Goal: Information Seeking & Learning: Find specific page/section

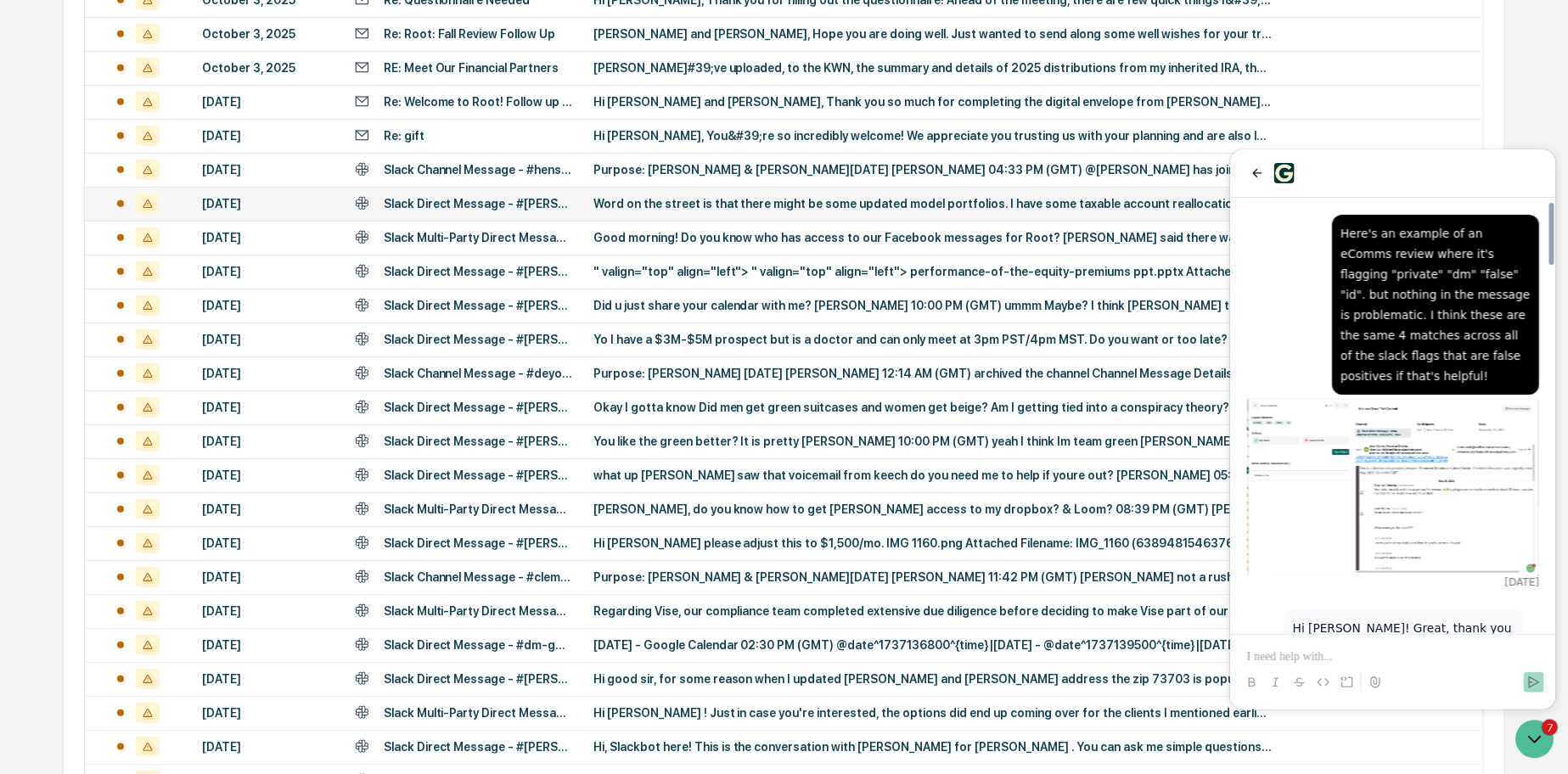
scroll to position [2586, 0]
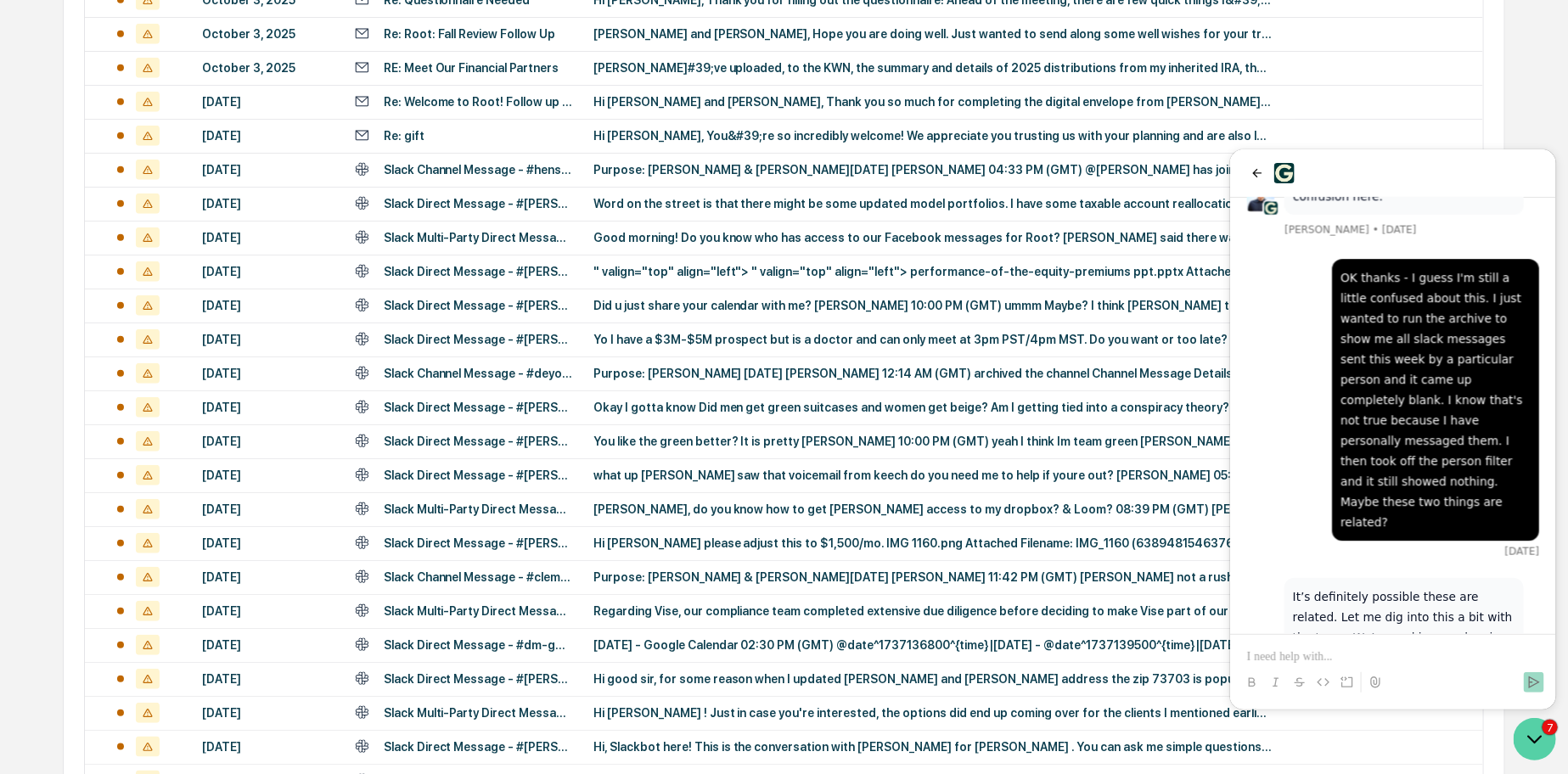
click at [1531, 738] on icon "Open customer support" at bounding box center [1534, 739] width 43 height 43
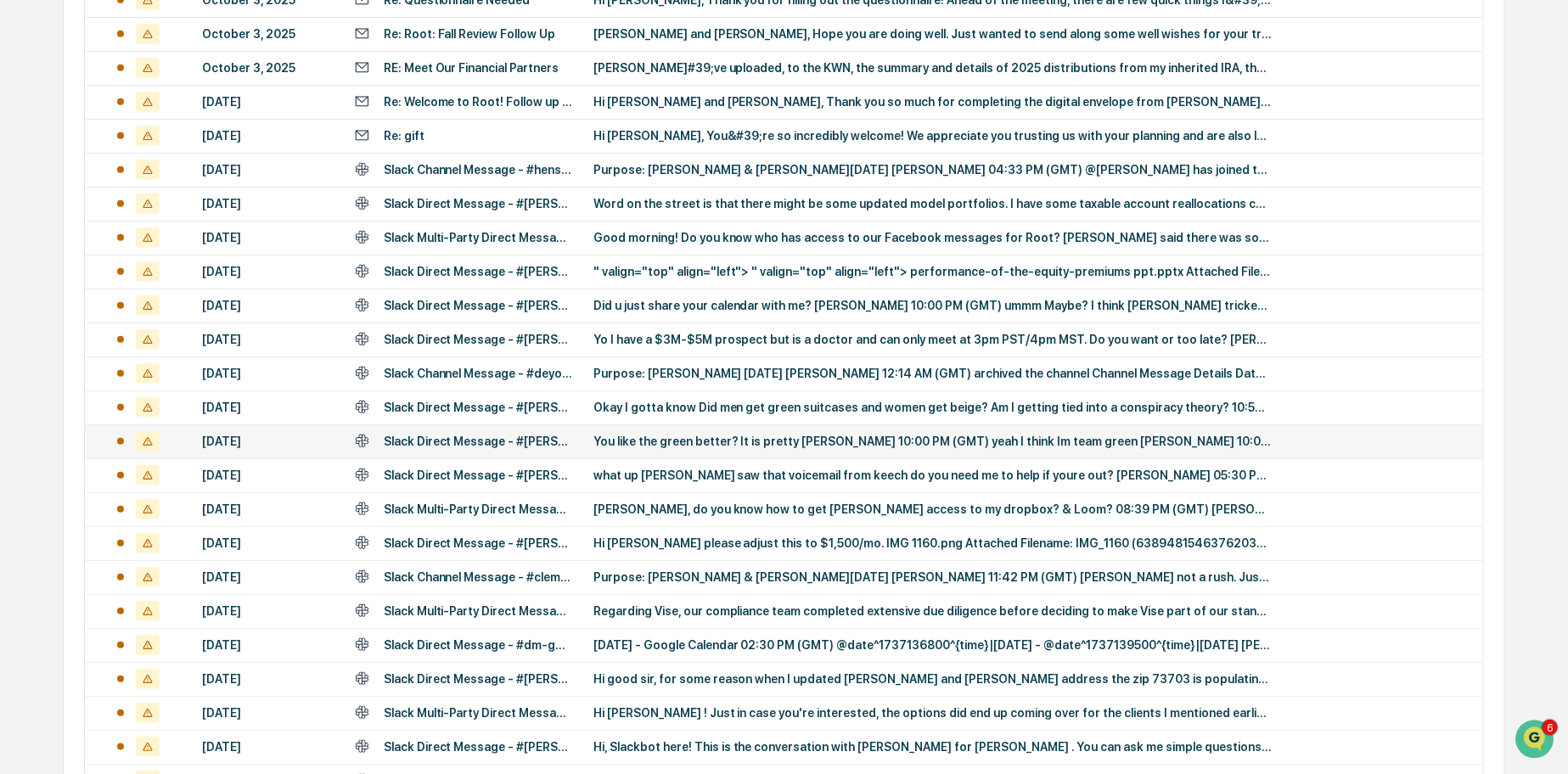
scroll to position [0, 0]
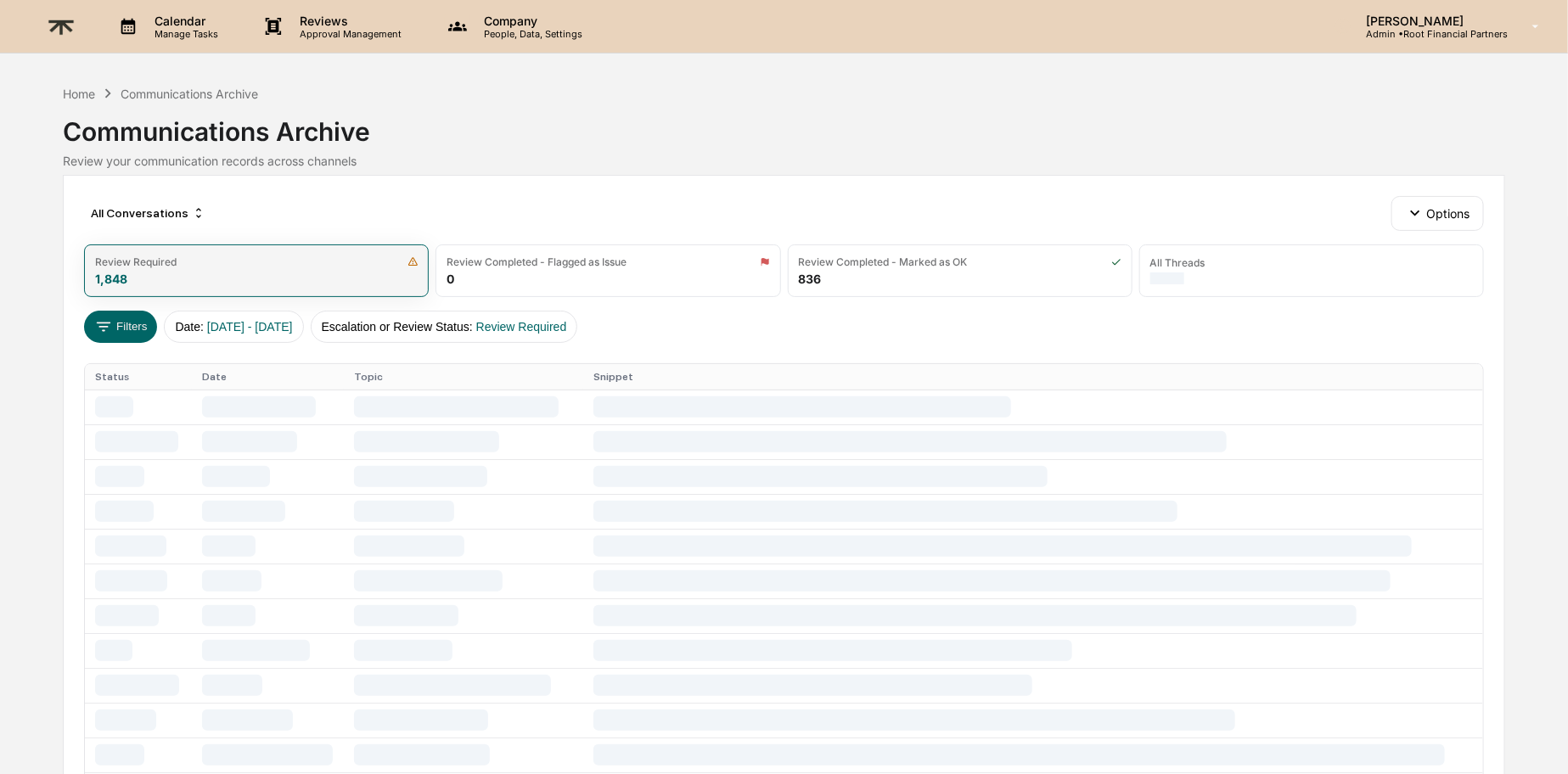
click at [282, 274] on div "Review Required 1,848" at bounding box center [256, 271] width 344 height 52
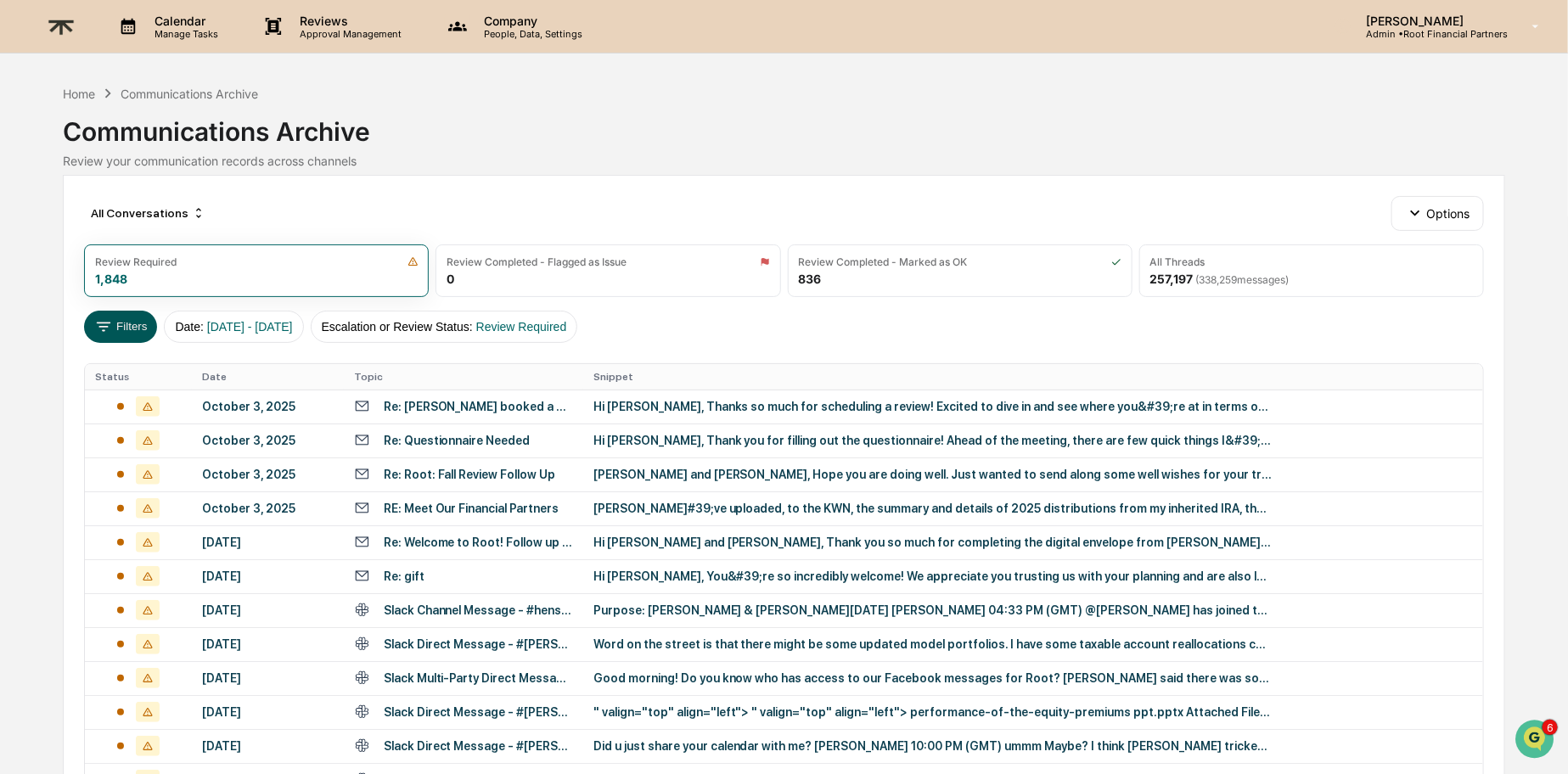
click at [110, 327] on icon at bounding box center [103, 326] width 18 height 18
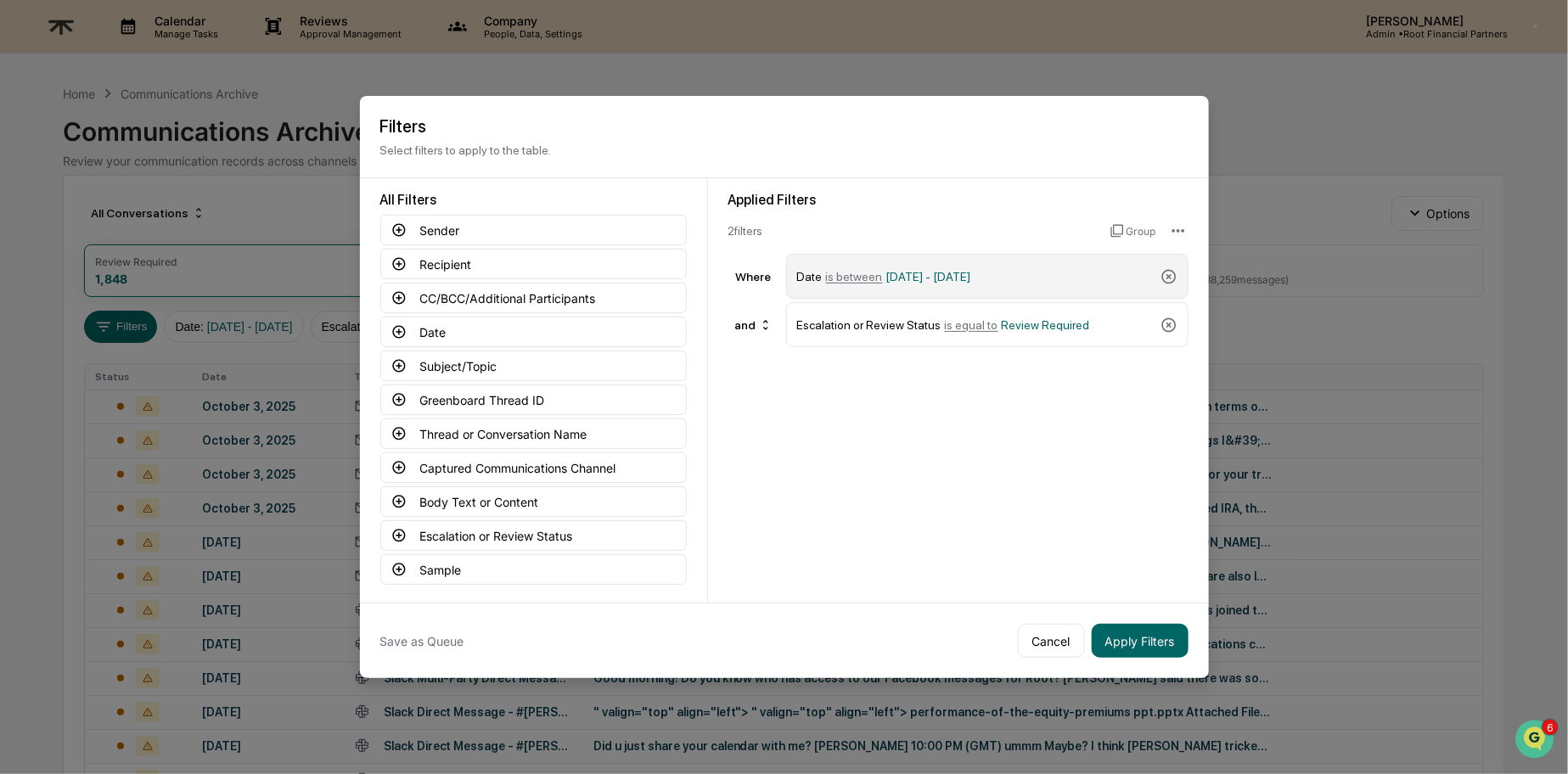
click at [1066, 257] on div "Date is between [DATE] - [DATE]" at bounding box center [987, 276] width 402 height 45
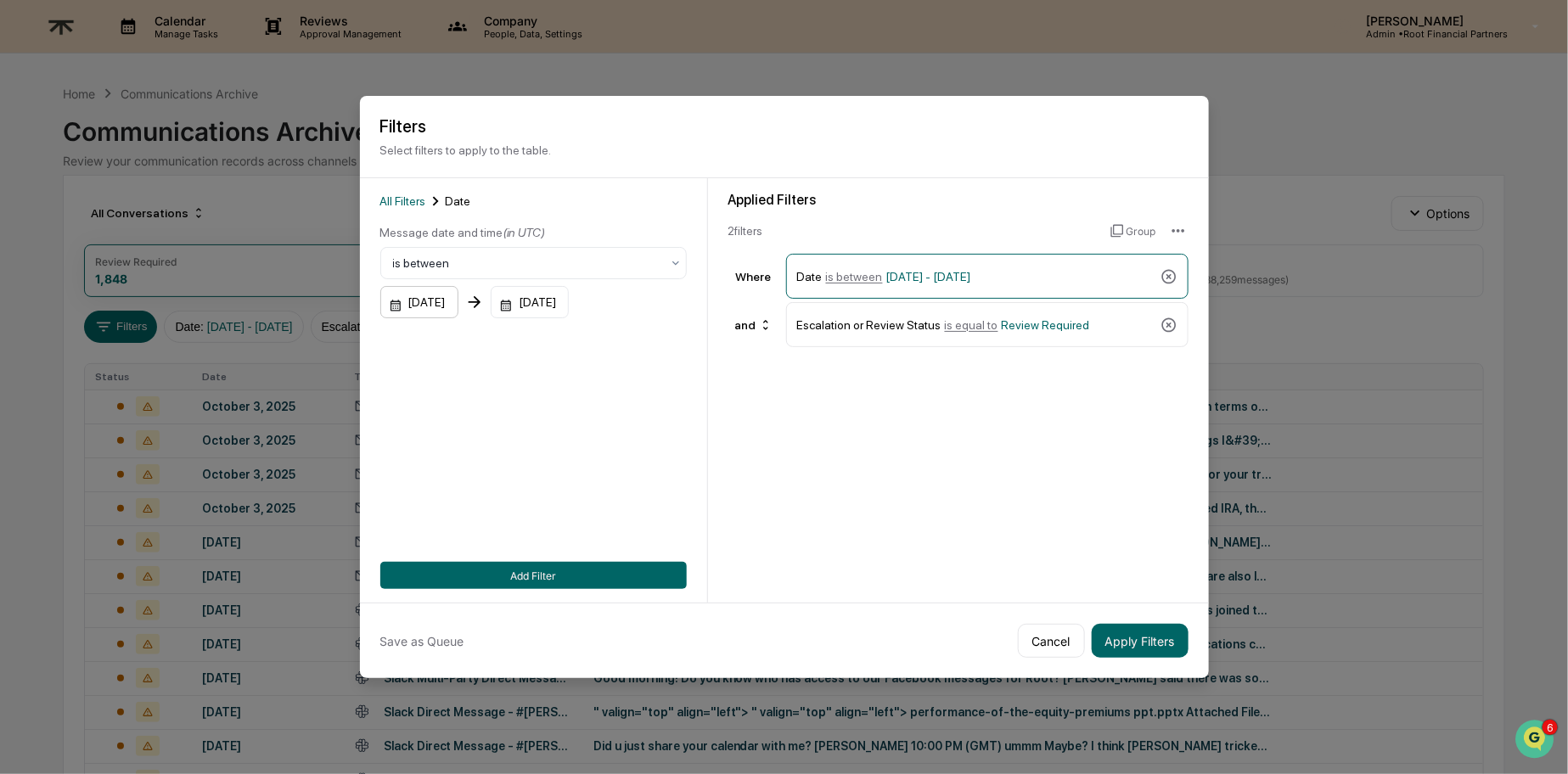
click at [452, 301] on div "[DATE]" at bounding box center [419, 302] width 79 height 32
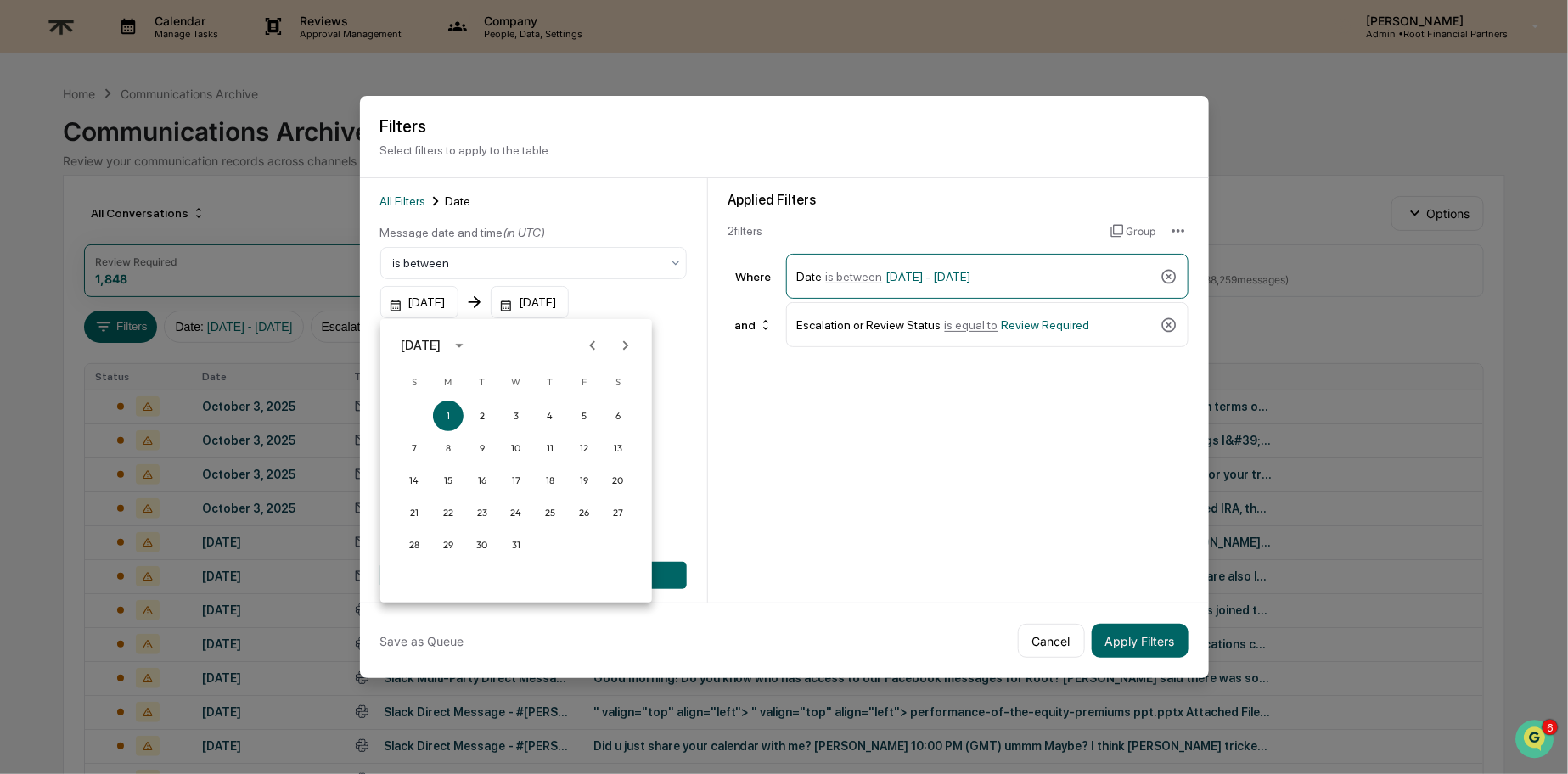
click at [440, 344] on div "[DATE]" at bounding box center [420, 345] width 40 height 18
click at [623, 480] on button "2025" at bounding box center [604, 485] width 61 height 31
click at [599, 480] on button "Sep" at bounding box center [604, 475] width 61 height 31
click at [629, 344] on icon "Next month" at bounding box center [624, 345] width 18 height 18
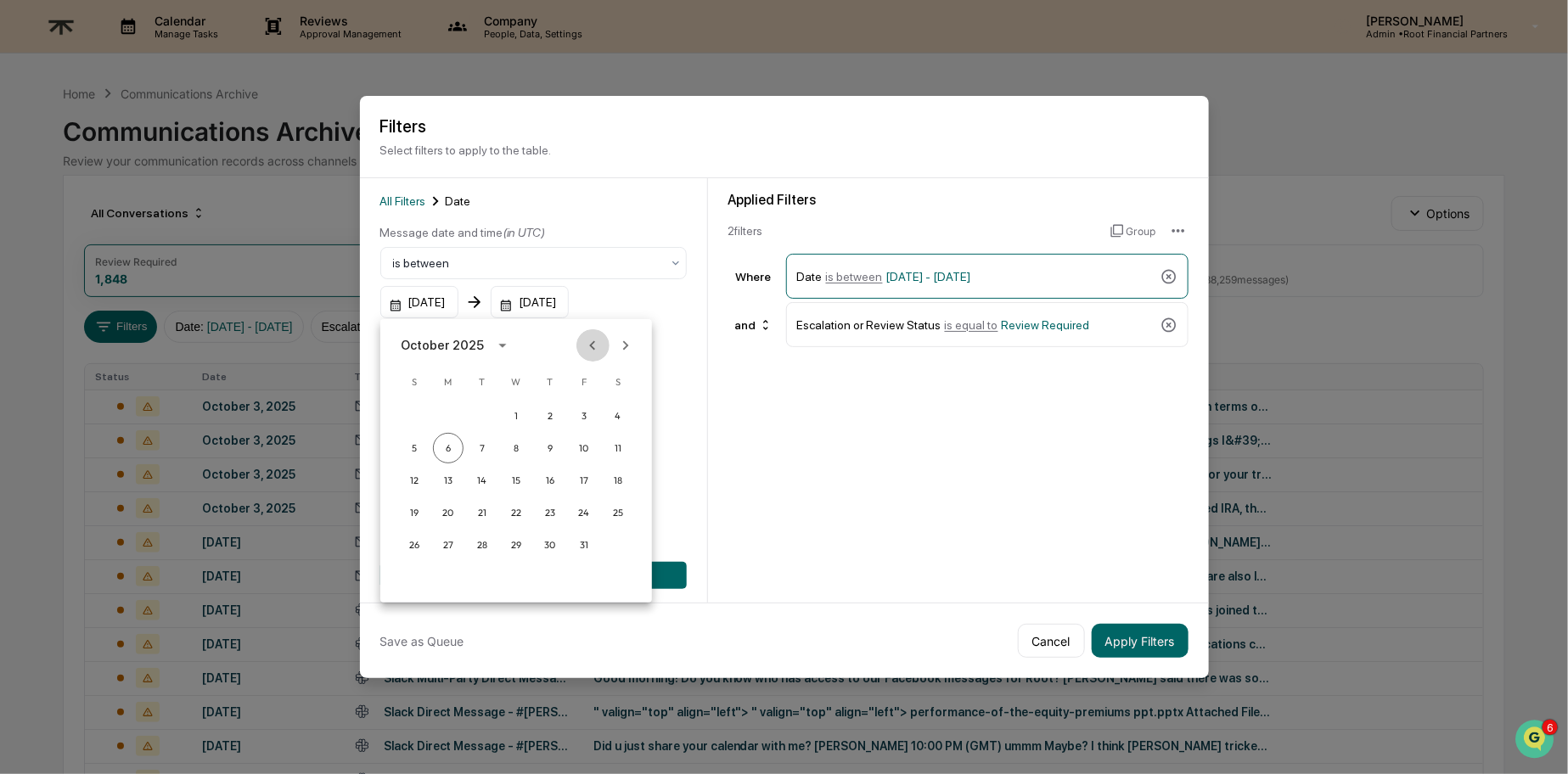
click at [589, 342] on icon "Previous month" at bounding box center [592, 345] width 18 height 18
click at [444, 554] on button "29" at bounding box center [448, 545] width 31 height 31
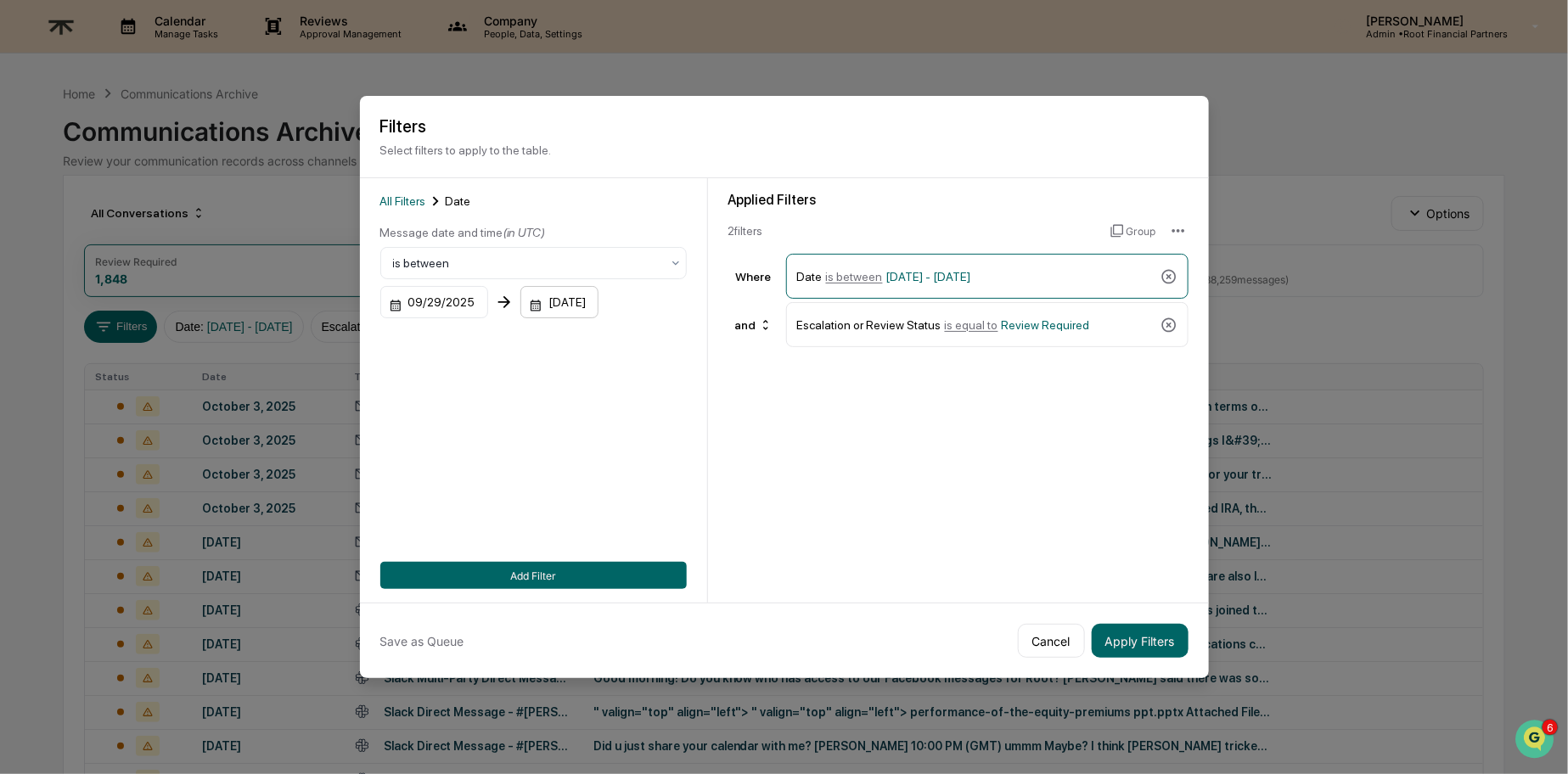
click at [591, 299] on div "[DATE]" at bounding box center [560, 302] width 79 height 32
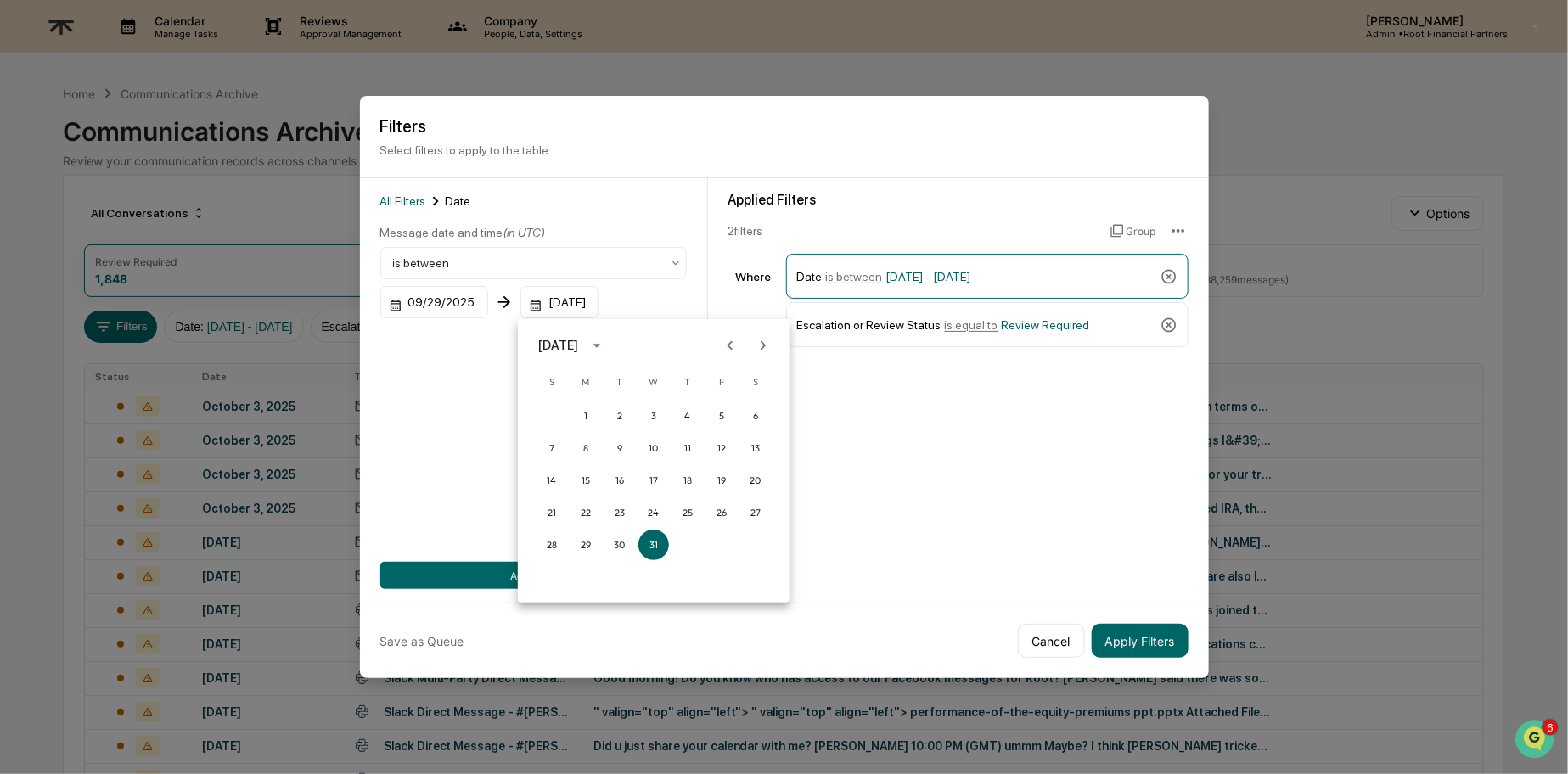
click at [725, 335] on button "Previous month" at bounding box center [729, 345] width 32 height 32
click at [724, 414] on button "3" at bounding box center [721, 416] width 31 height 31
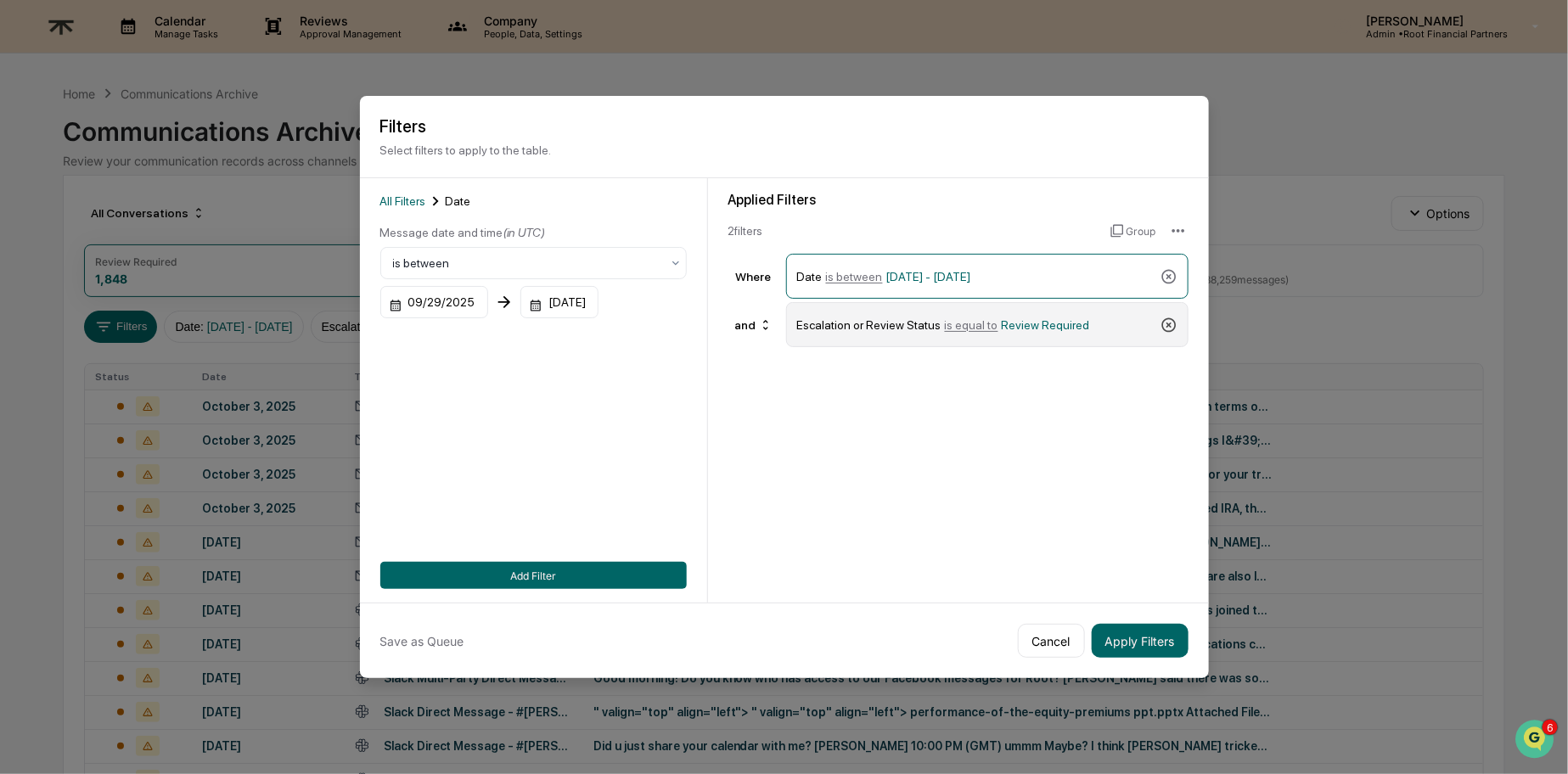
click at [1168, 324] on icon at bounding box center [1168, 324] width 15 height 15
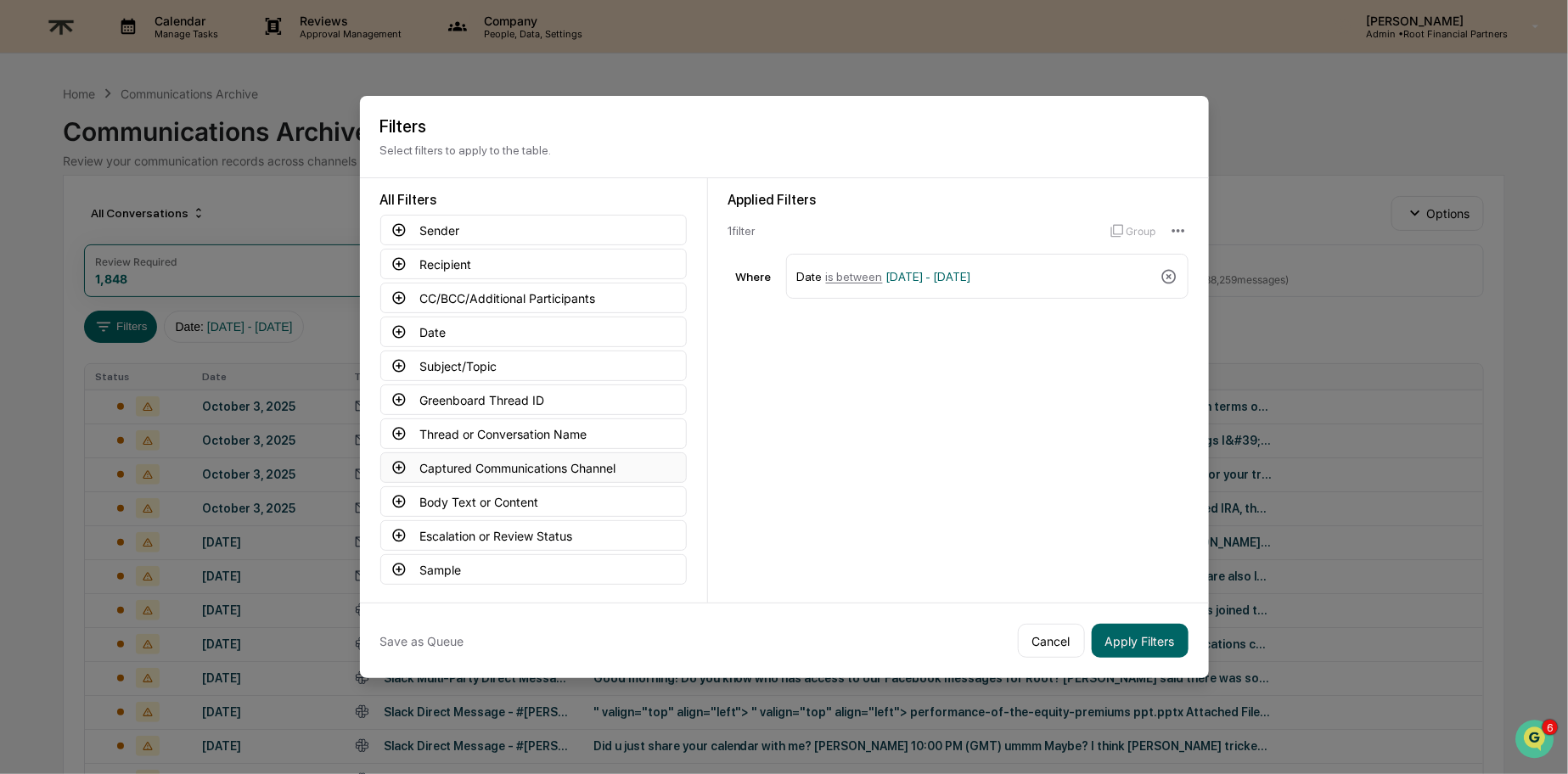
click at [491, 457] on button "Captured Communications Channel" at bounding box center [533, 468] width 306 height 31
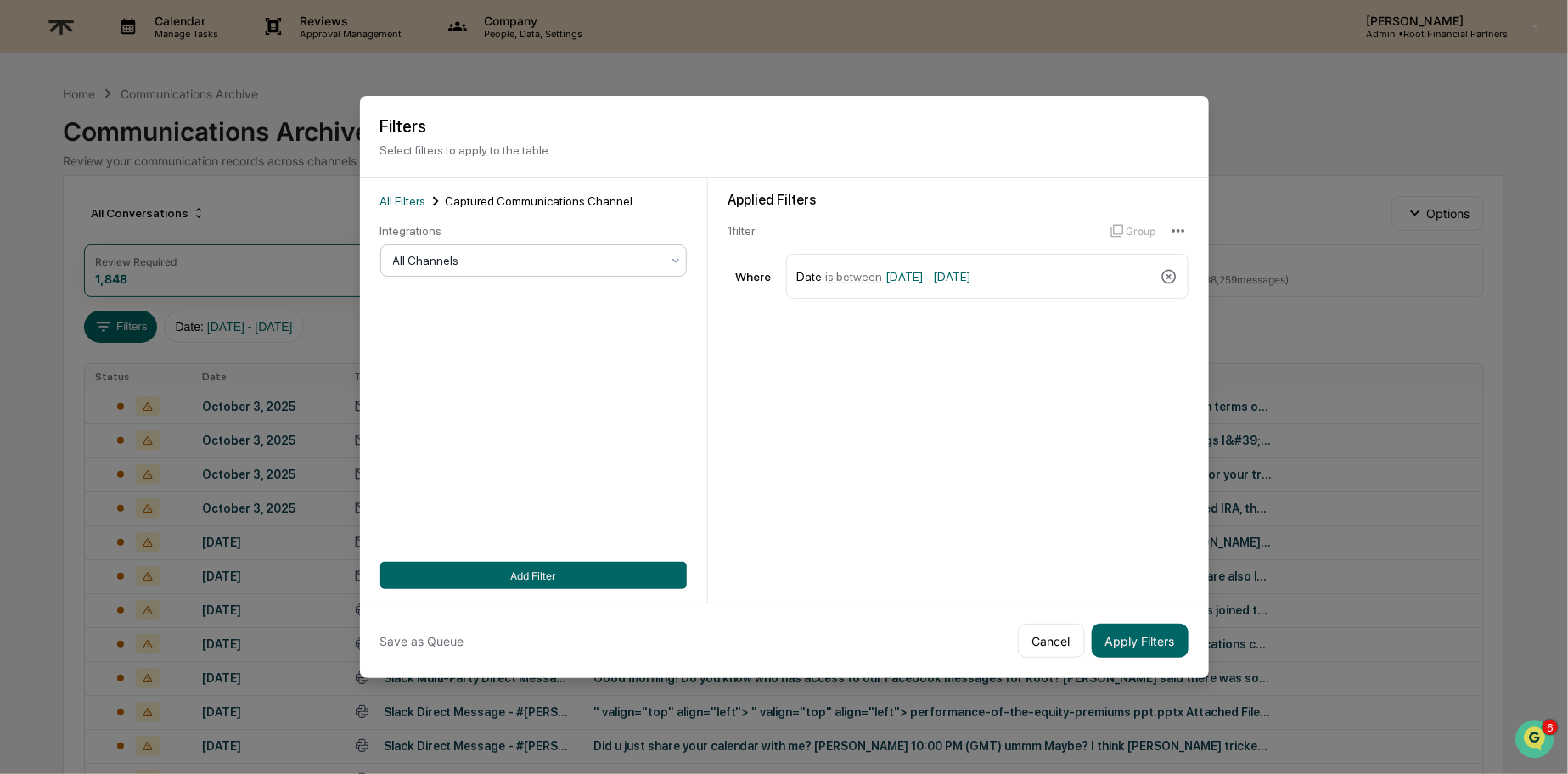
click at [505, 255] on div at bounding box center [527, 261] width 268 height 17
click at [501, 407] on div "Slack" at bounding box center [533, 404] width 304 height 34
click at [1161, 639] on button "Apply Filters" at bounding box center [1140, 640] width 97 height 34
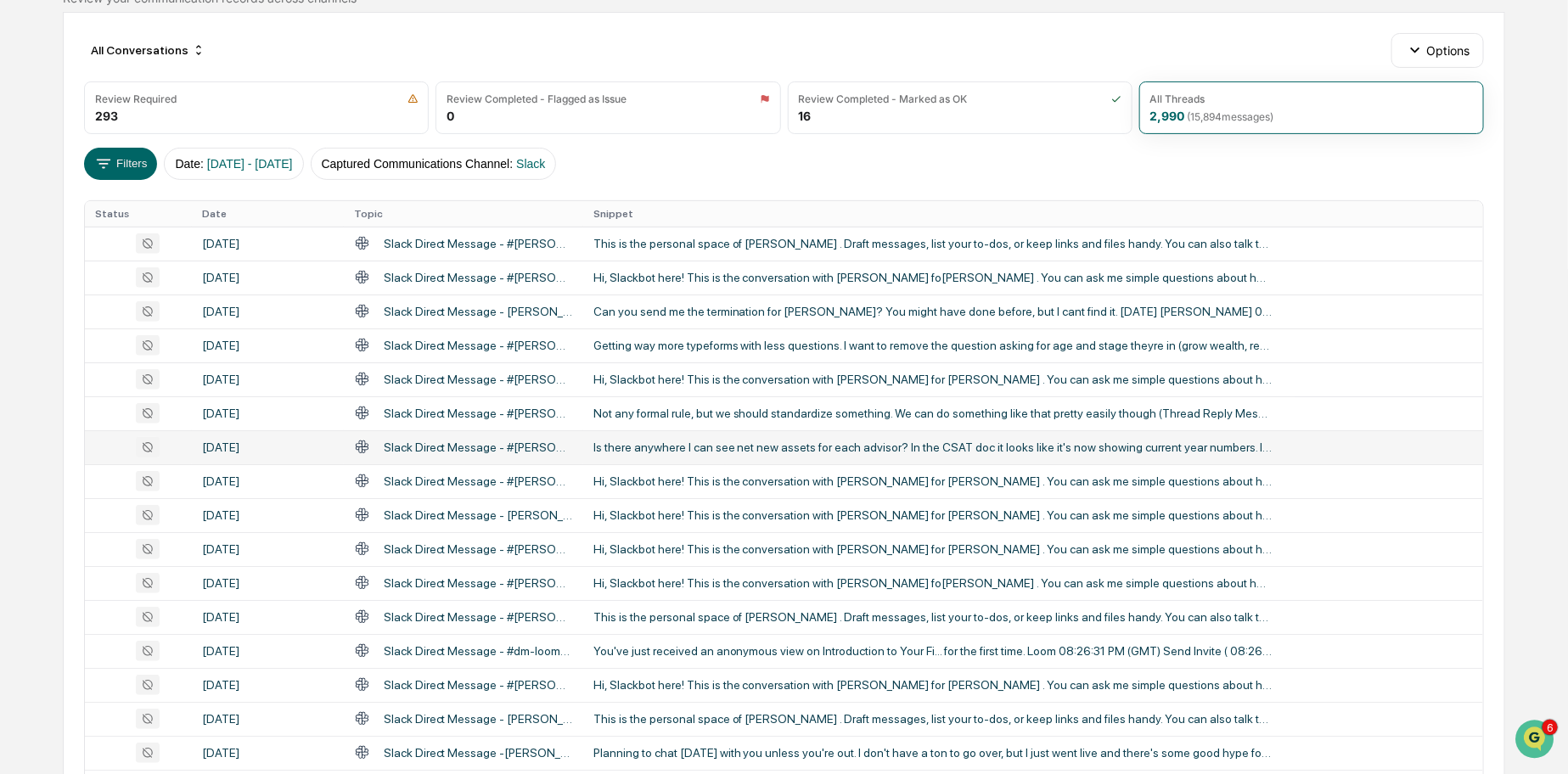
scroll to position [168, 0]
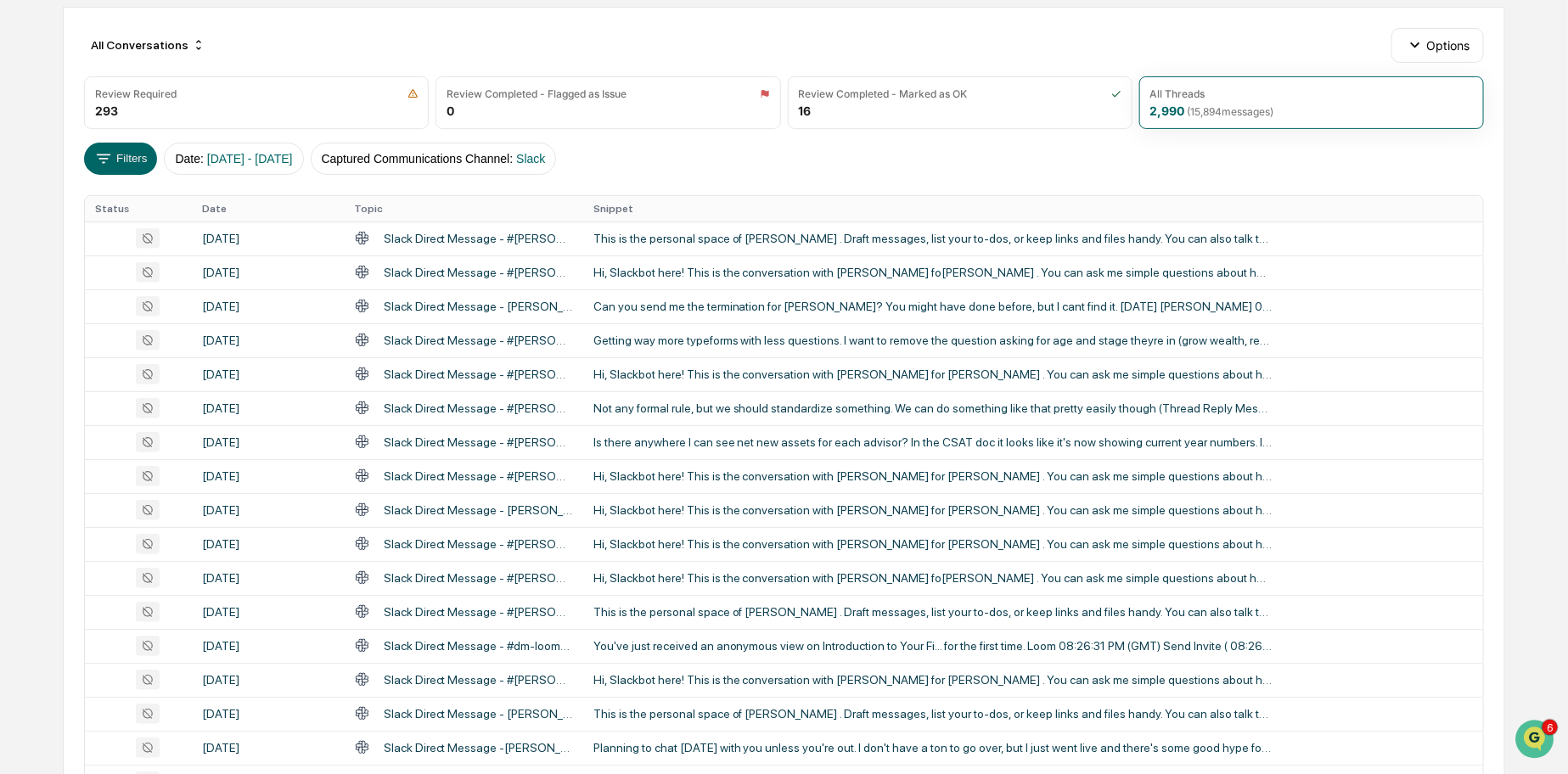
click at [543, 206] on th "Topic" at bounding box center [464, 209] width 240 height 25
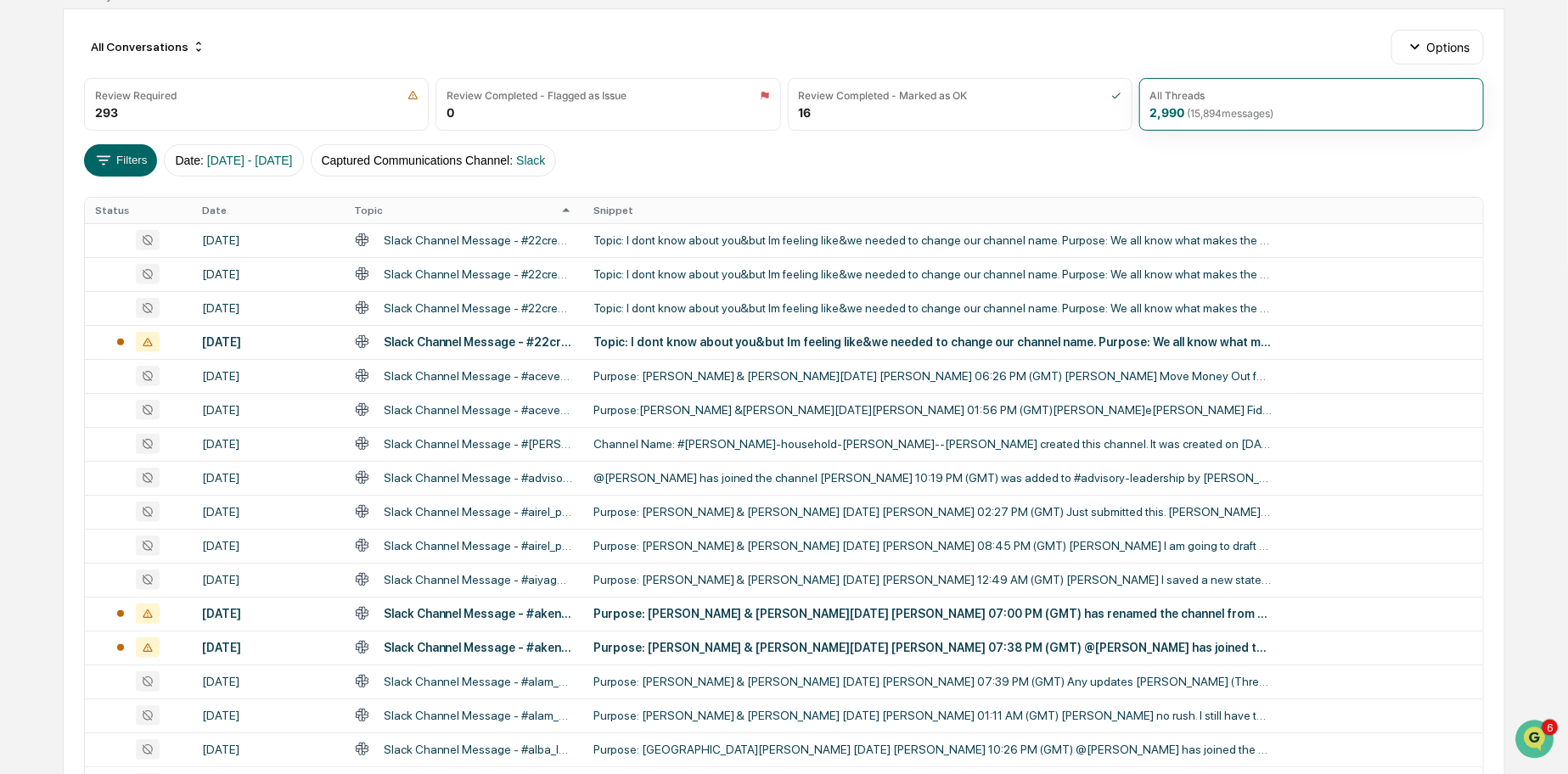
scroll to position [0, 0]
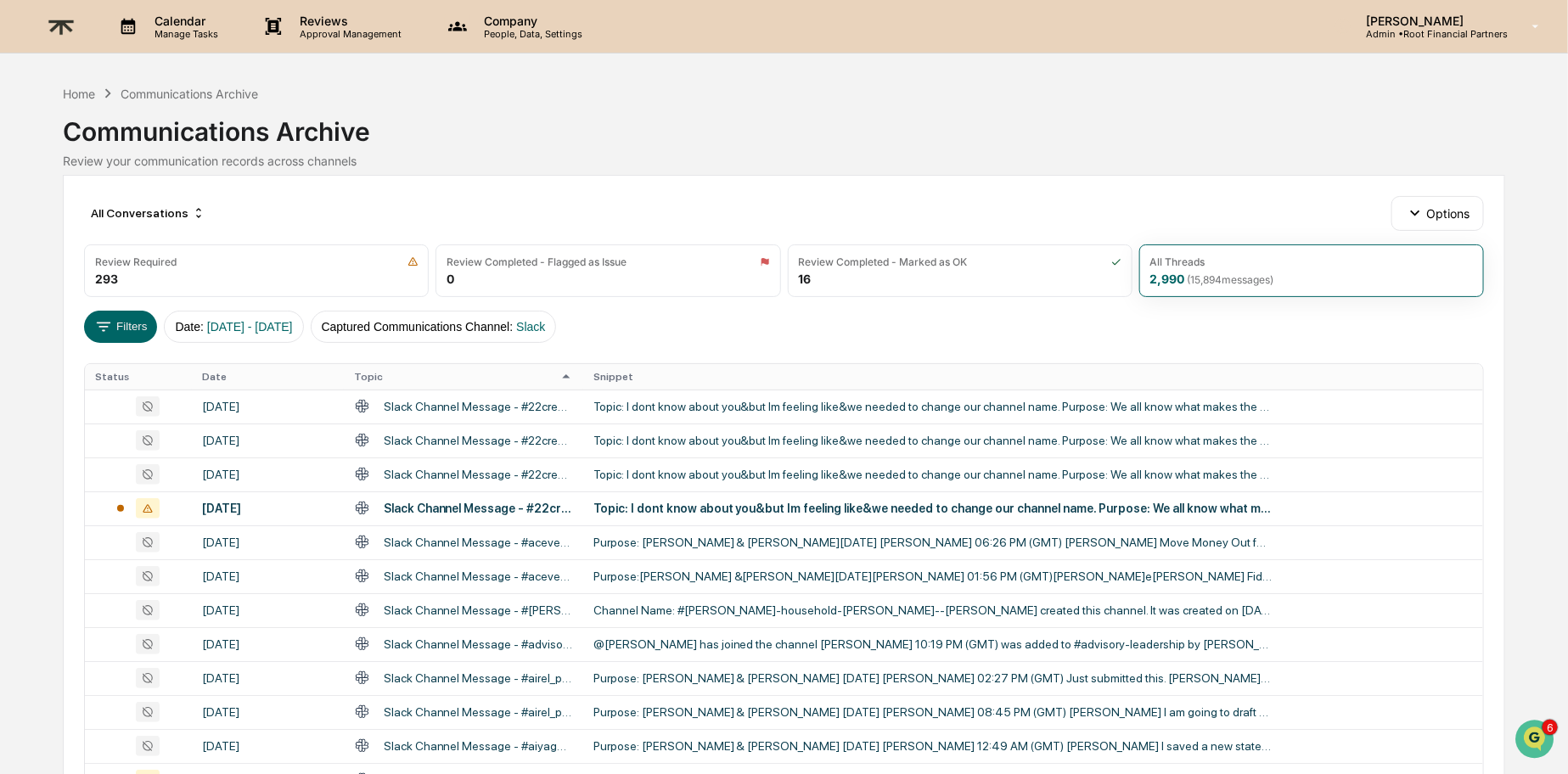
click at [571, 375] on icon at bounding box center [565, 376] width 18 height 18
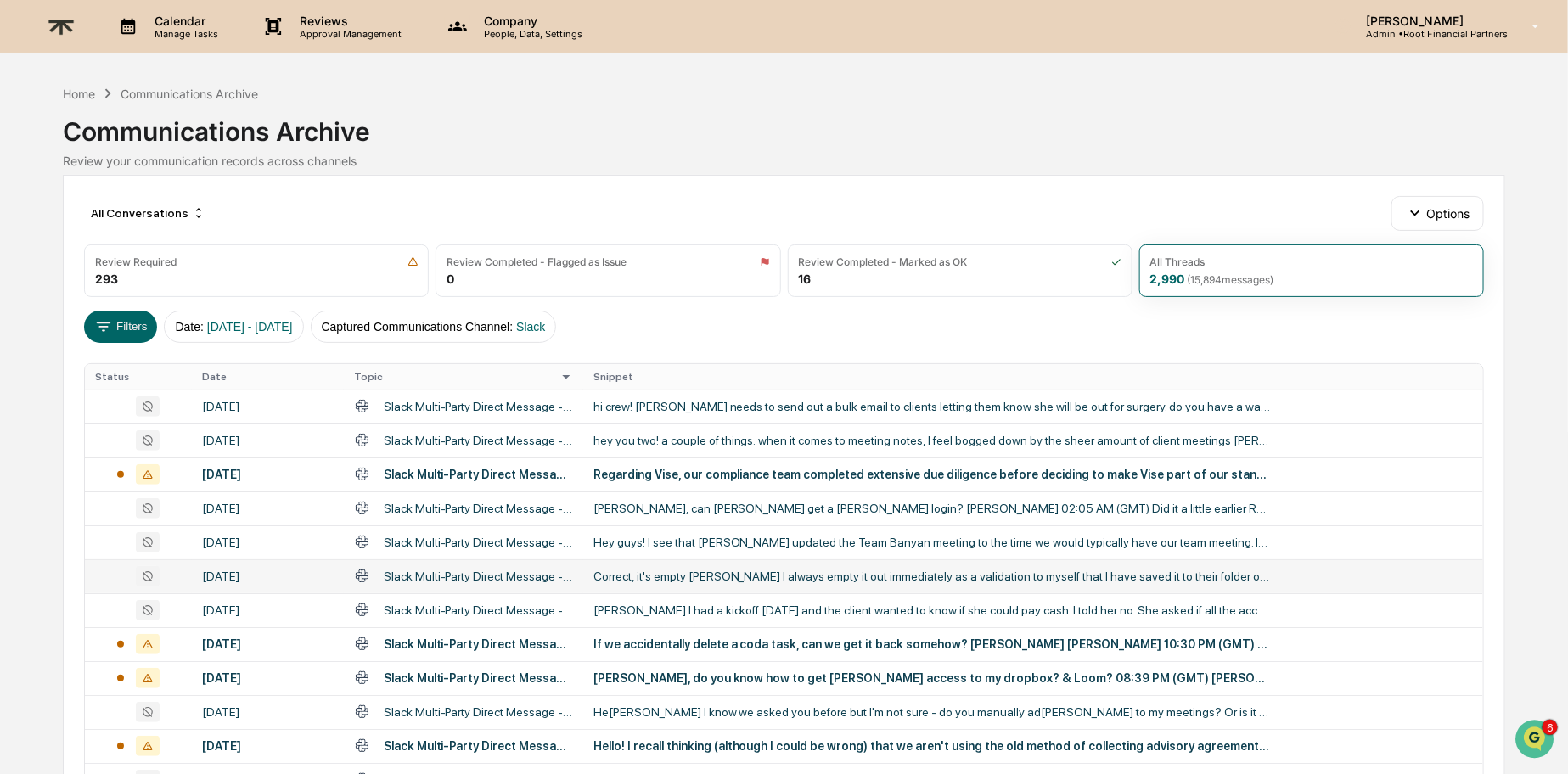
scroll to position [559, 0]
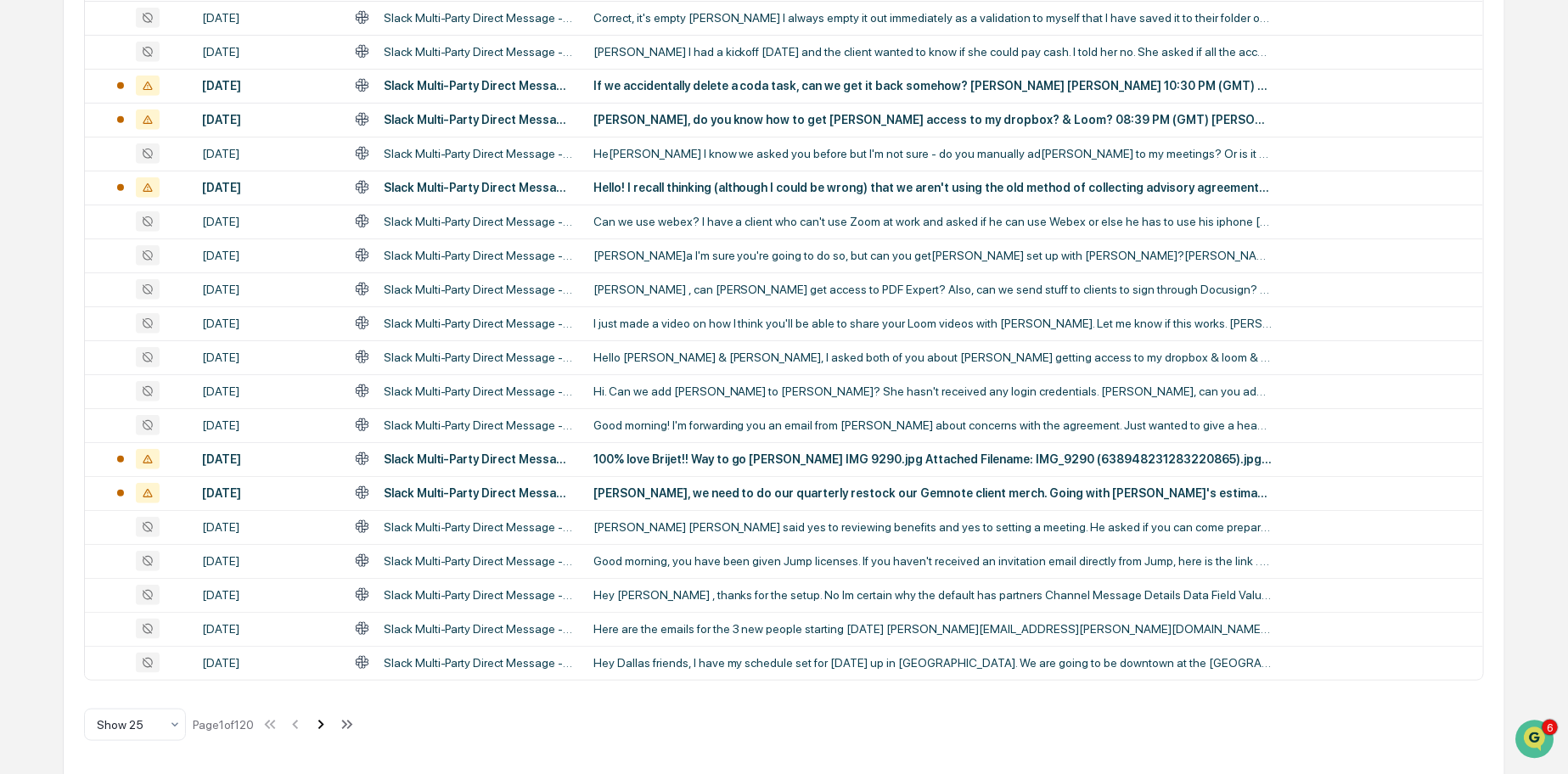
click at [329, 723] on icon at bounding box center [320, 725] width 18 height 18
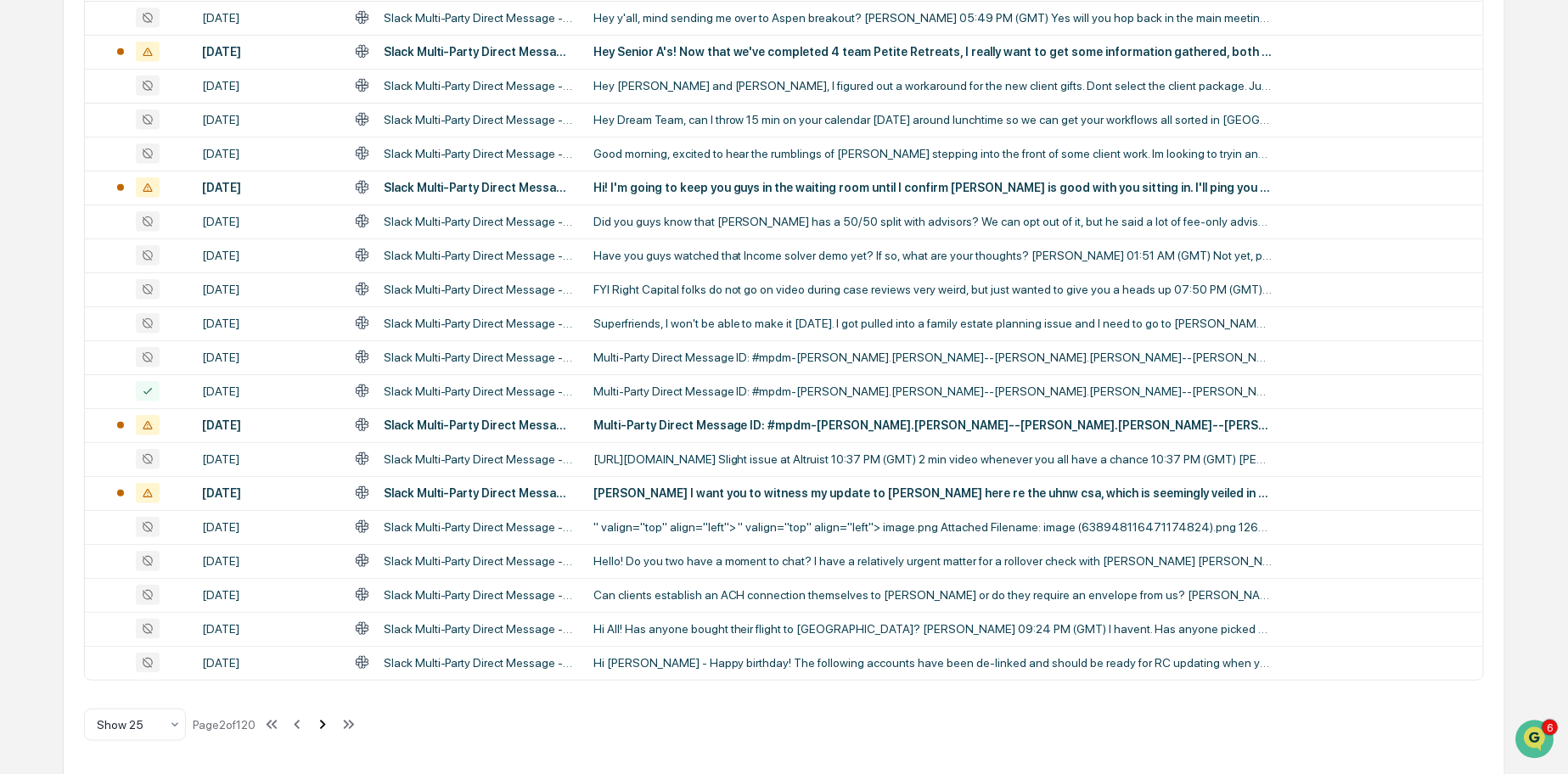
click at [330, 723] on icon at bounding box center [322, 725] width 18 height 18
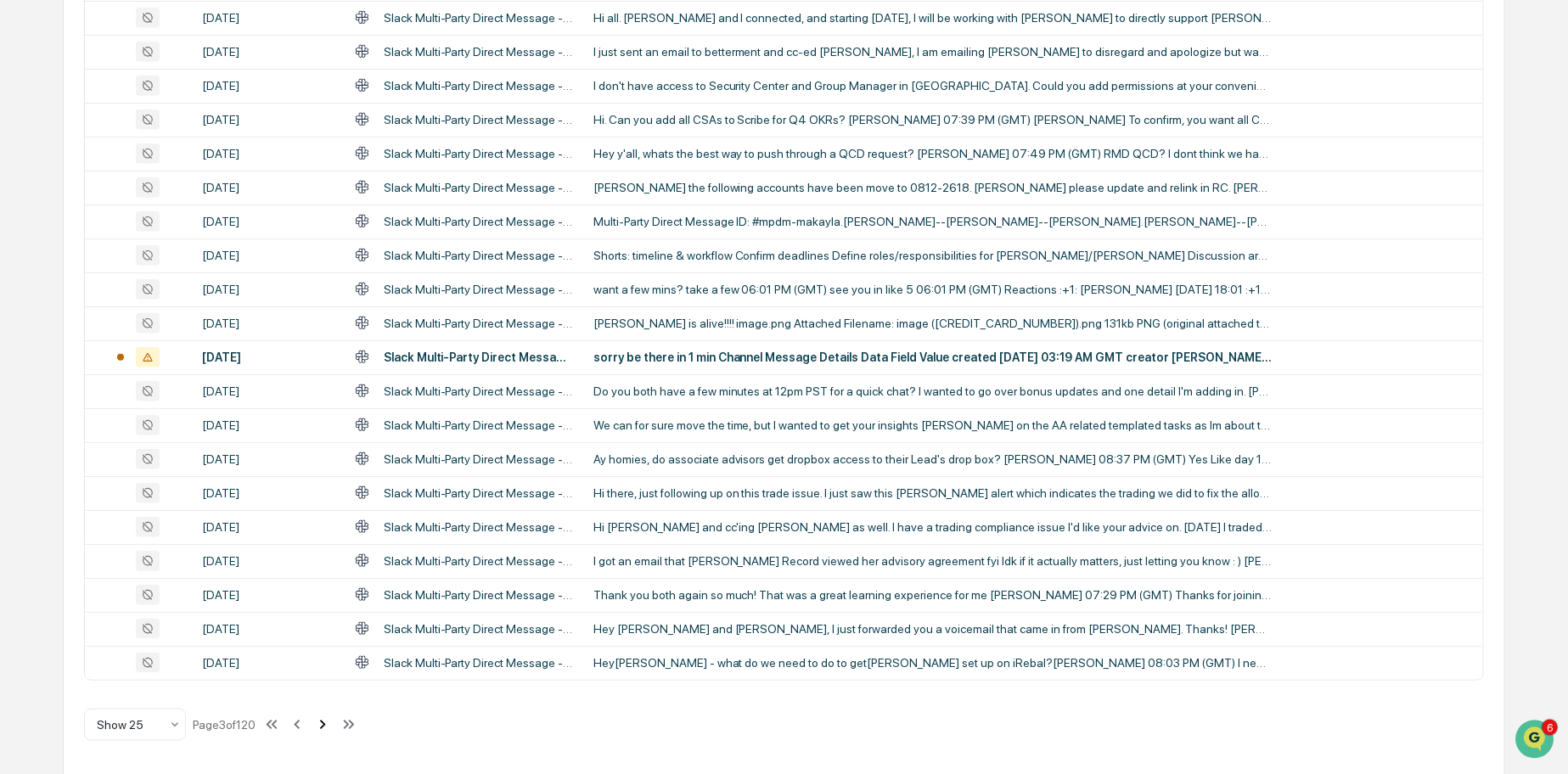
click at [330, 723] on icon at bounding box center [322, 725] width 18 height 18
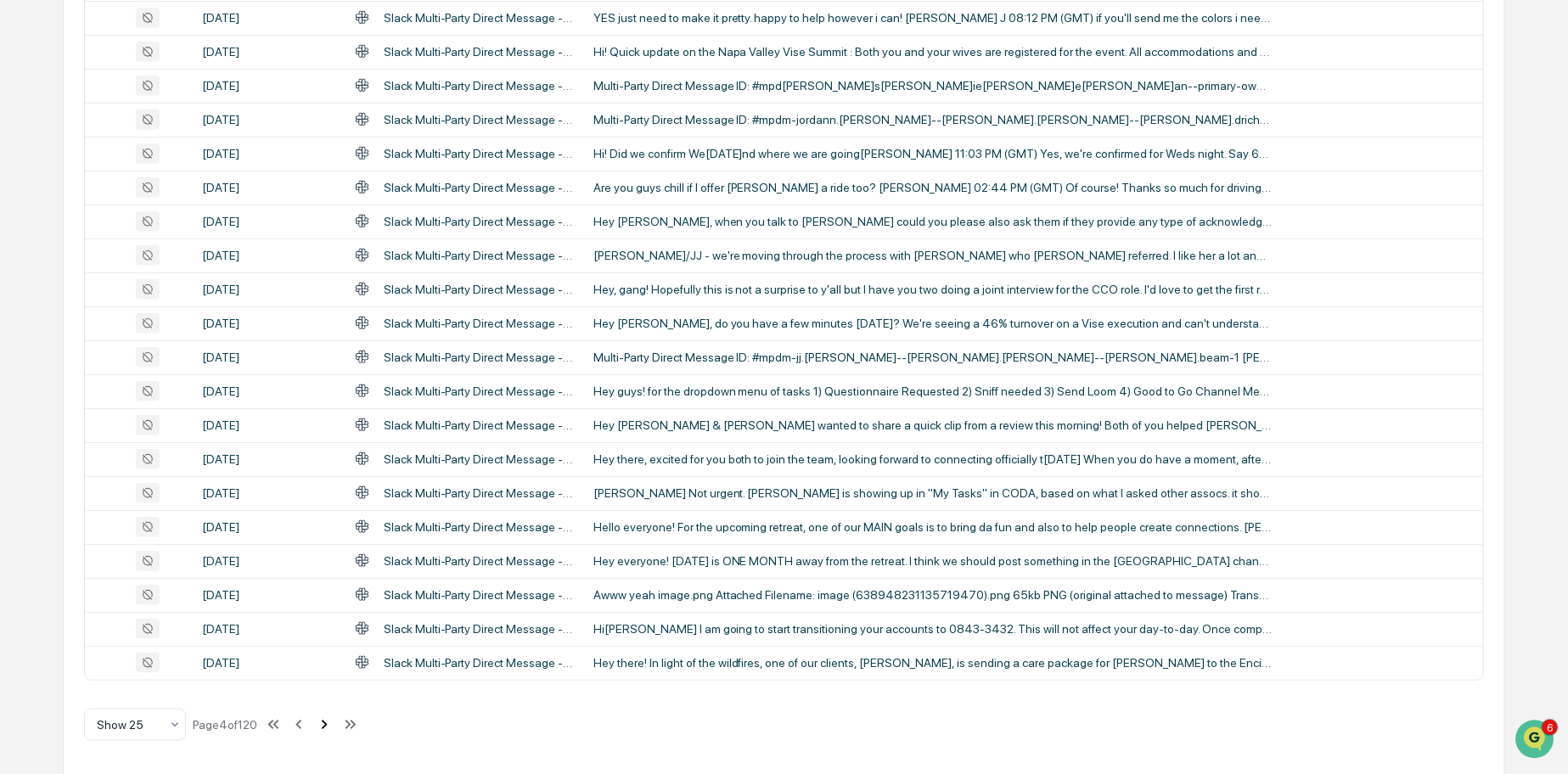
click at [330, 723] on icon at bounding box center [324, 725] width 18 height 18
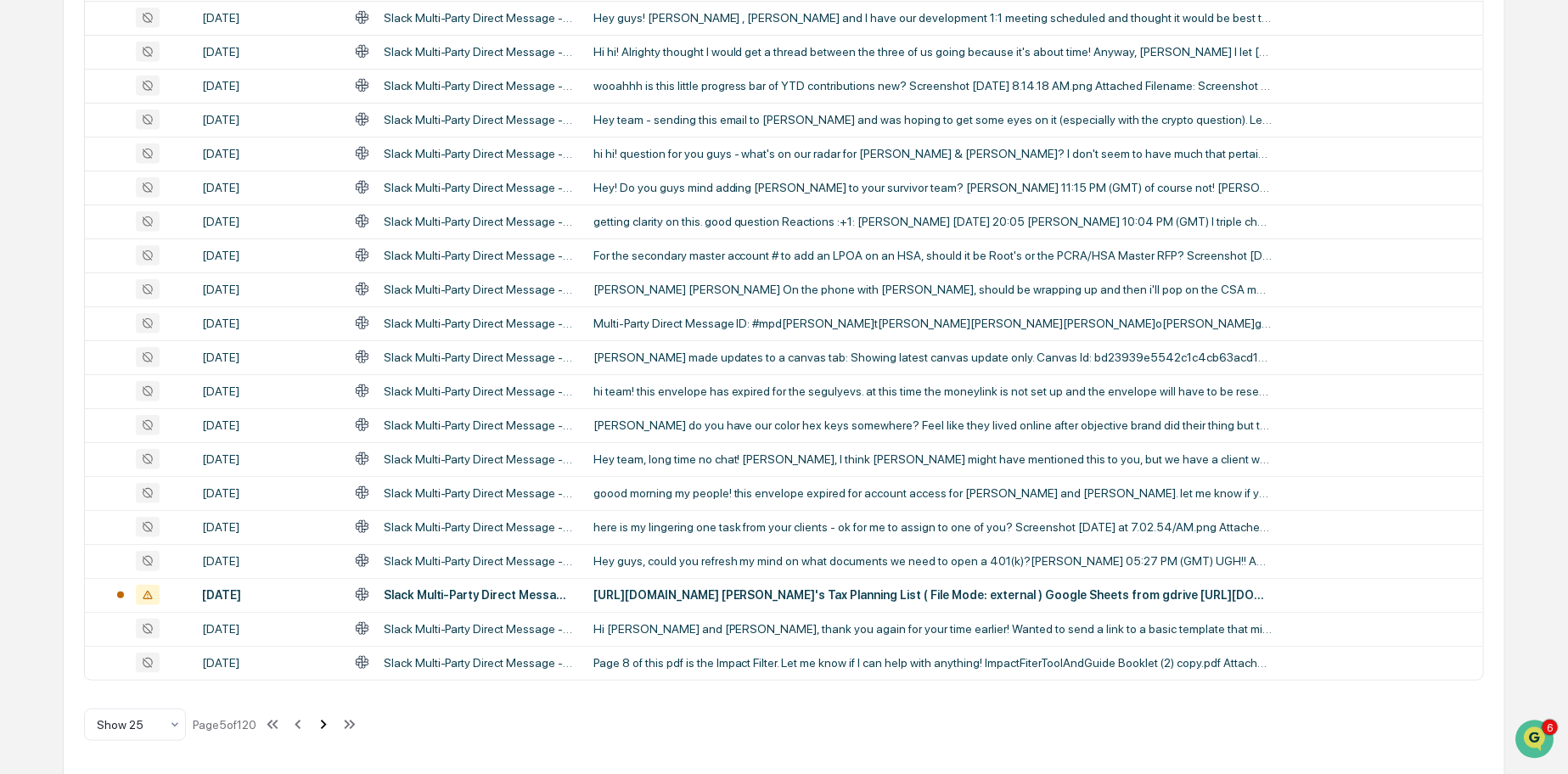
click at [330, 723] on icon at bounding box center [323, 725] width 18 height 18
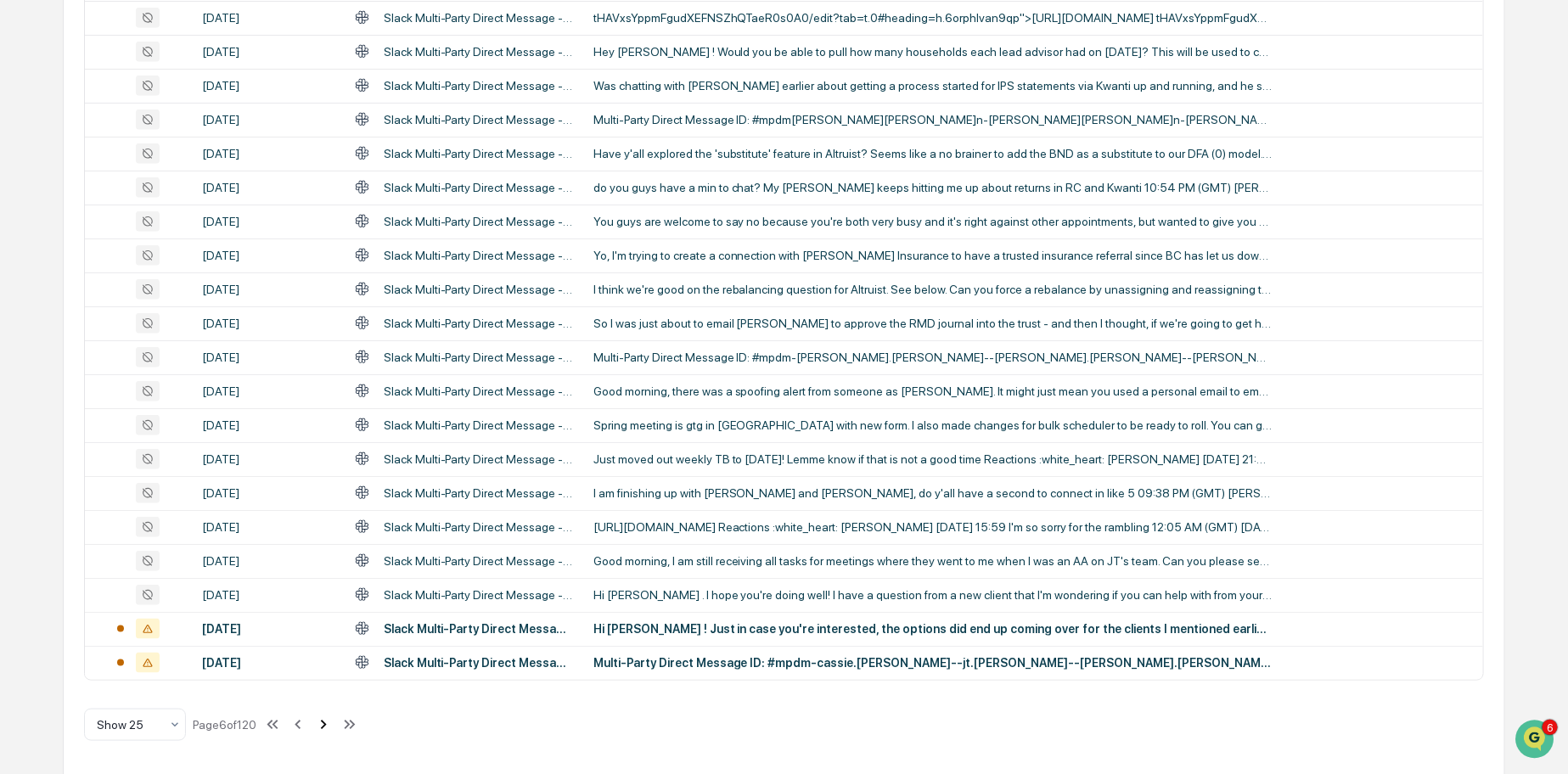
click at [330, 722] on icon at bounding box center [323, 725] width 18 height 18
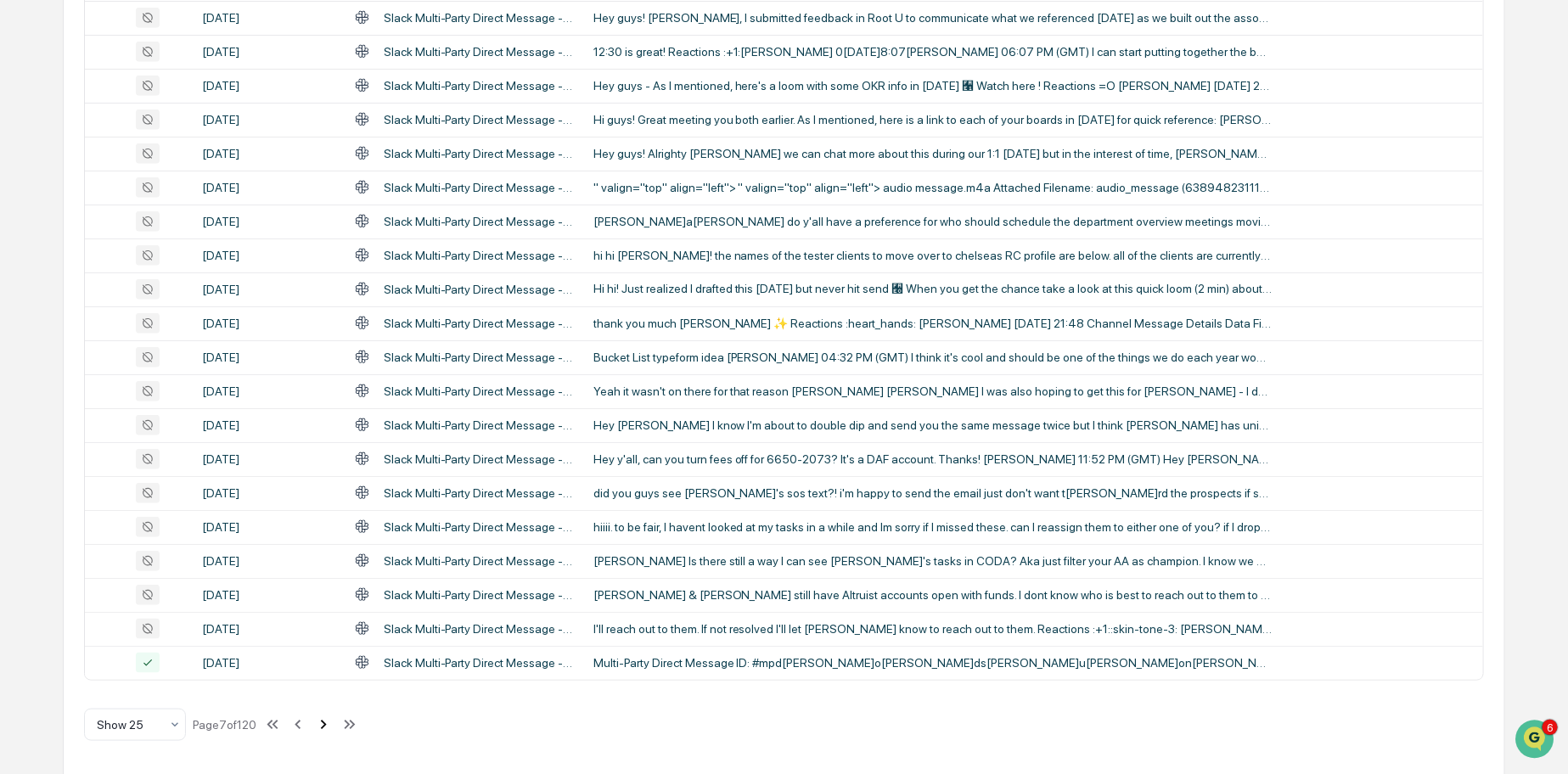
click at [330, 722] on icon at bounding box center [323, 725] width 18 height 18
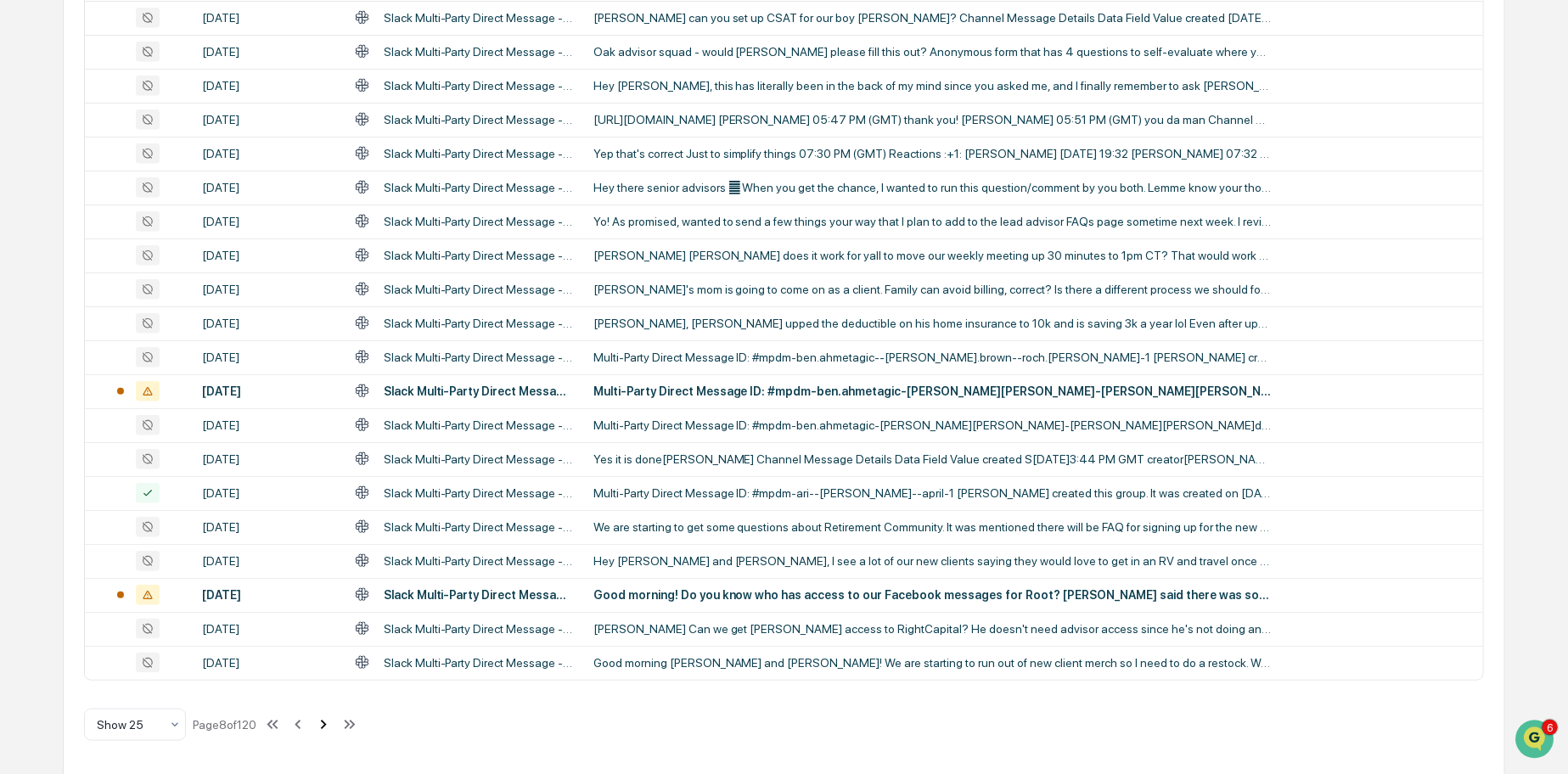
click at [330, 722] on icon at bounding box center [323, 725] width 18 height 18
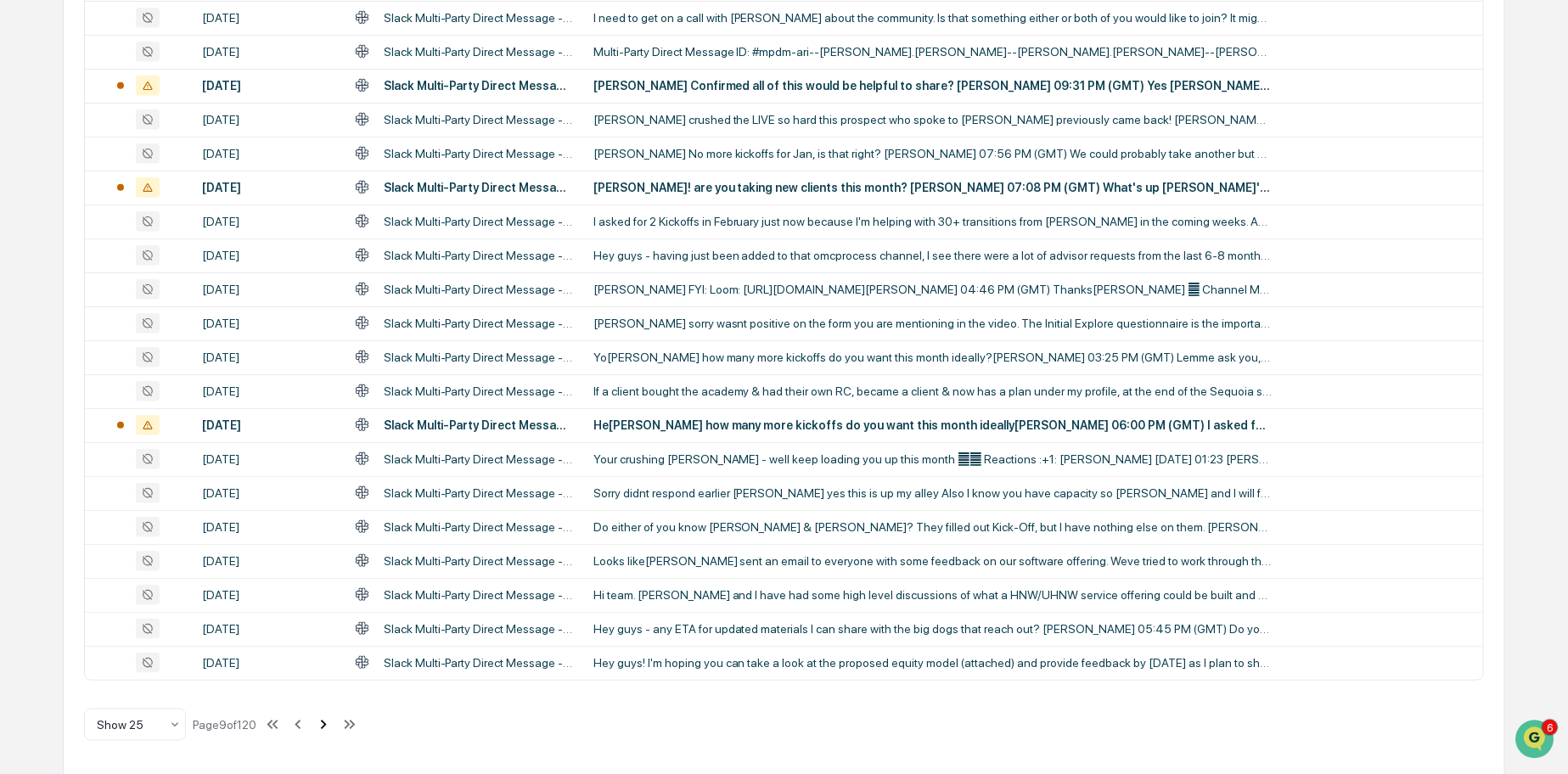
click at [330, 722] on icon at bounding box center [323, 725] width 18 height 18
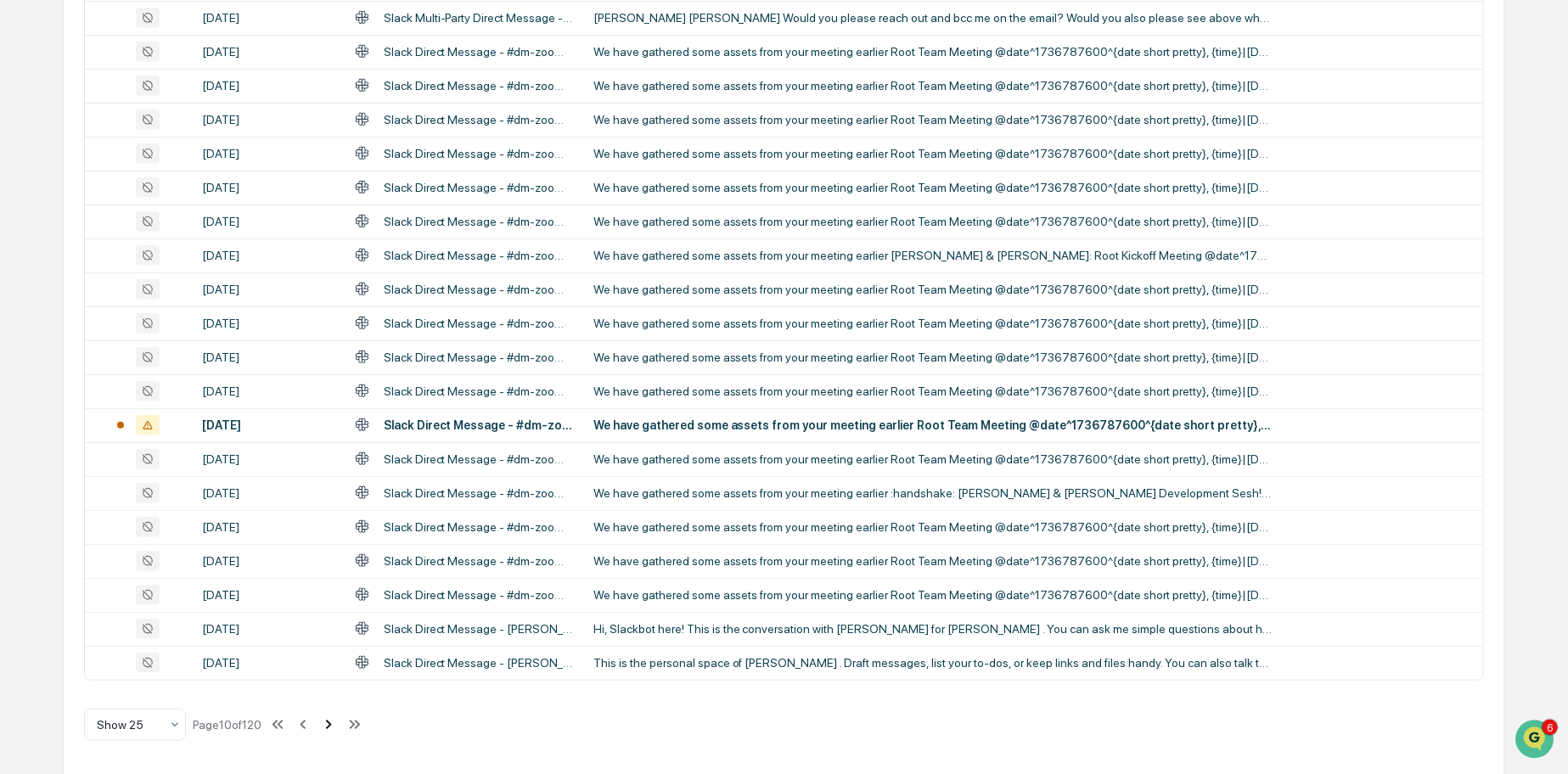
click at [330, 722] on div "Show 25 Page 10 of 120" at bounding box center [224, 725] width 280 height 34
click at [732, 723] on div "All Conversations Options Review Required 293 Review Completed - Flagged as Iss…" at bounding box center [784, 196] width 1442 height 1161
click at [337, 721] on icon at bounding box center [328, 725] width 18 height 18
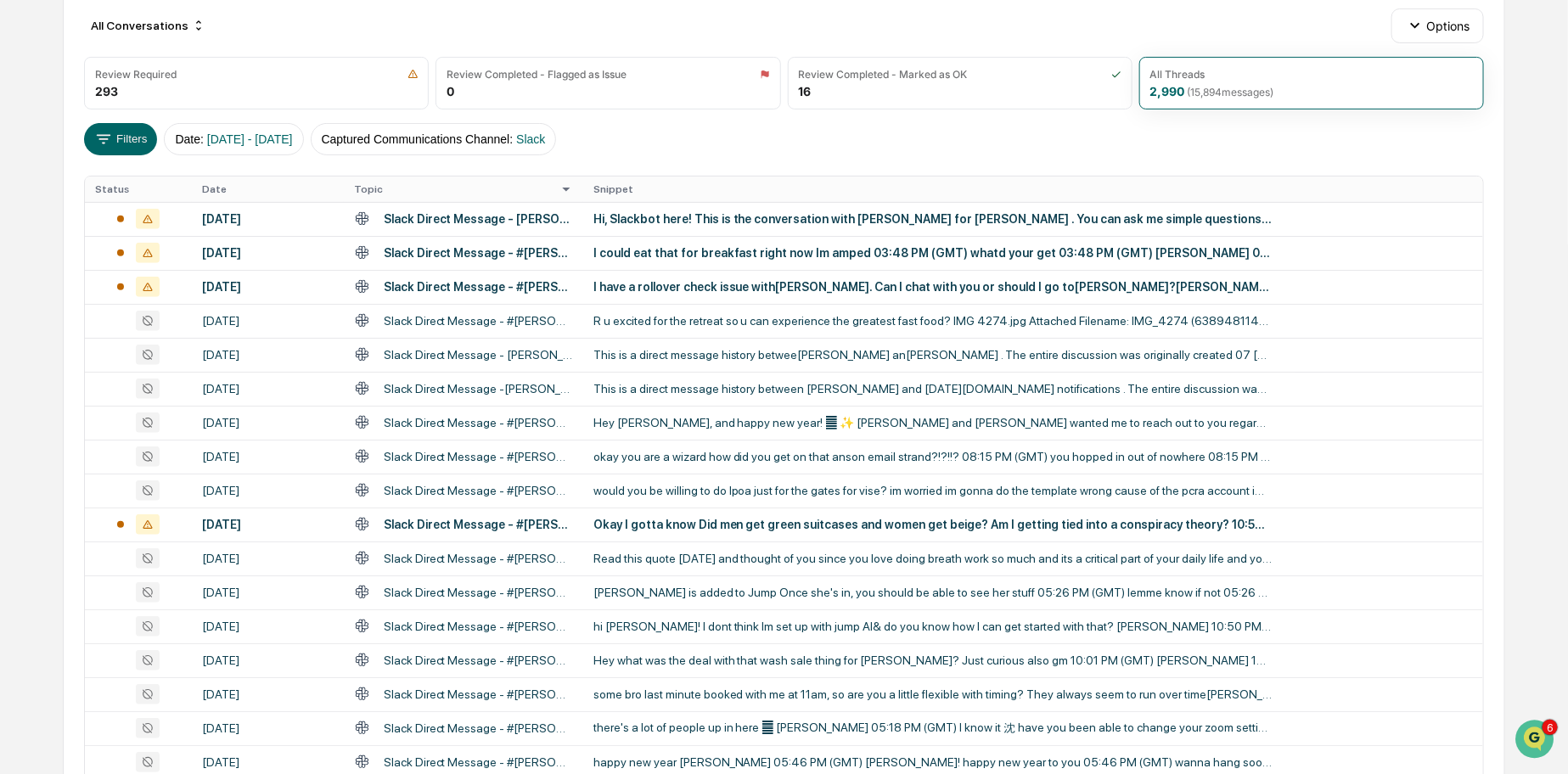
scroll to position [178, 0]
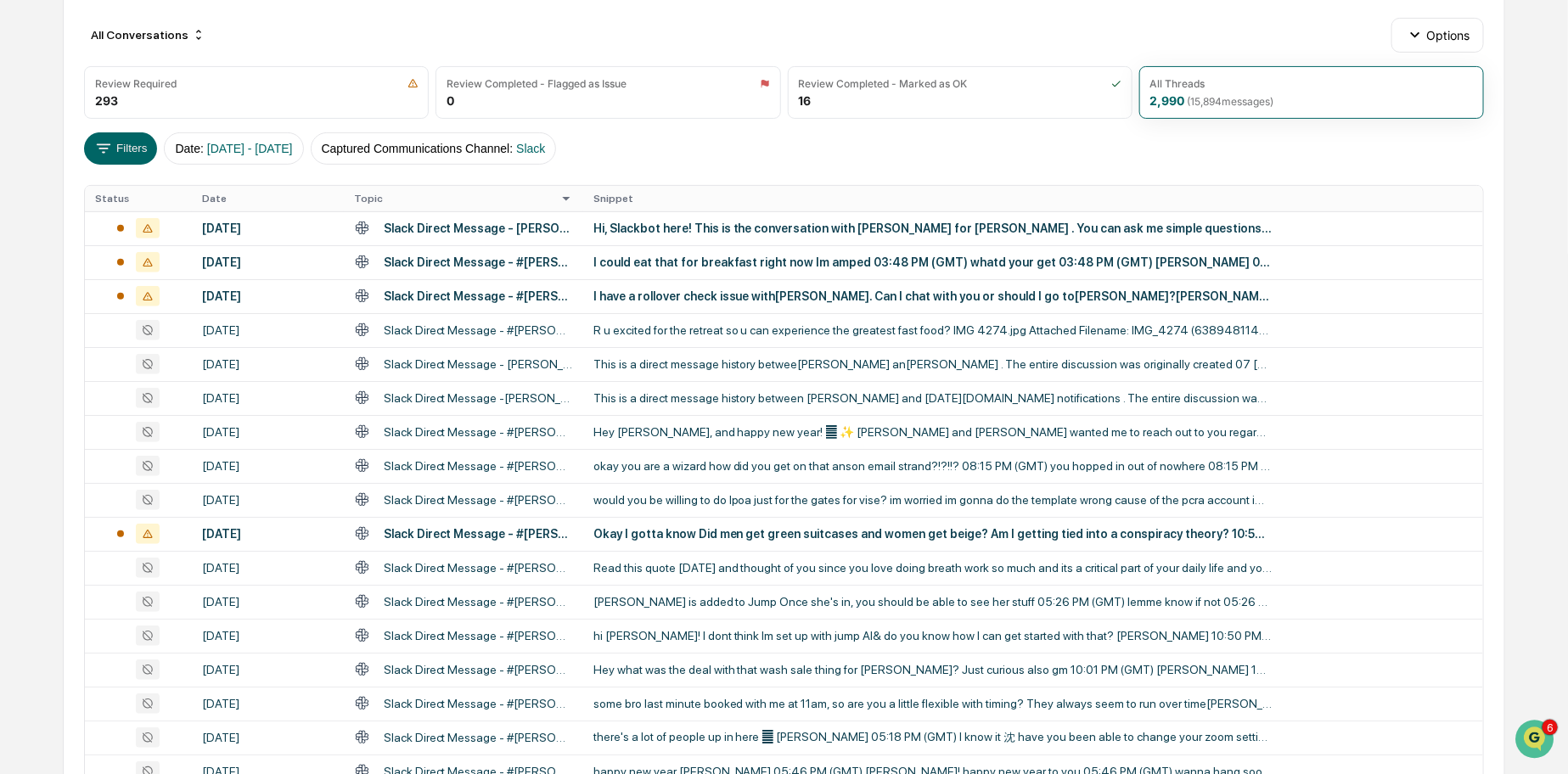
click at [565, 197] on icon at bounding box center [566, 199] width 8 height 4
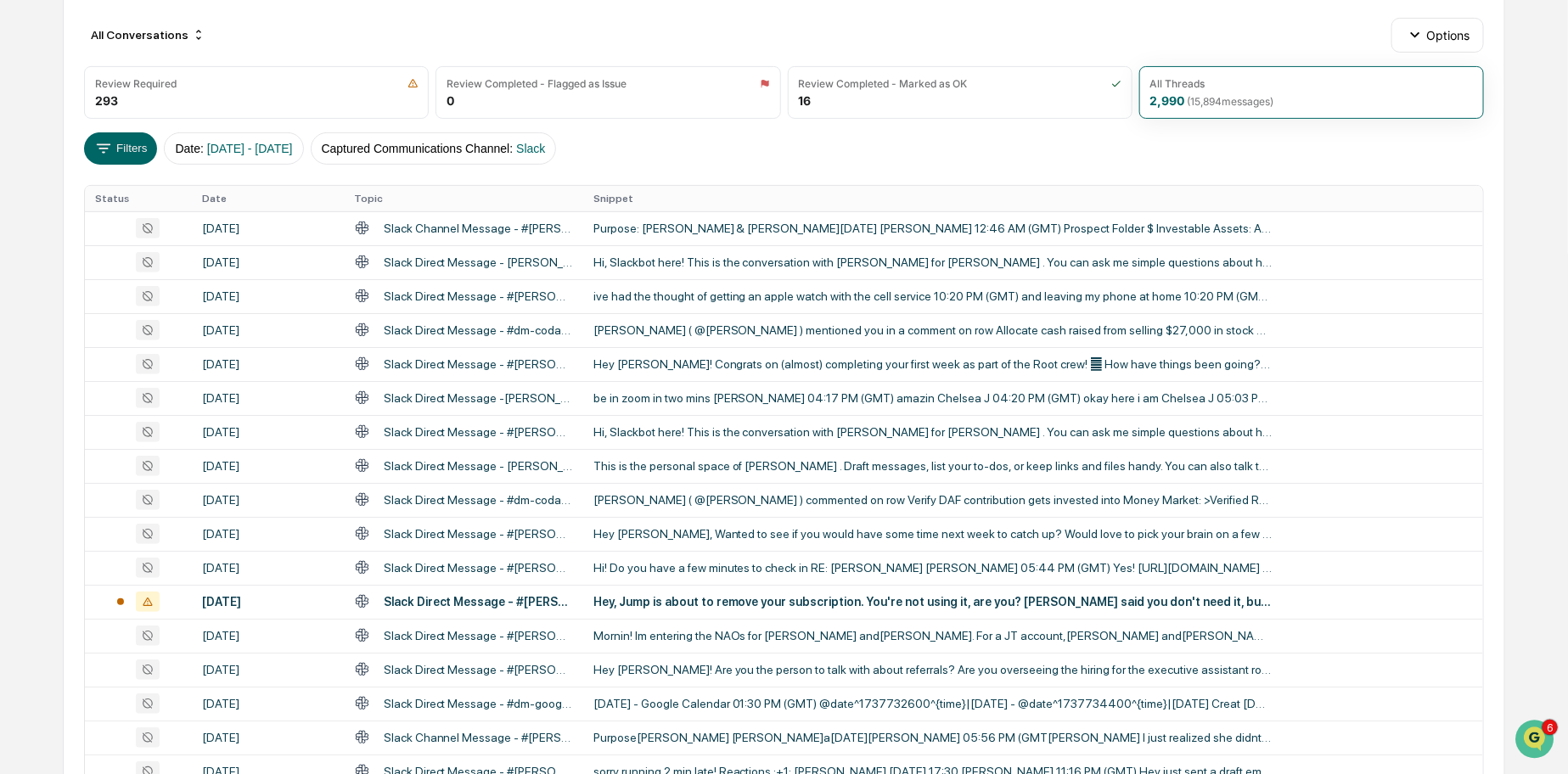
click at [543, 204] on th "Topic" at bounding box center [464, 199] width 240 height 25
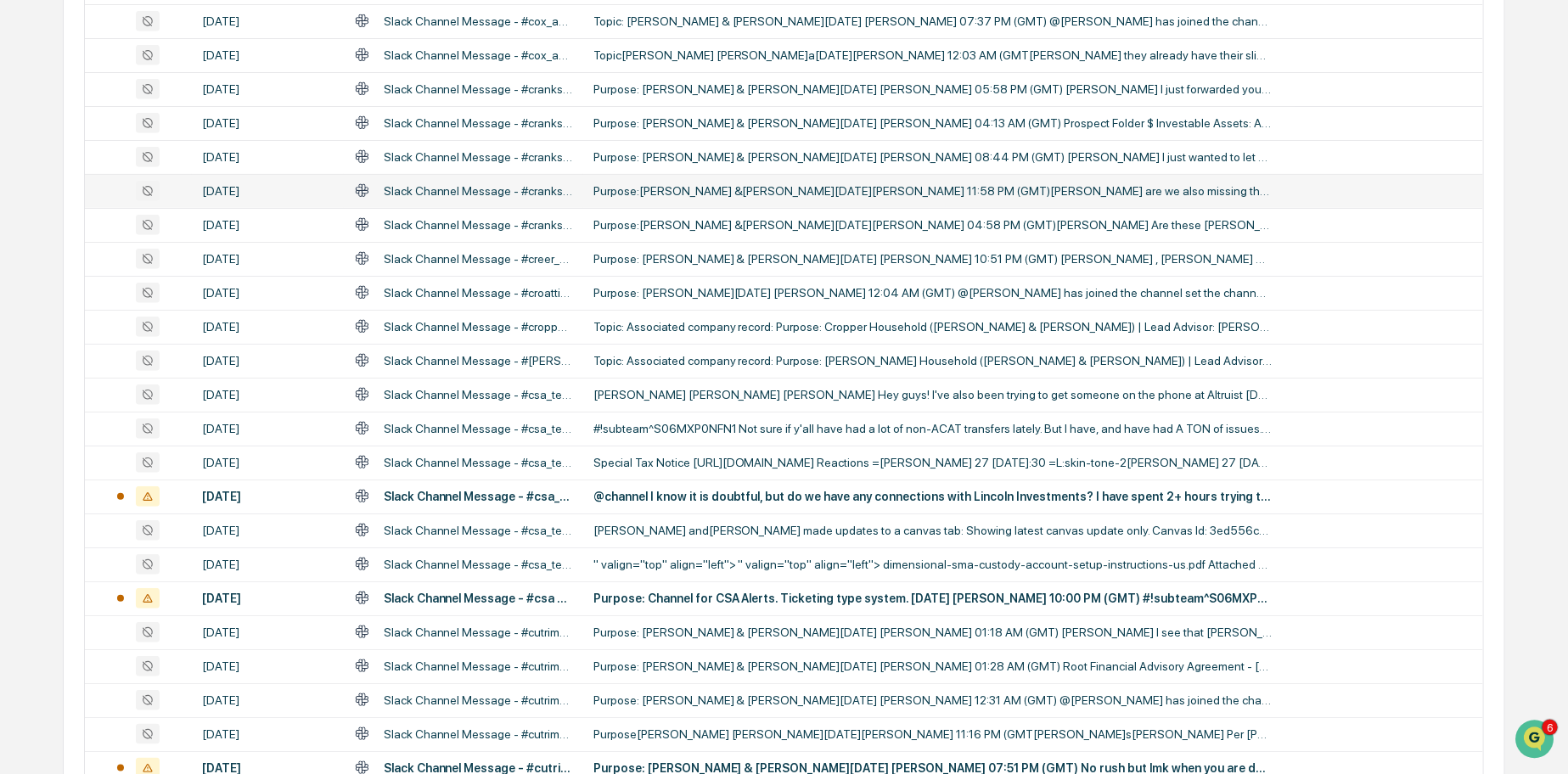
scroll to position [559, 0]
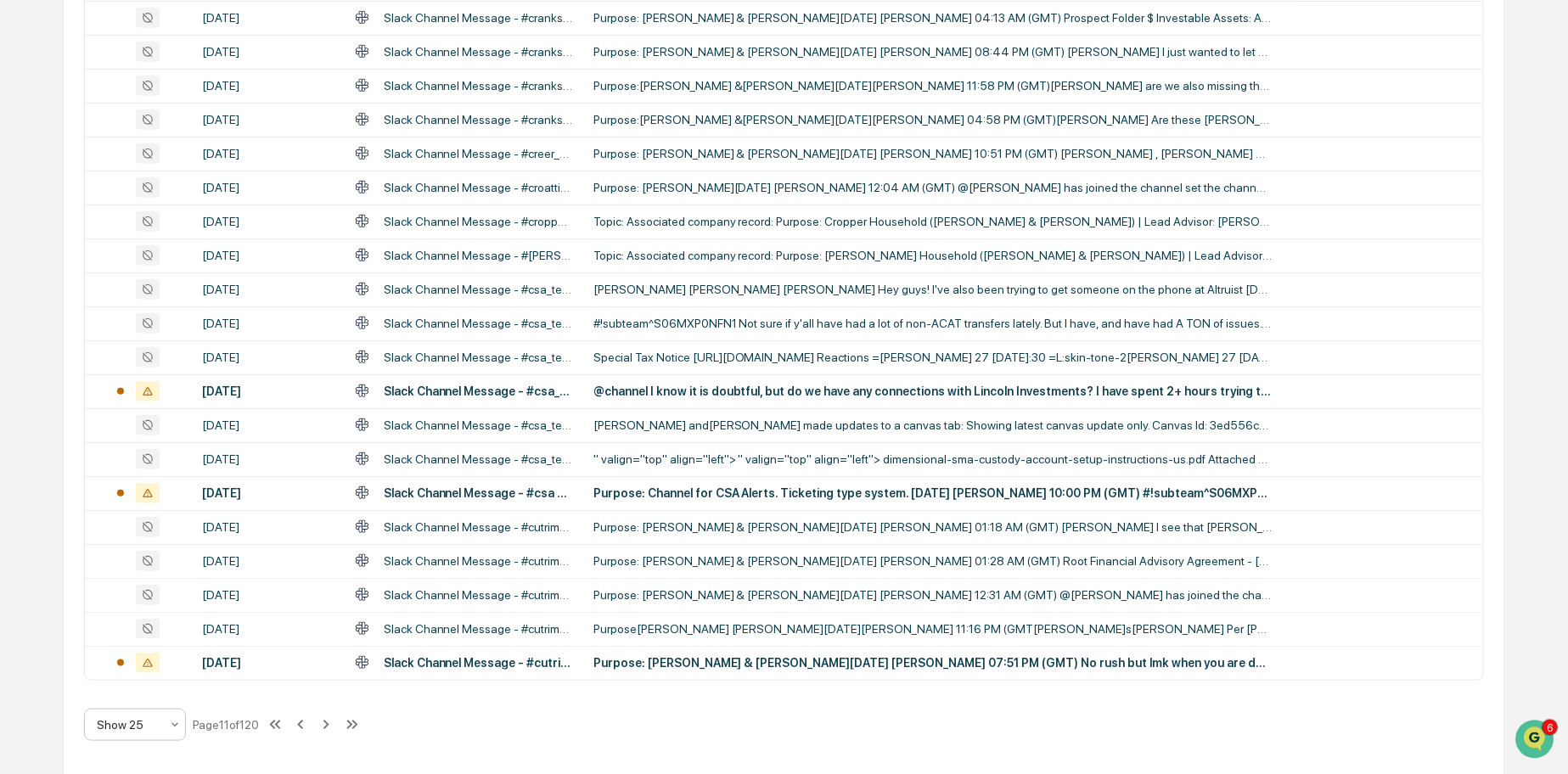
click at [150, 726] on div at bounding box center [128, 726] width 63 height 17
click at [159, 677] on div "Show 100" at bounding box center [135, 679] width 100 height 34
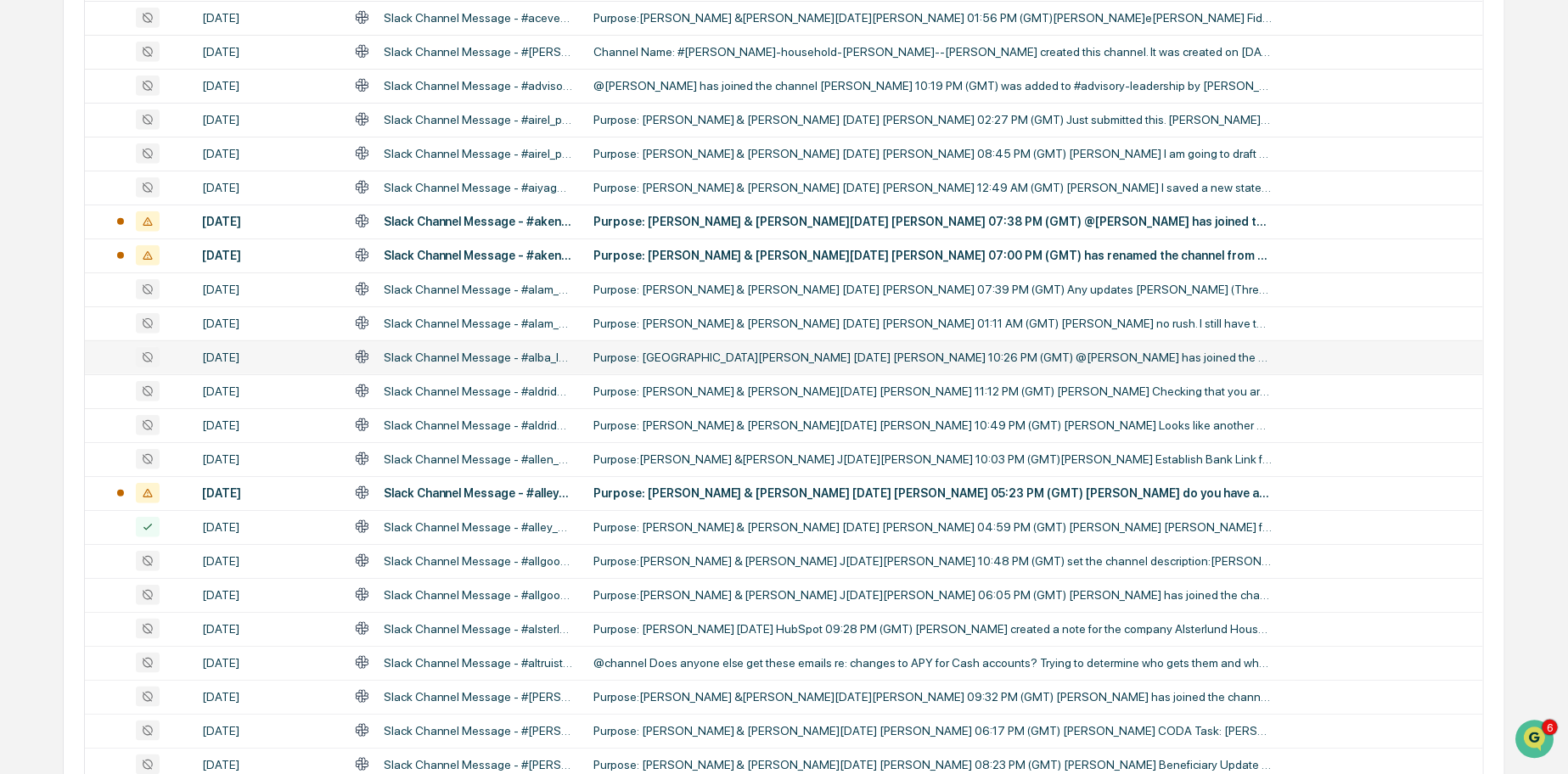
scroll to position [0, 0]
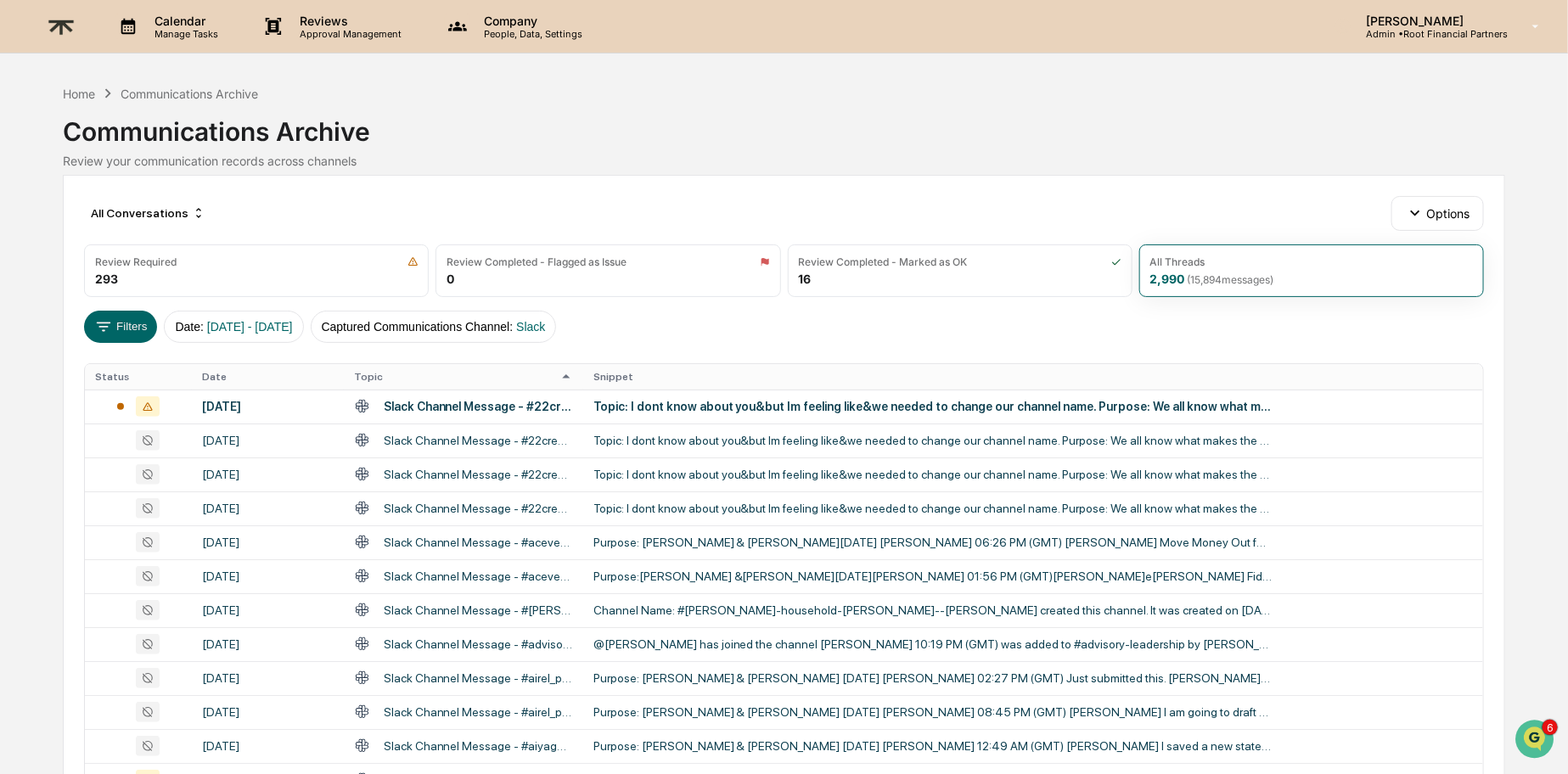
click at [571, 380] on icon at bounding box center [565, 376] width 18 height 18
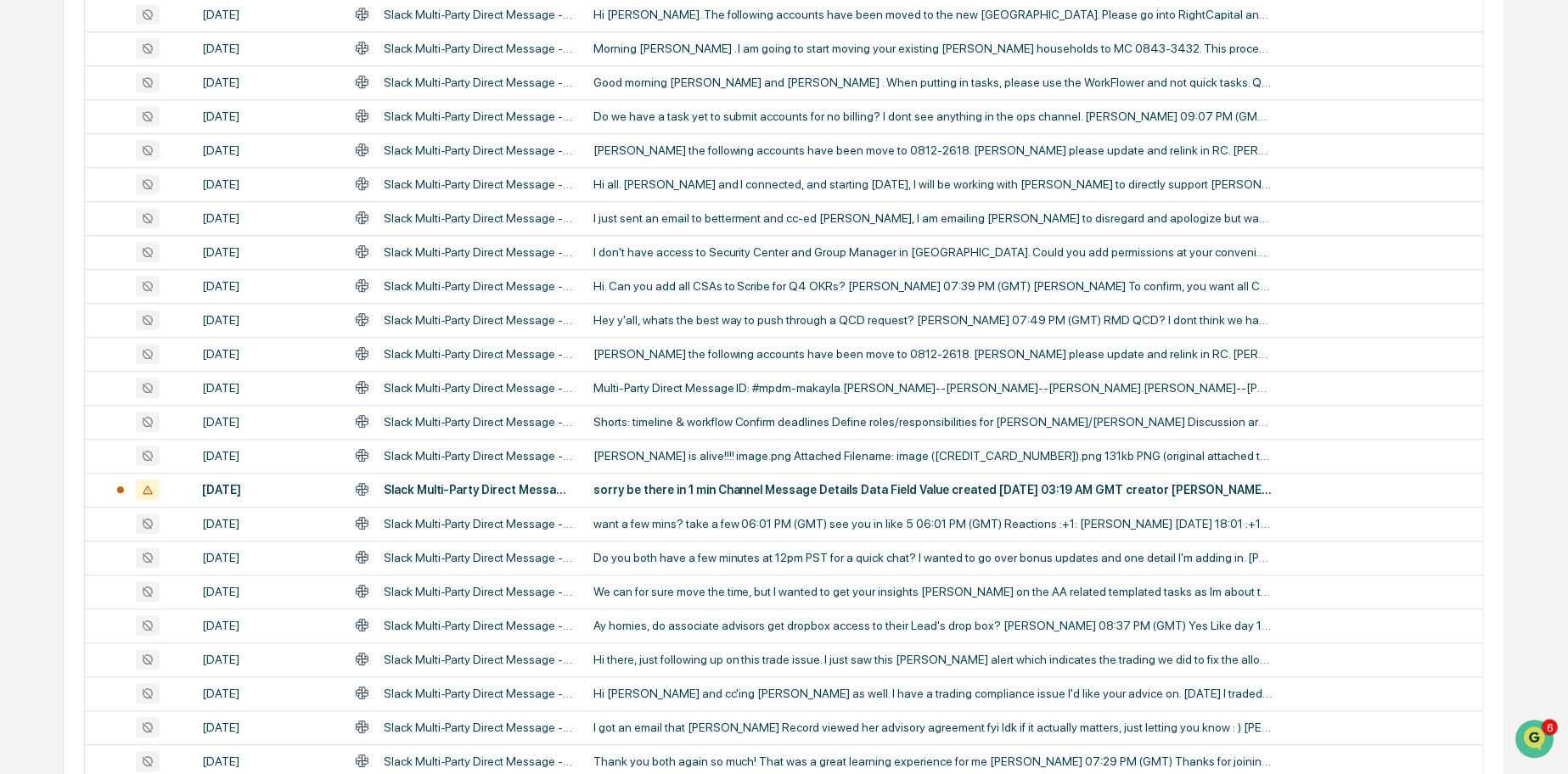
scroll to position [3105, 0]
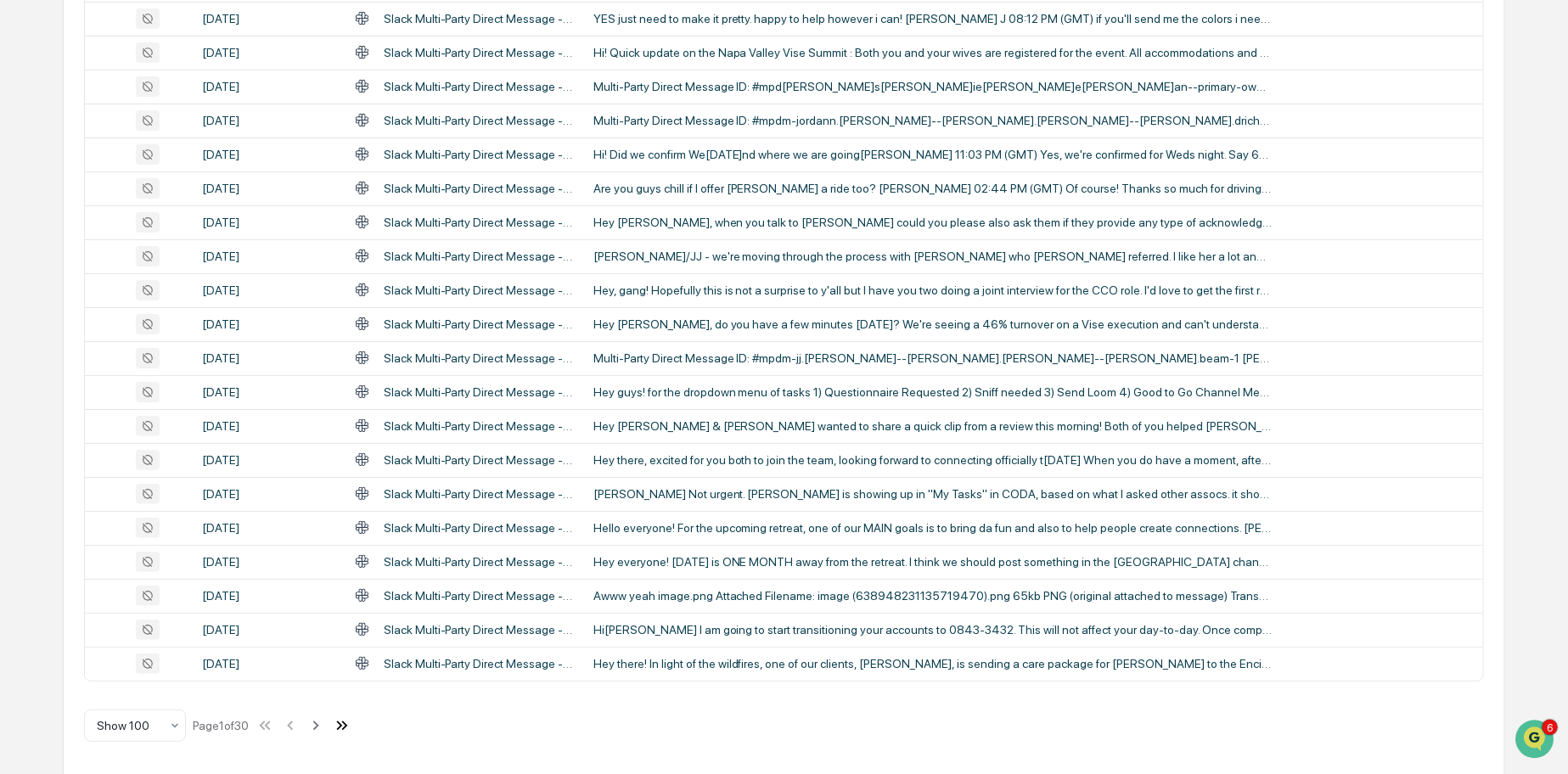
click at [347, 721] on icon at bounding box center [344, 726] width 6 height 10
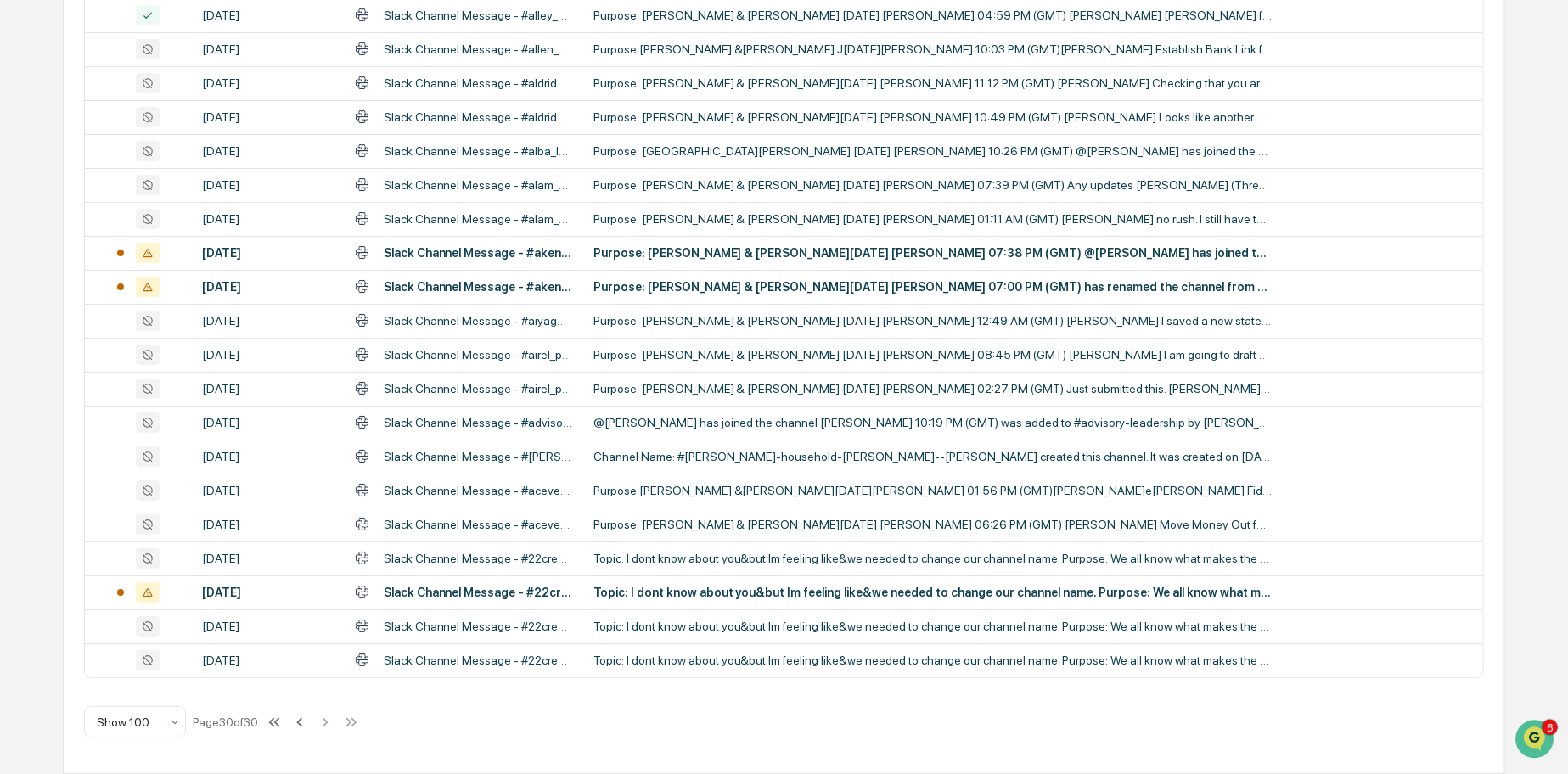
scroll to position [2765, 0]
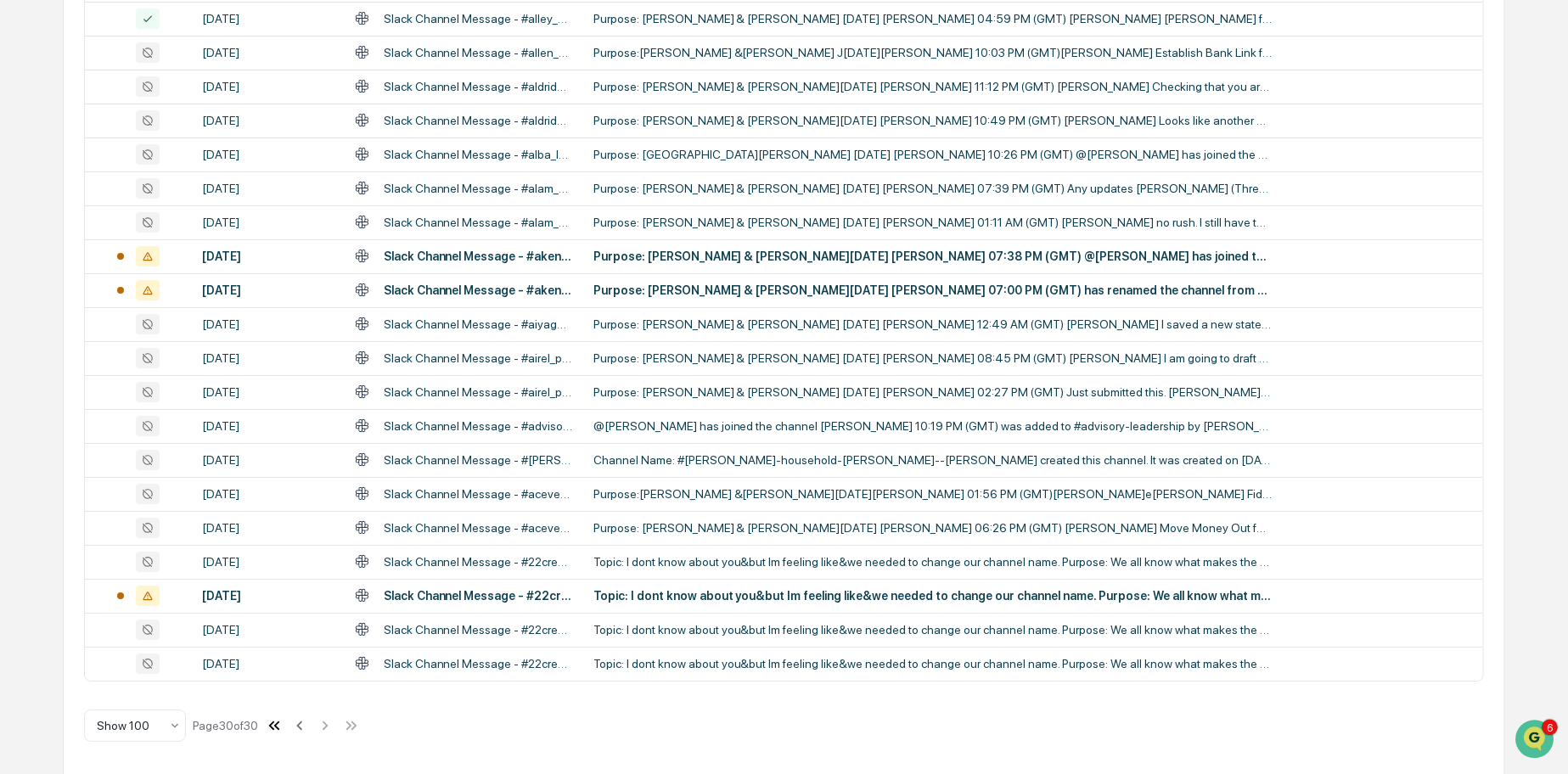
click at [283, 720] on icon at bounding box center [273, 726] width 18 height 18
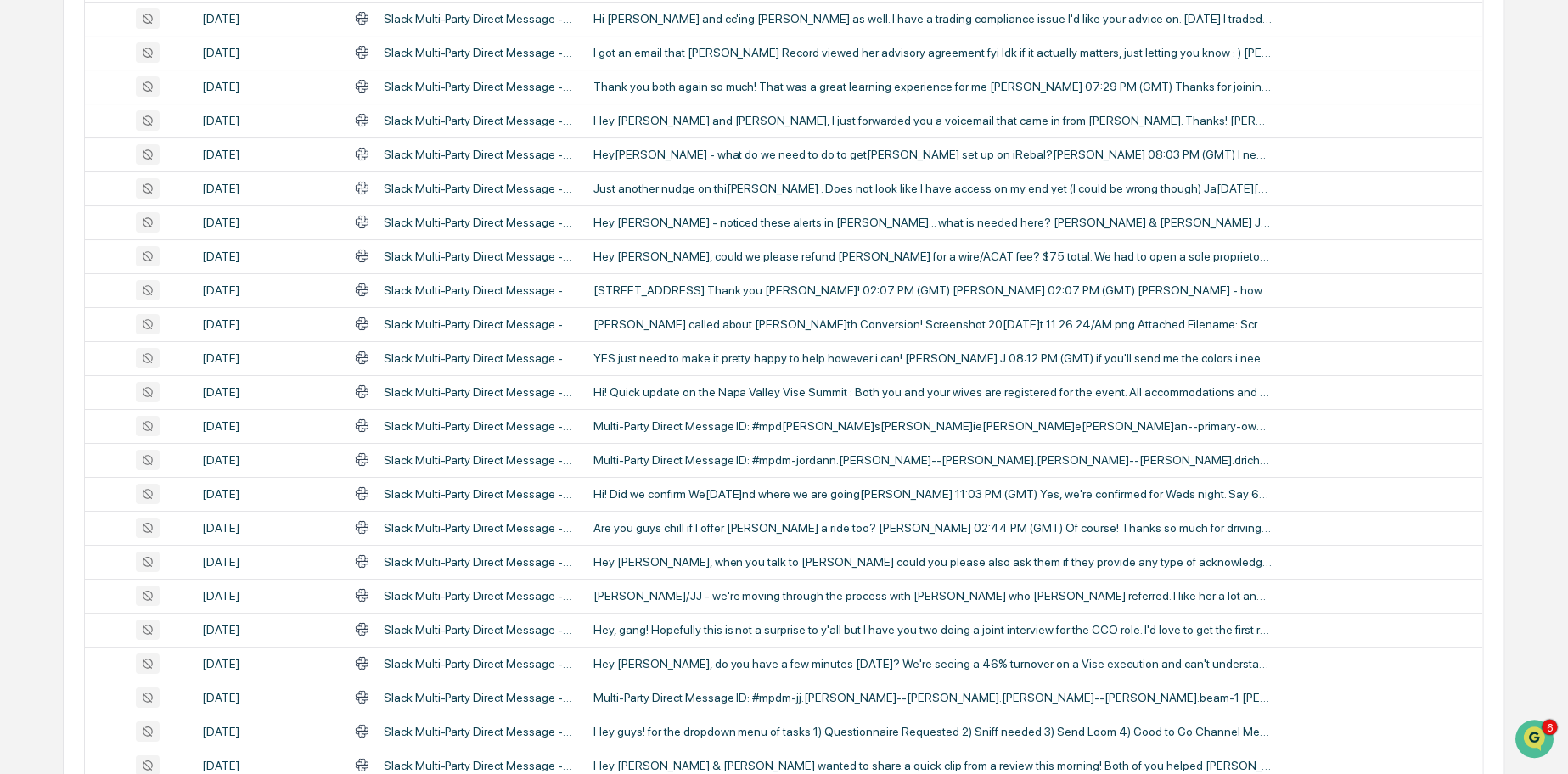
click at [287, 720] on td "[DATE]" at bounding box center [268, 731] width 151 height 34
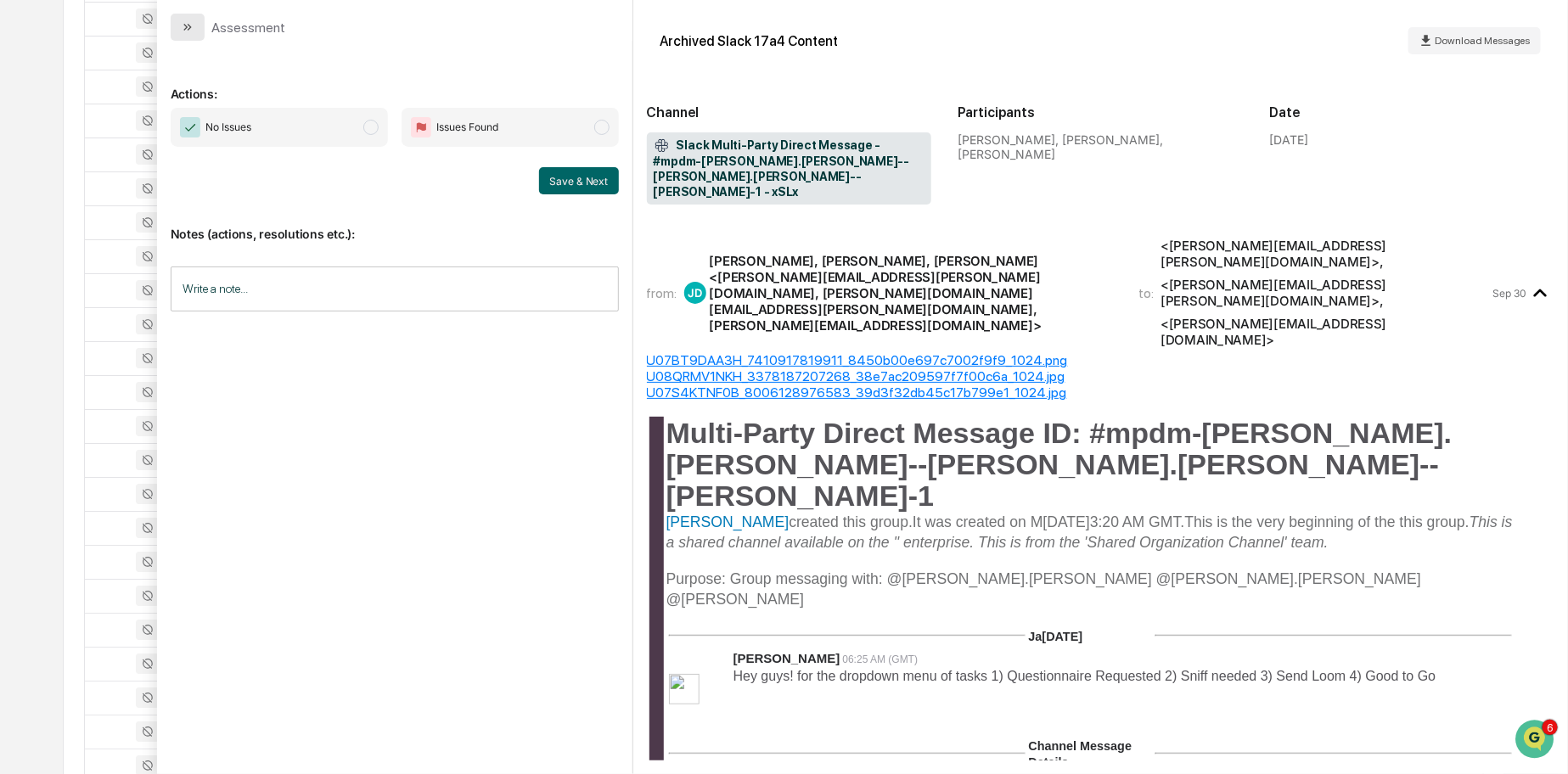
click at [187, 30] on icon "modal" at bounding box center [187, 27] width 14 height 14
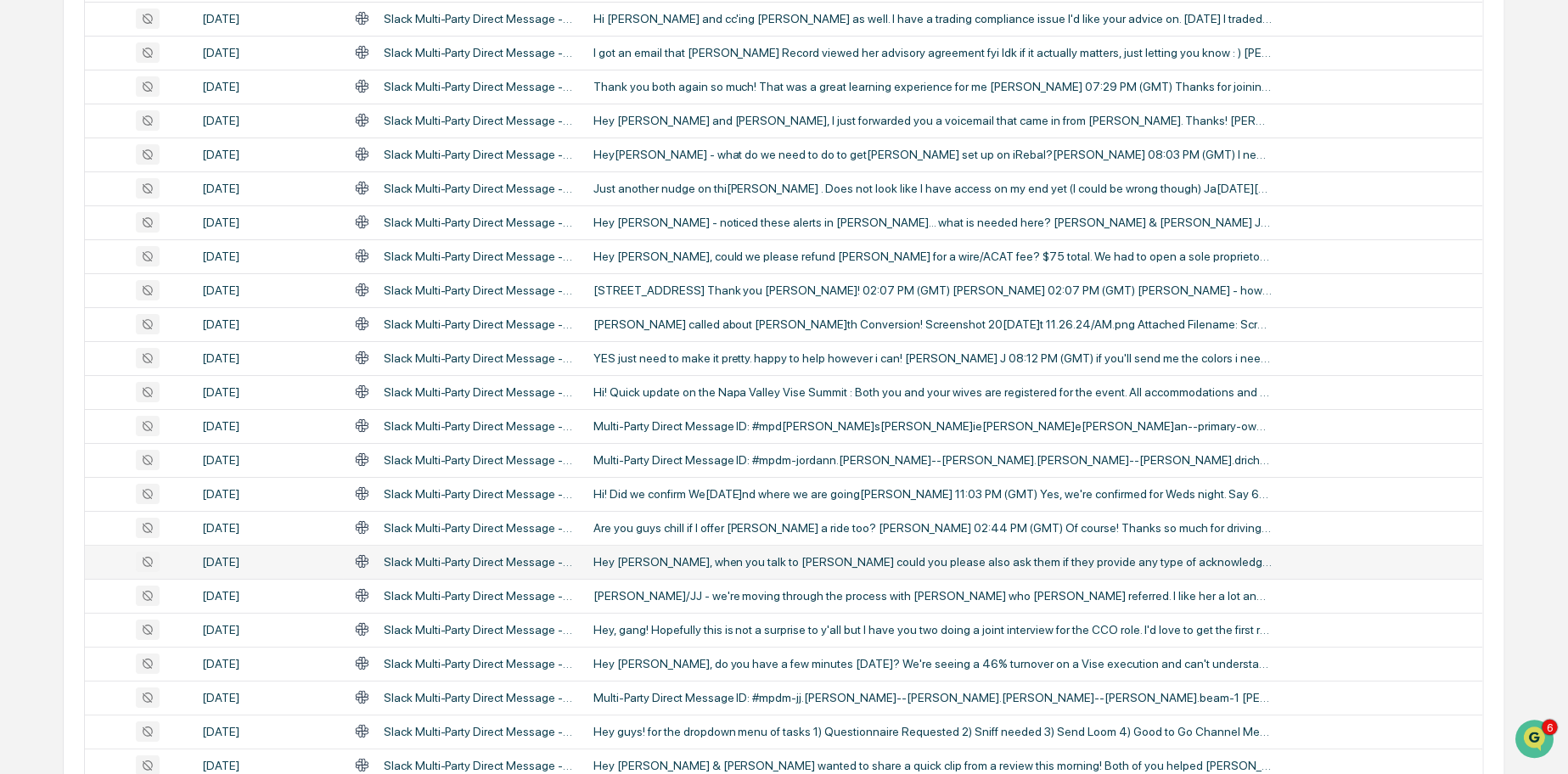
scroll to position [3105, 0]
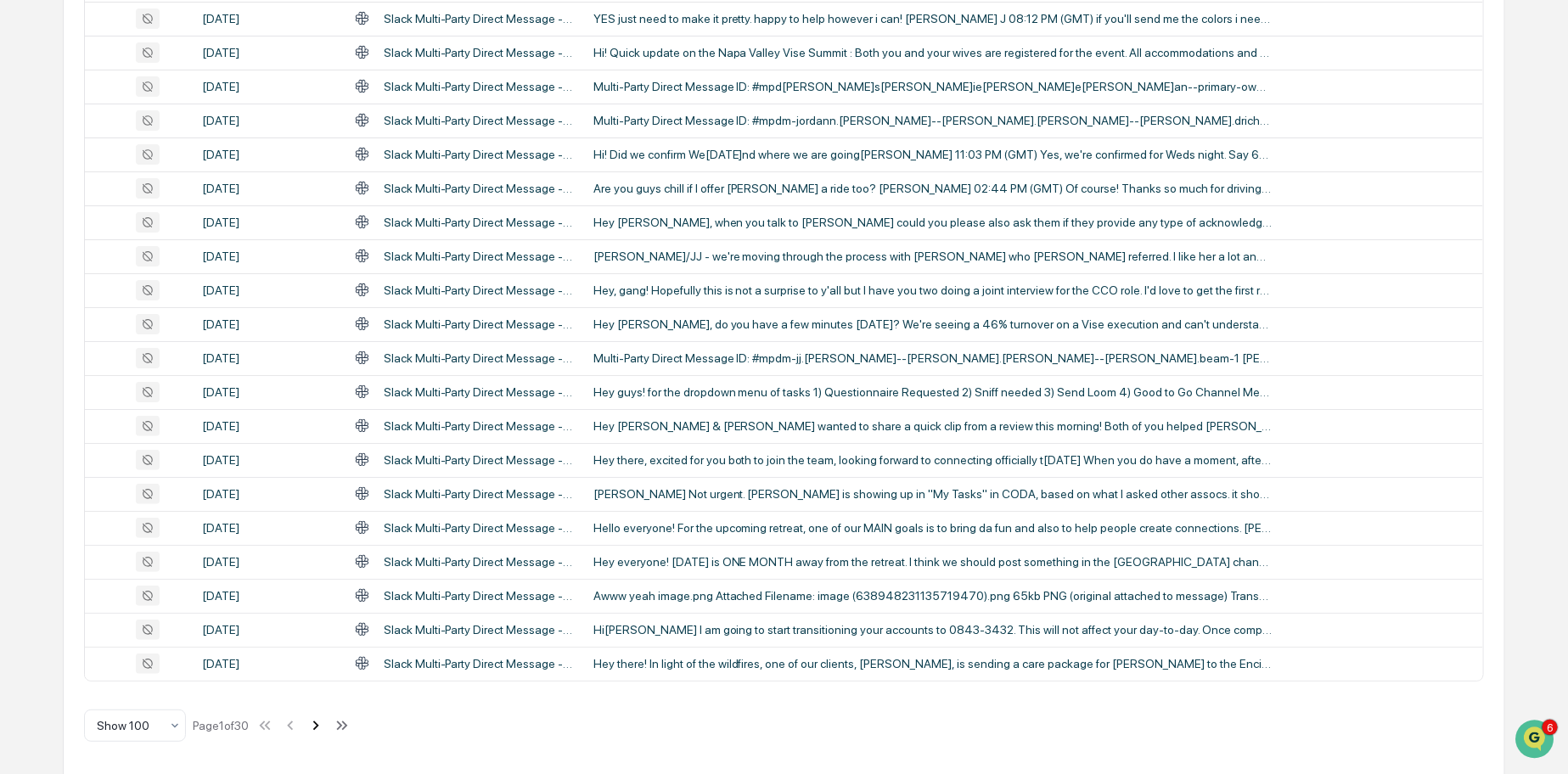
click at [319, 722] on icon at bounding box center [316, 726] width 6 height 10
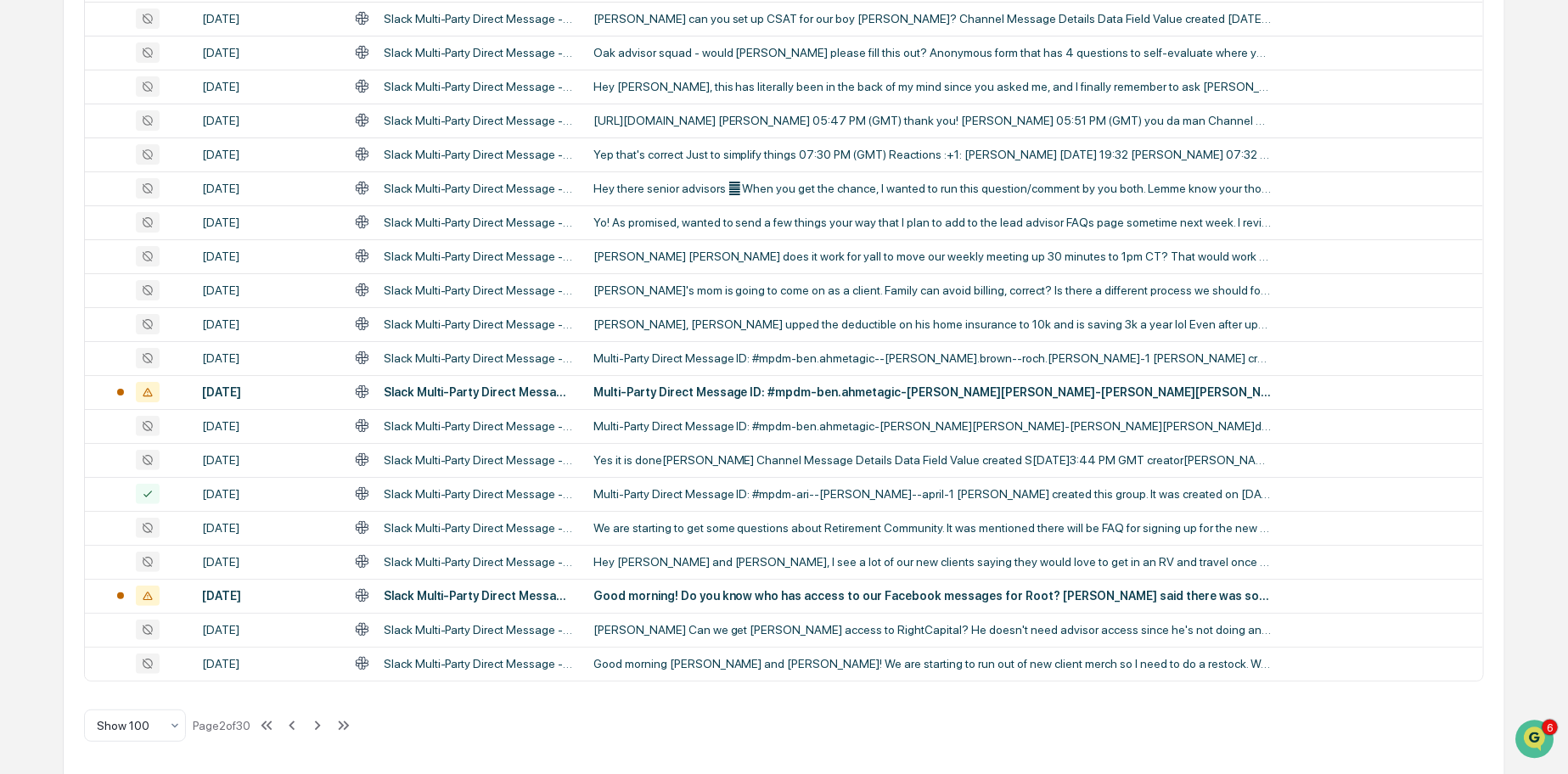
click at [250, 720] on div "Page 2 of 30" at bounding box center [222, 726] width 58 height 14
click at [327, 719] on icon at bounding box center [317, 726] width 18 height 18
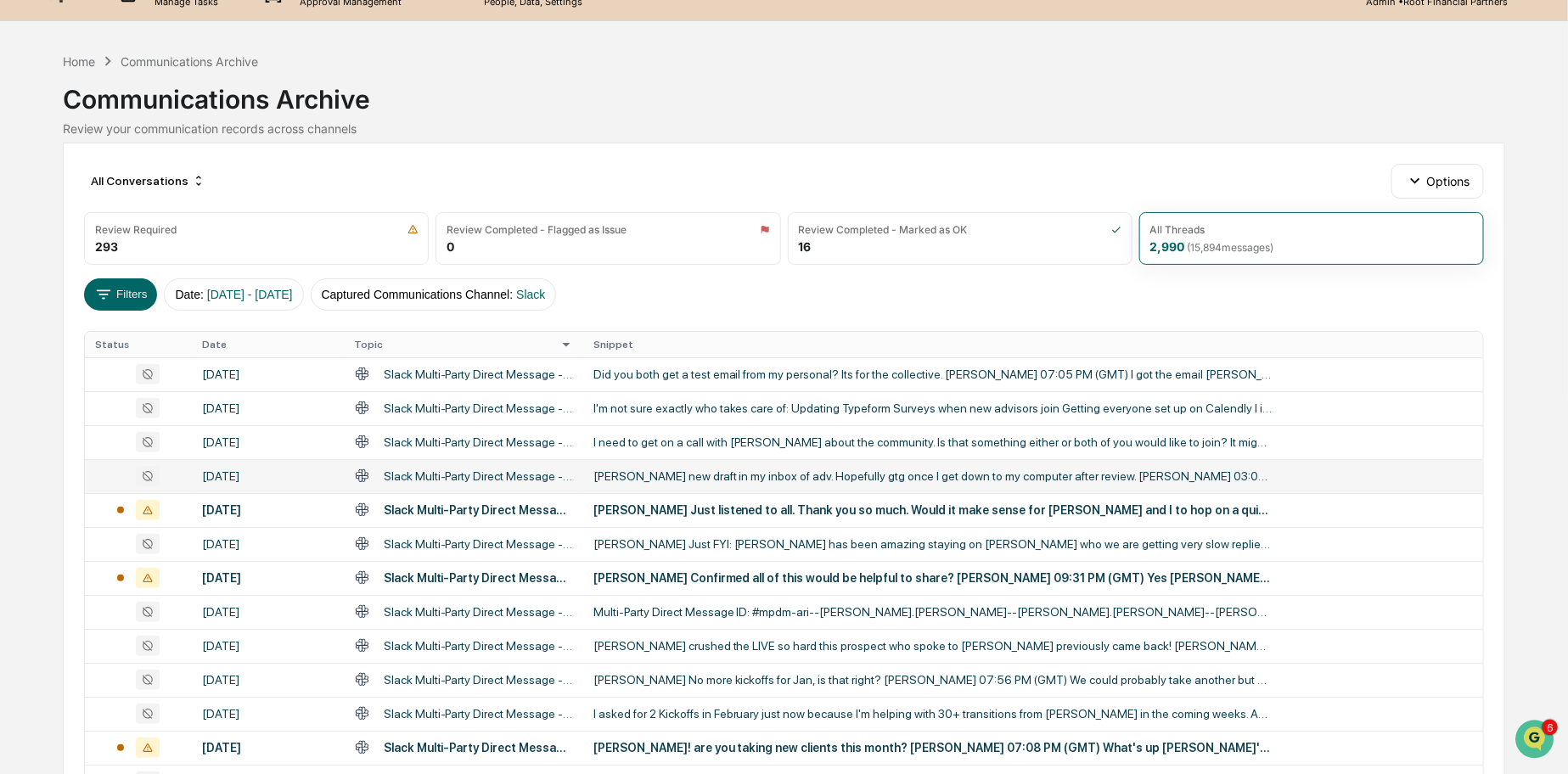
scroll to position [0, 0]
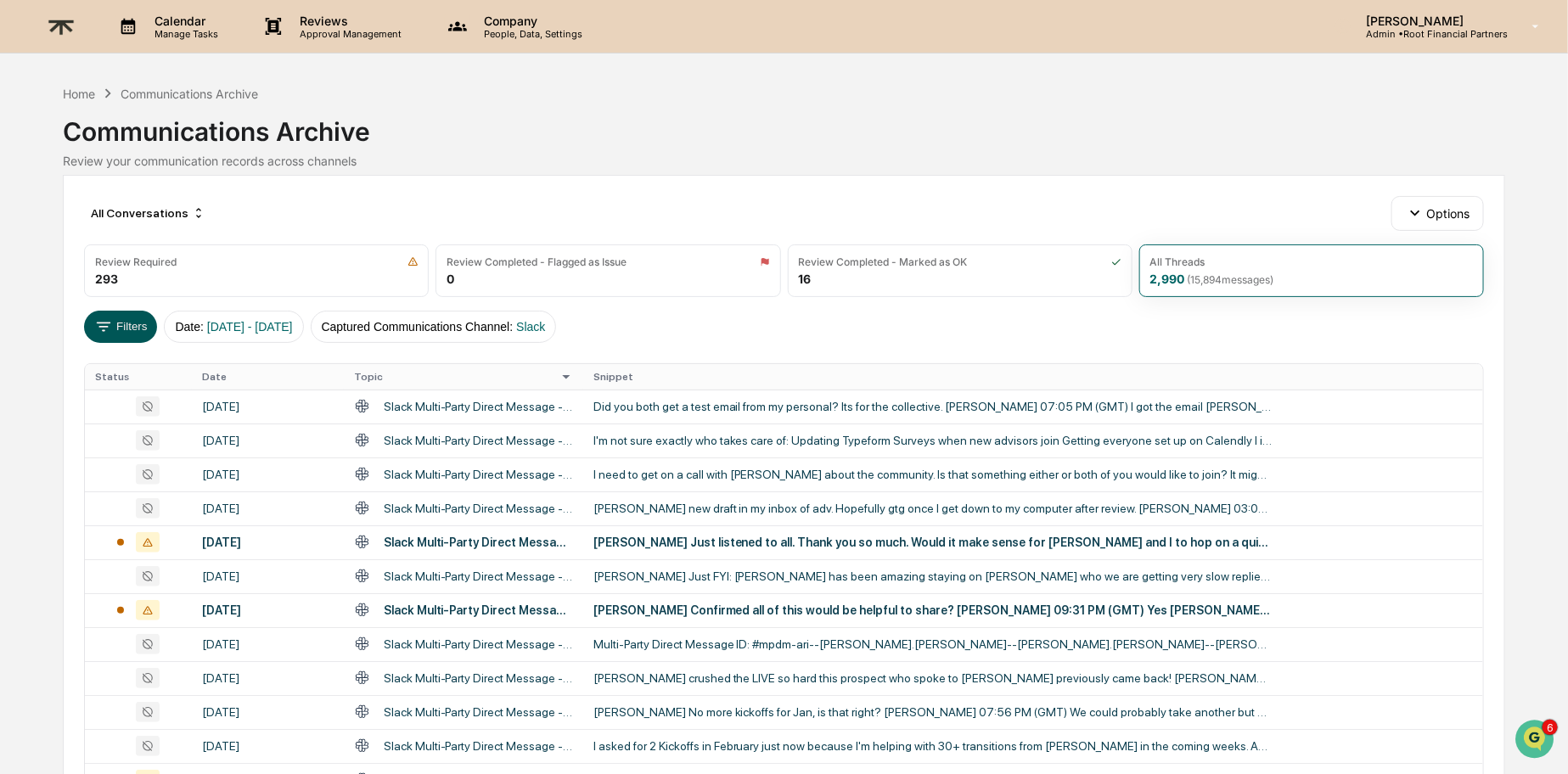
click at [121, 325] on button "Filters" at bounding box center [121, 326] width 74 height 32
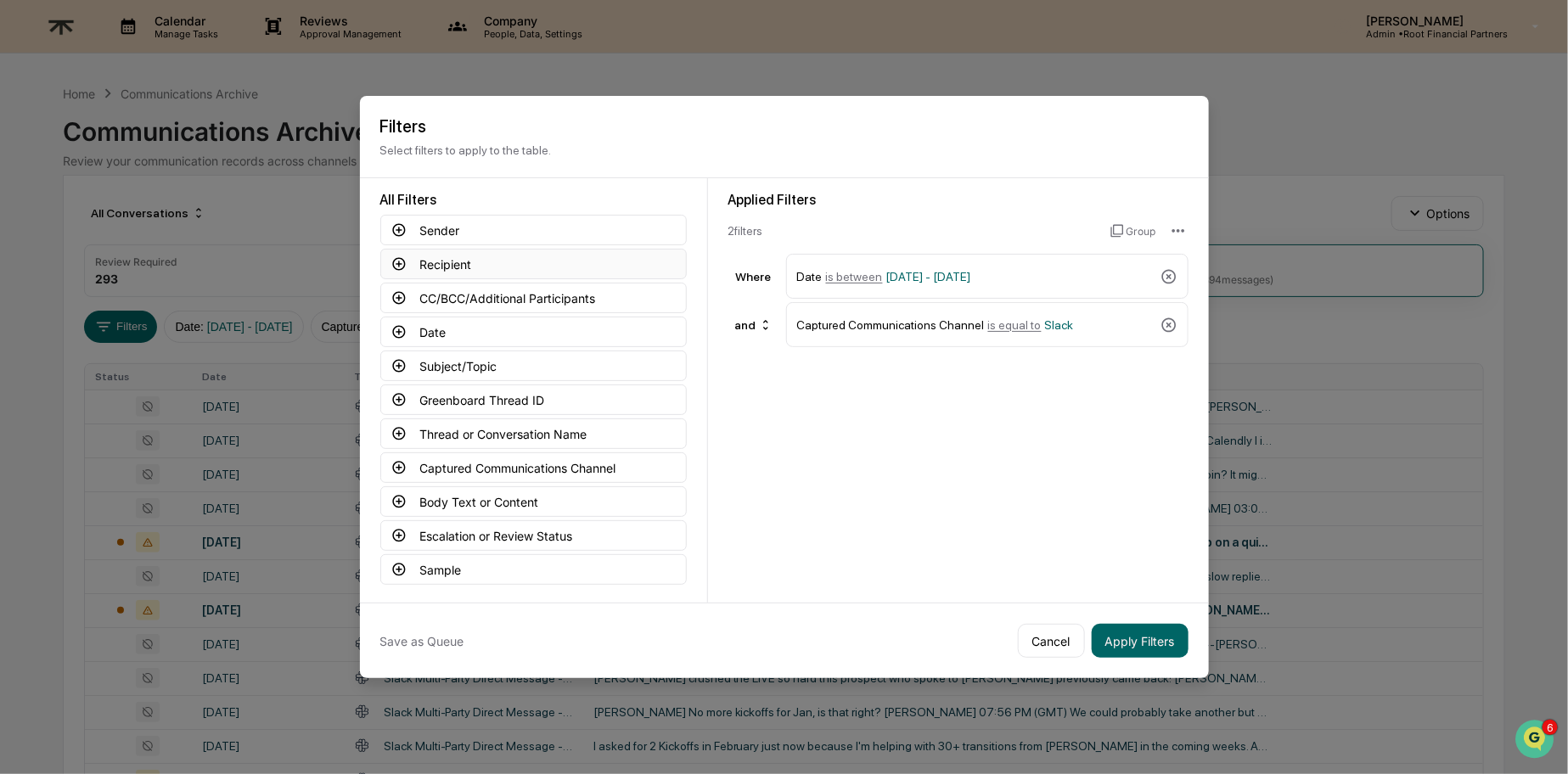
click at [457, 260] on button "Recipient" at bounding box center [533, 264] width 306 height 31
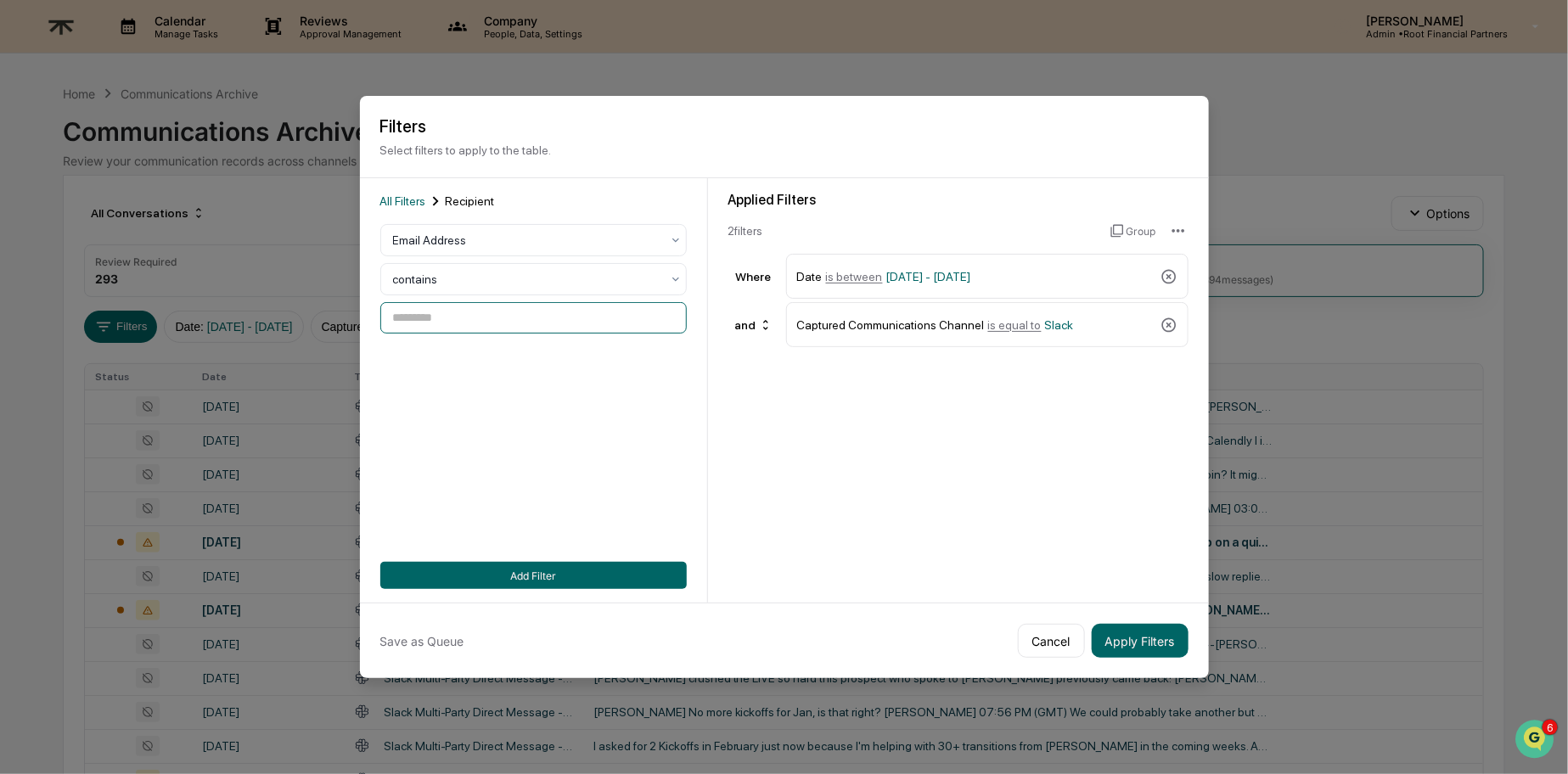
click at [494, 321] on input at bounding box center [533, 318] width 306 height 31
click at [410, 201] on span "All Filters" at bounding box center [402, 201] width 46 height 14
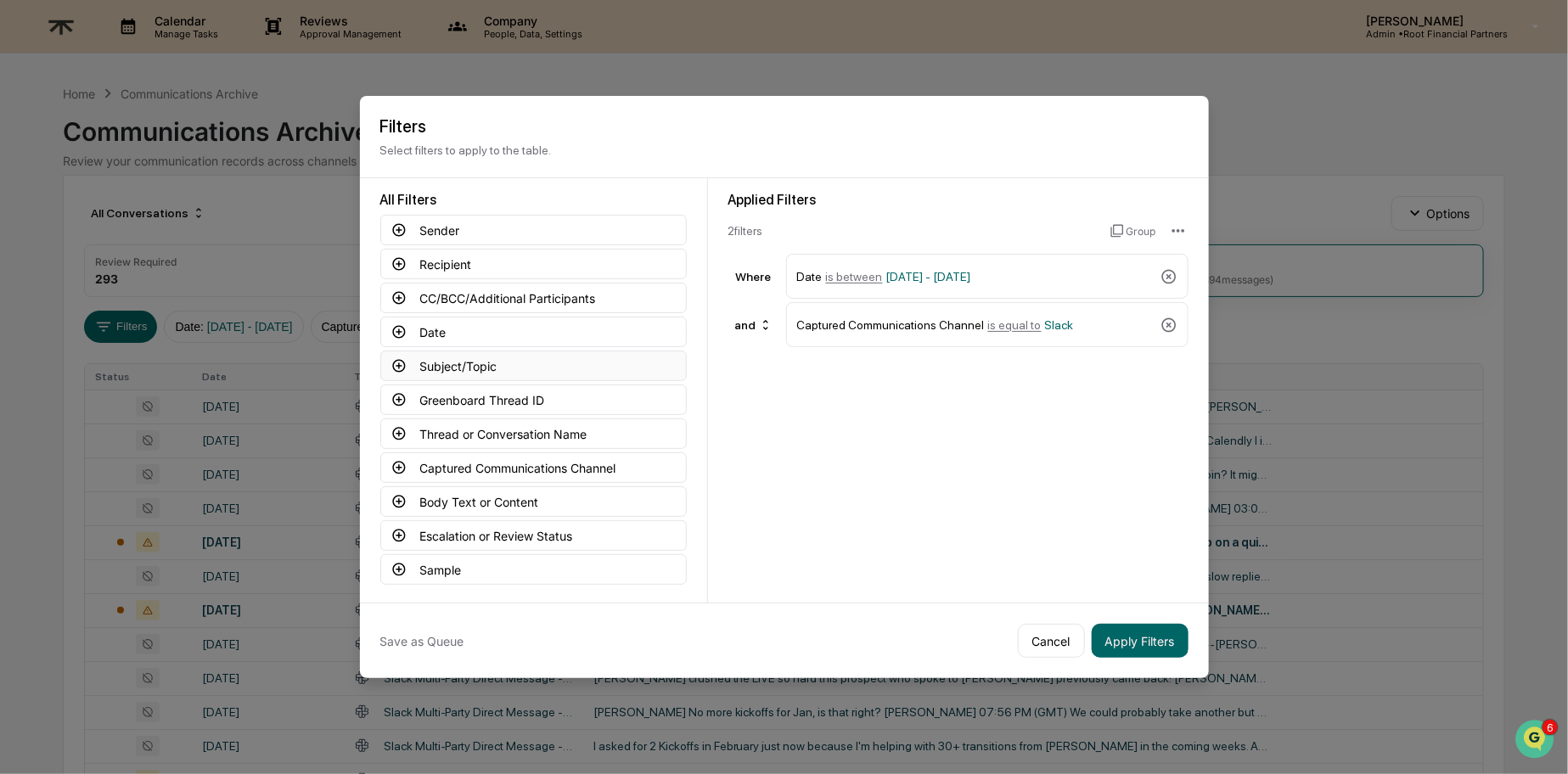
click at [506, 358] on button "Subject/Topic" at bounding box center [533, 367] width 306 height 31
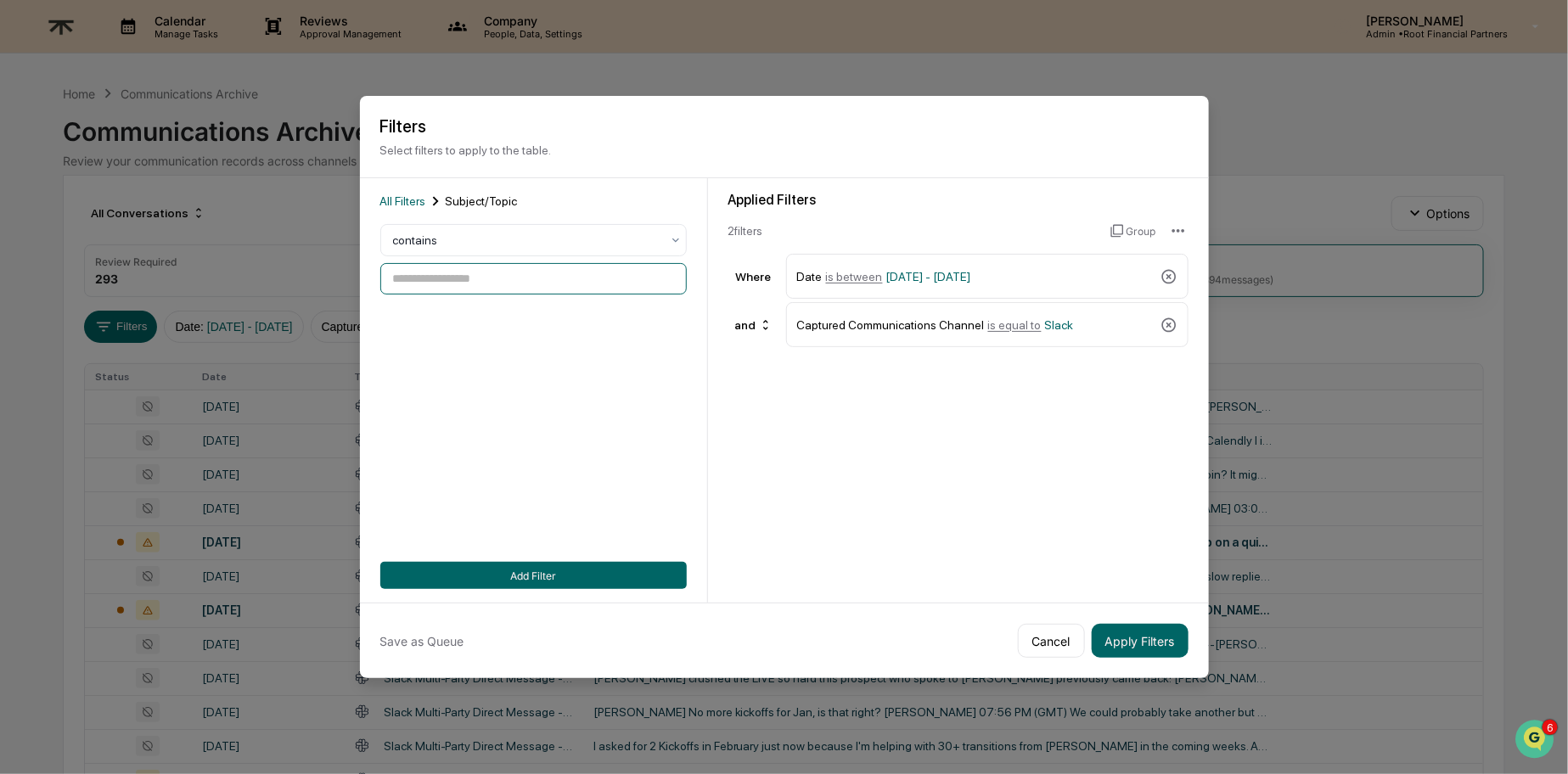
click at [479, 287] on input at bounding box center [533, 278] width 306 height 31
type input "*******"
click at [548, 575] on button "Add Filter" at bounding box center [533, 575] width 306 height 27
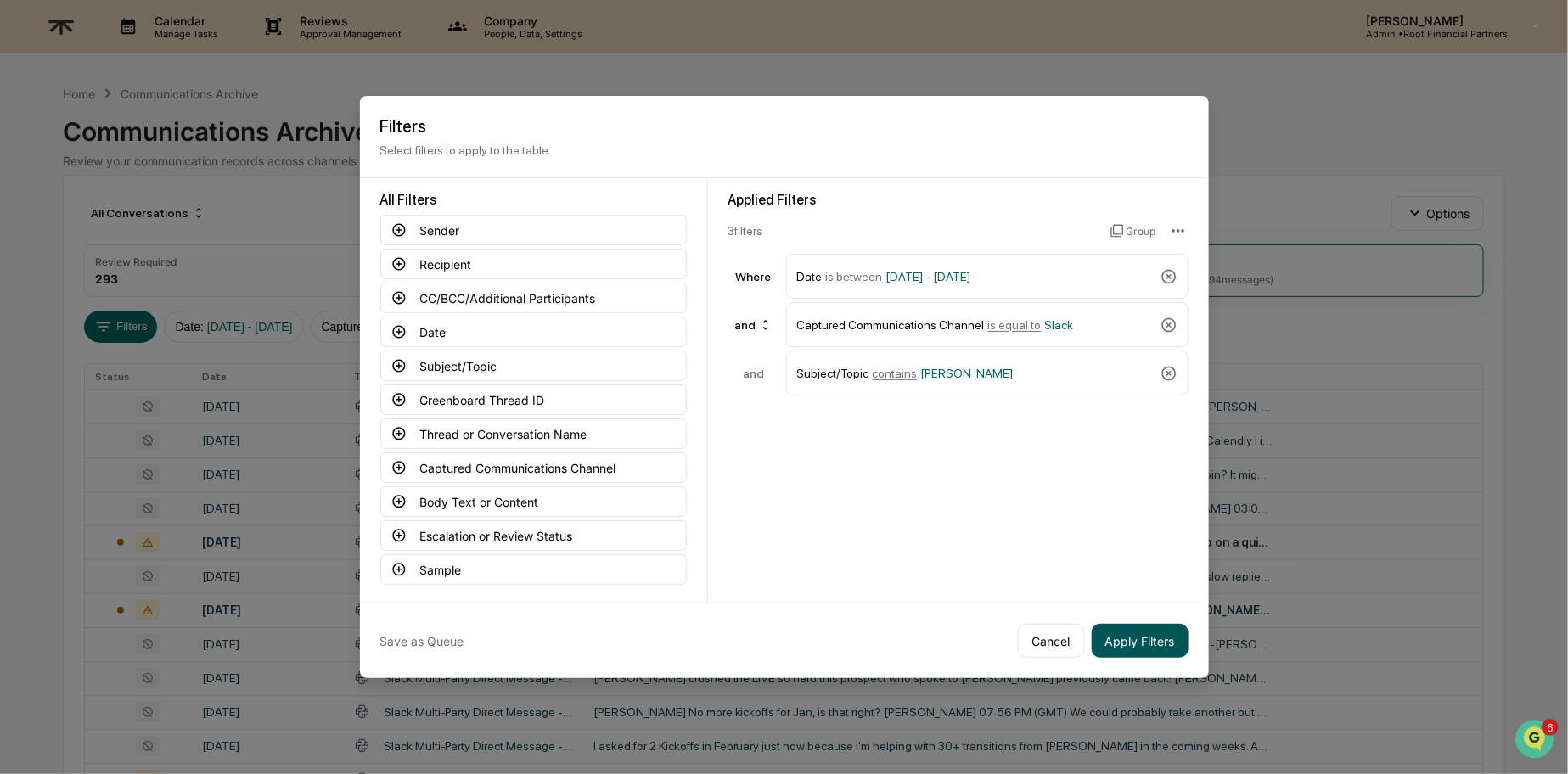
click at [1160, 630] on button "Apply Filters" at bounding box center [1140, 640] width 97 height 34
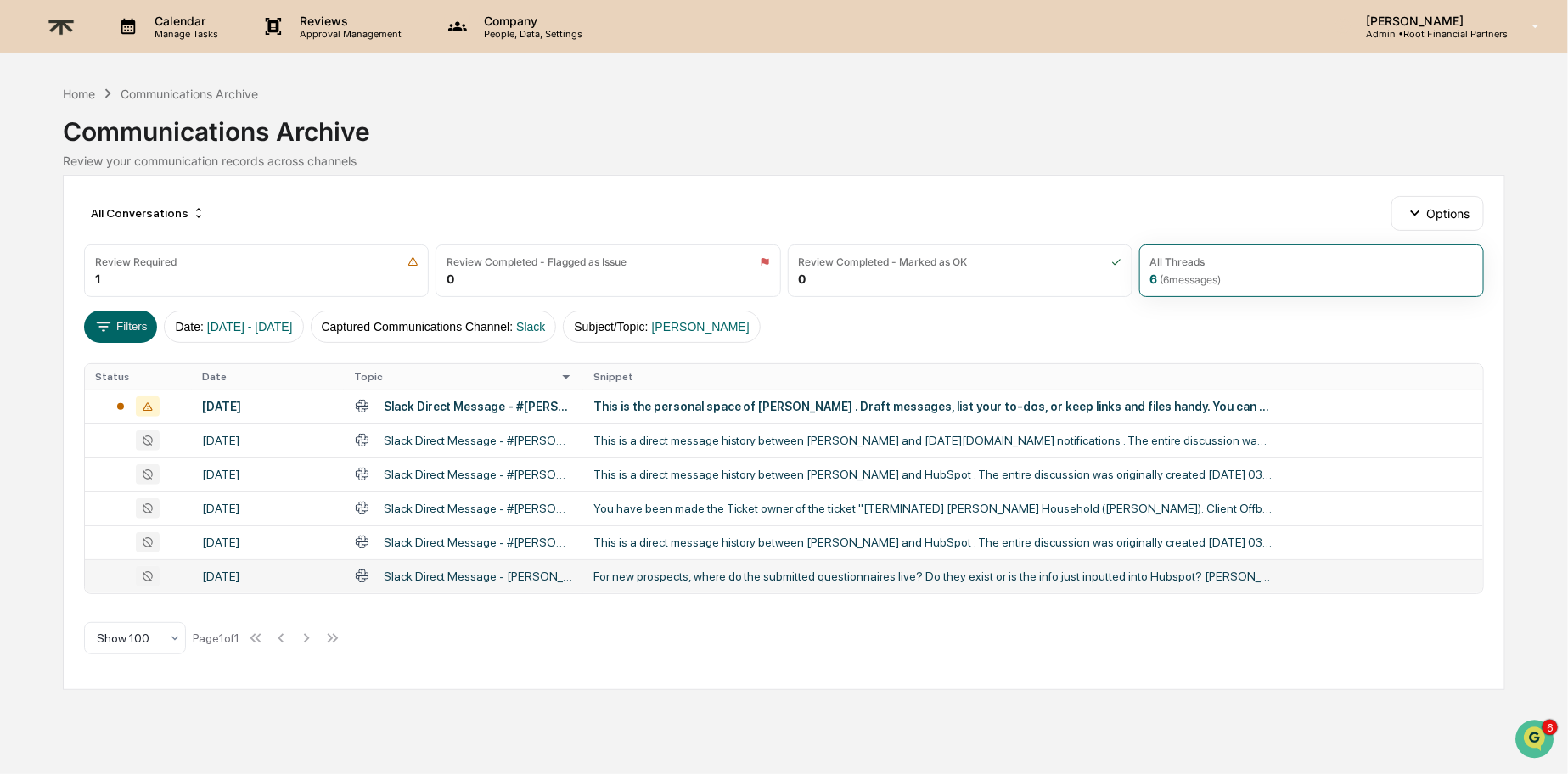
click at [750, 577] on div "For new prospects, where do the submitted questionnaires live? Do they exist or…" at bounding box center [933, 576] width 679 height 14
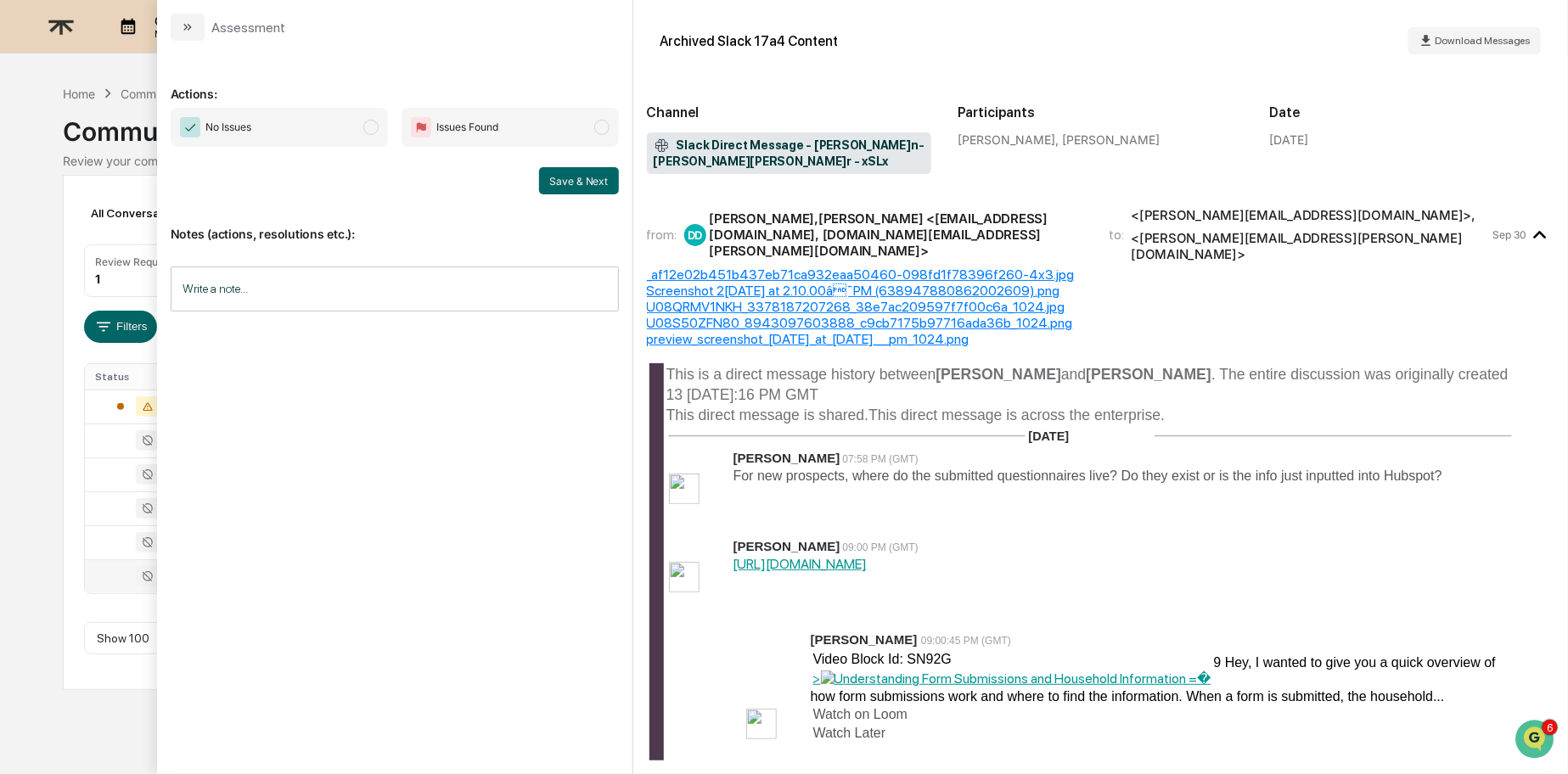
click at [1233, 541] on td "[PERSON_NAME] 09:00 PM (GMT) [URL][DOMAIN_NAME]" at bounding box center [1122, 579] width 780 height 85
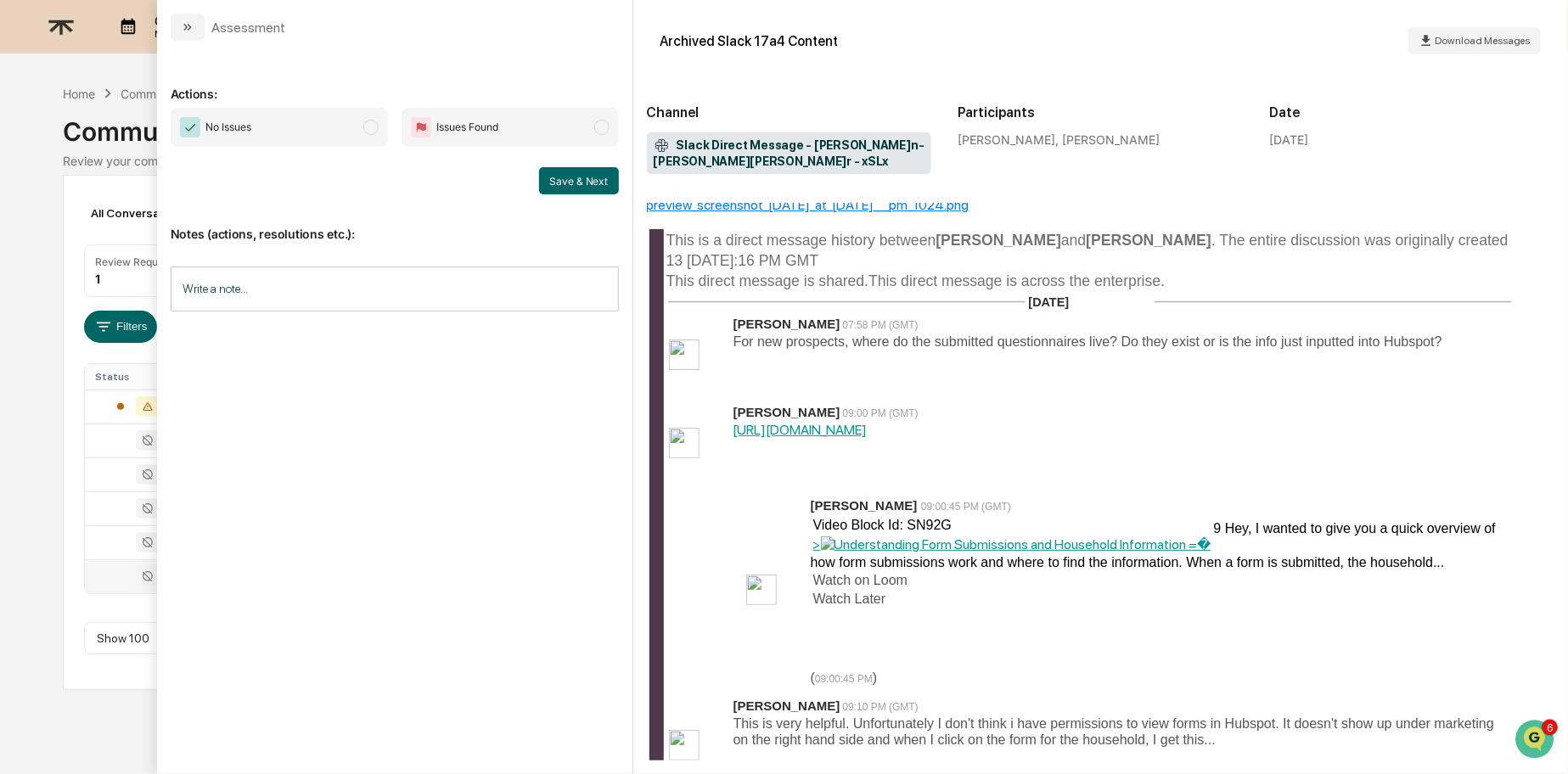
scroll to position [141, 0]
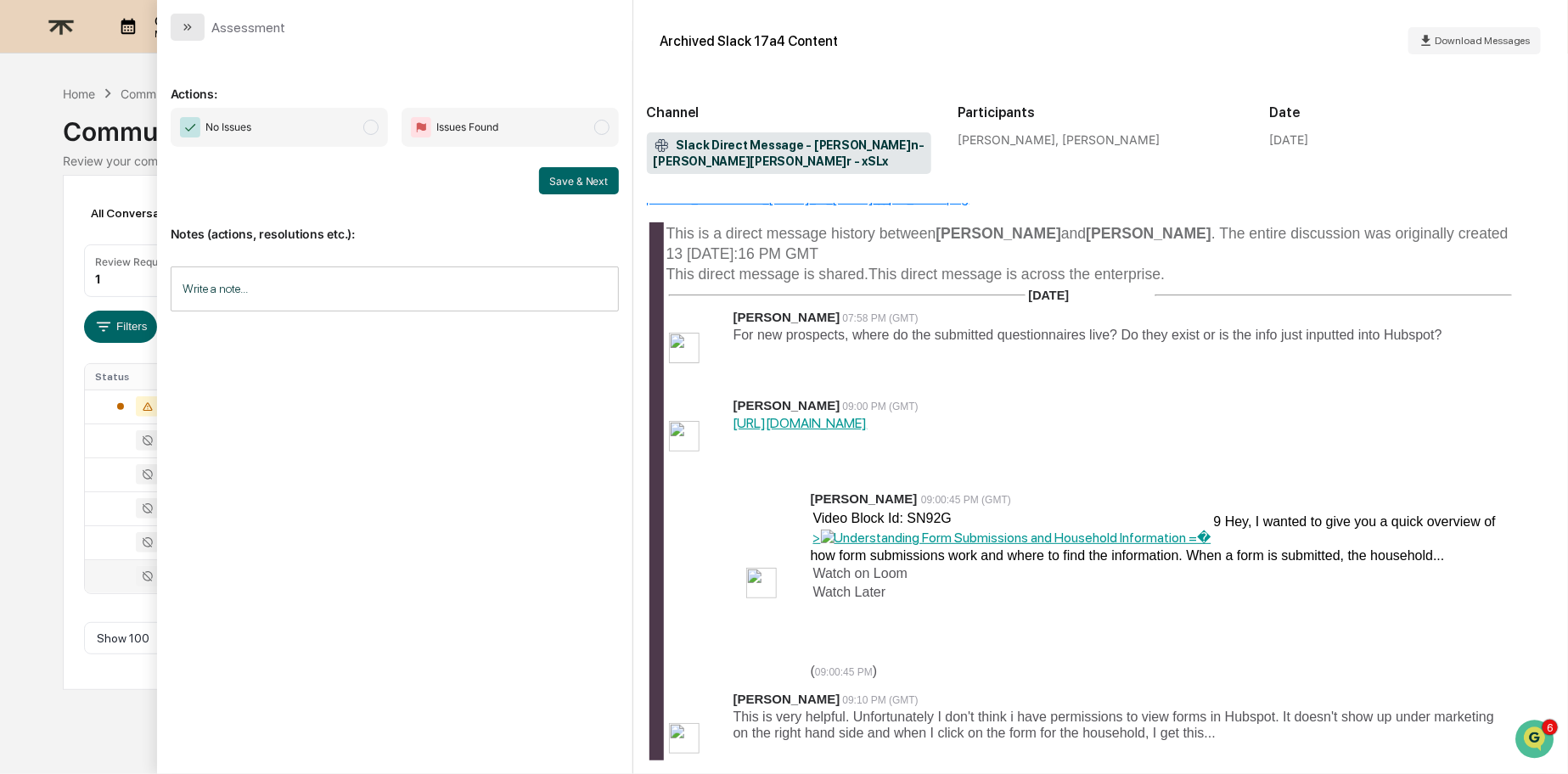
click at [194, 17] on button "modal" at bounding box center [187, 27] width 34 height 27
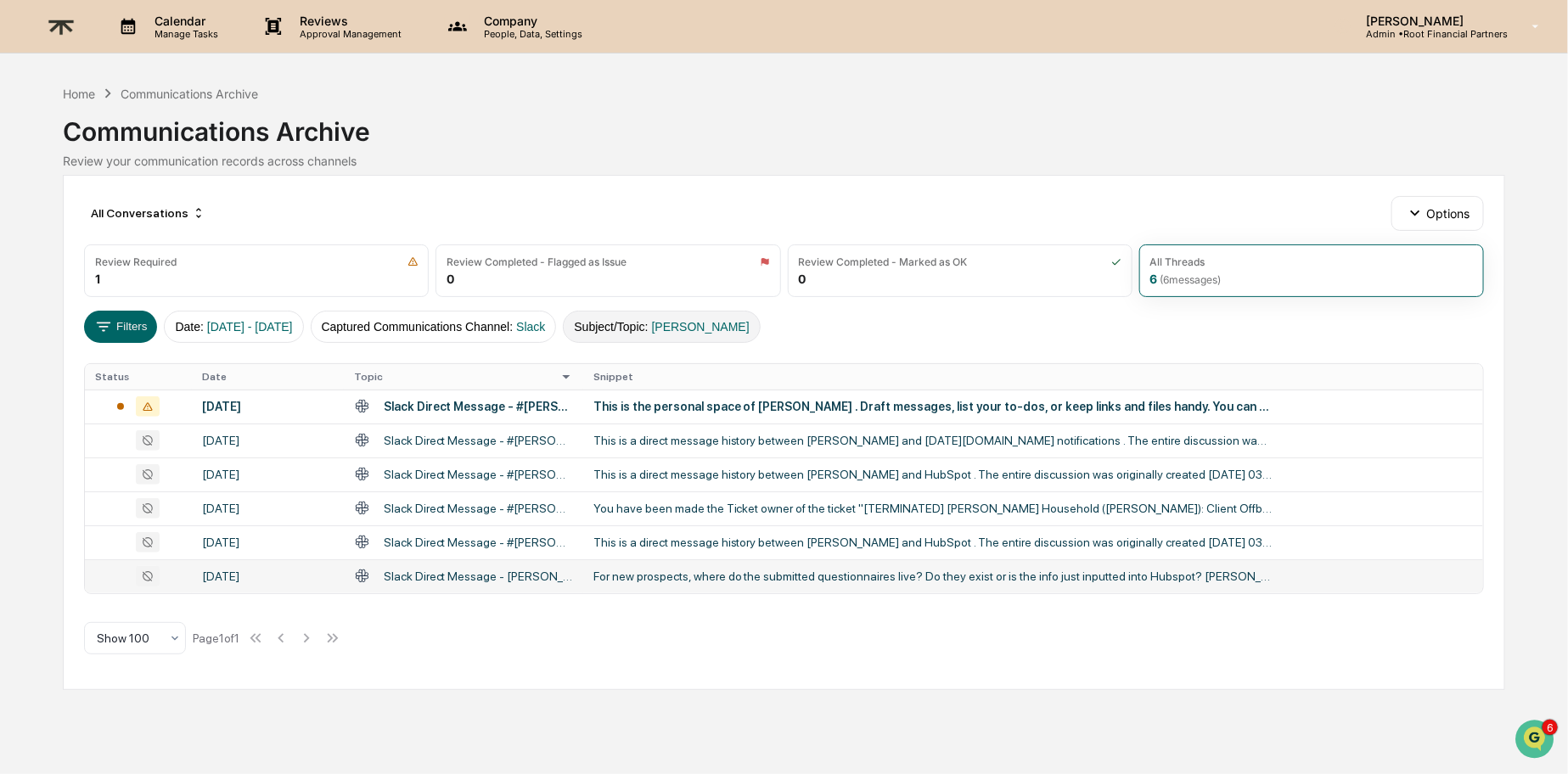
click at [697, 326] on span "[PERSON_NAME]" at bounding box center [700, 327] width 98 height 14
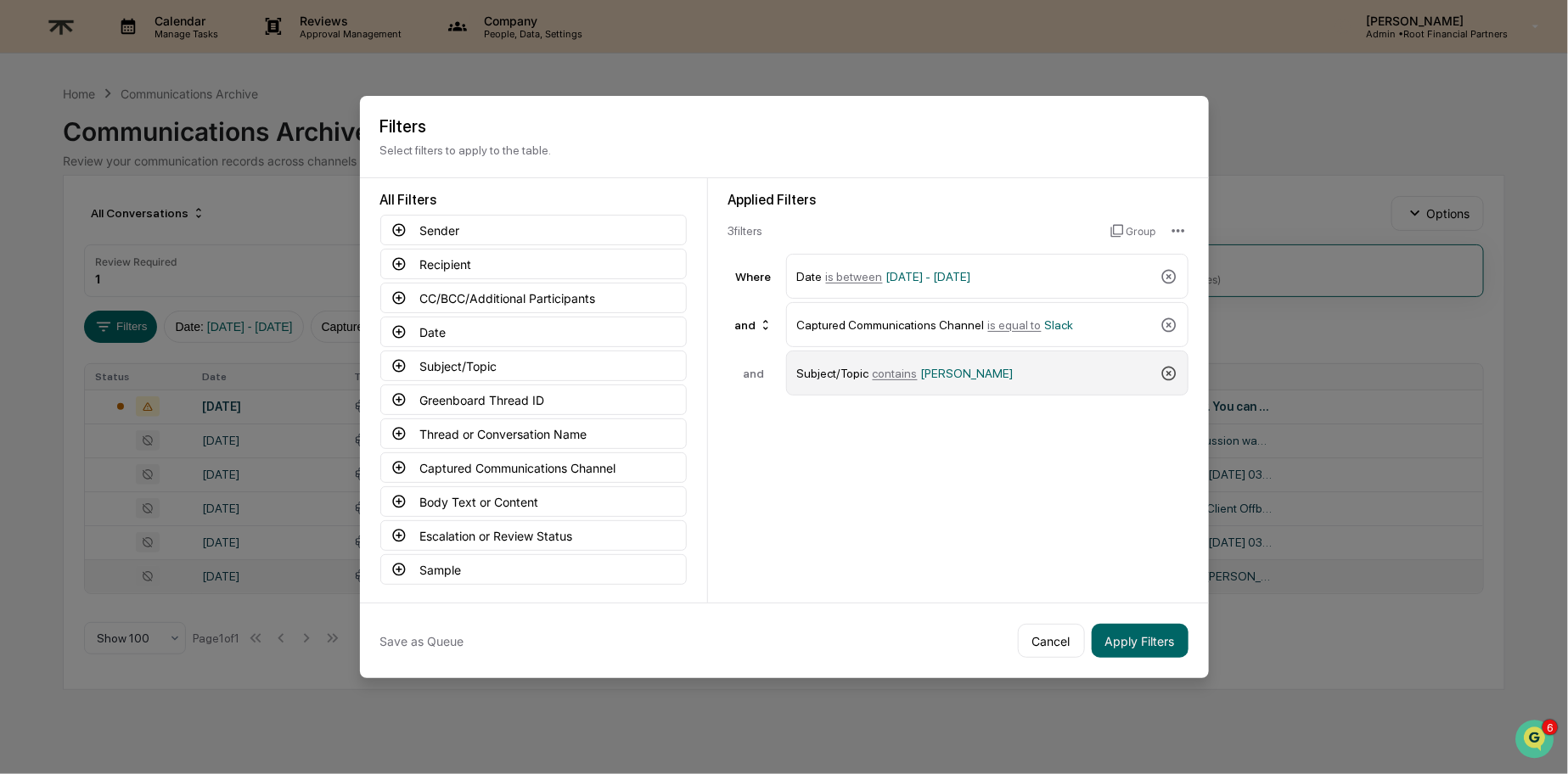
click at [1171, 371] on icon at bounding box center [1169, 373] width 17 height 17
click at [487, 262] on button "Recipient" at bounding box center [533, 264] width 306 height 31
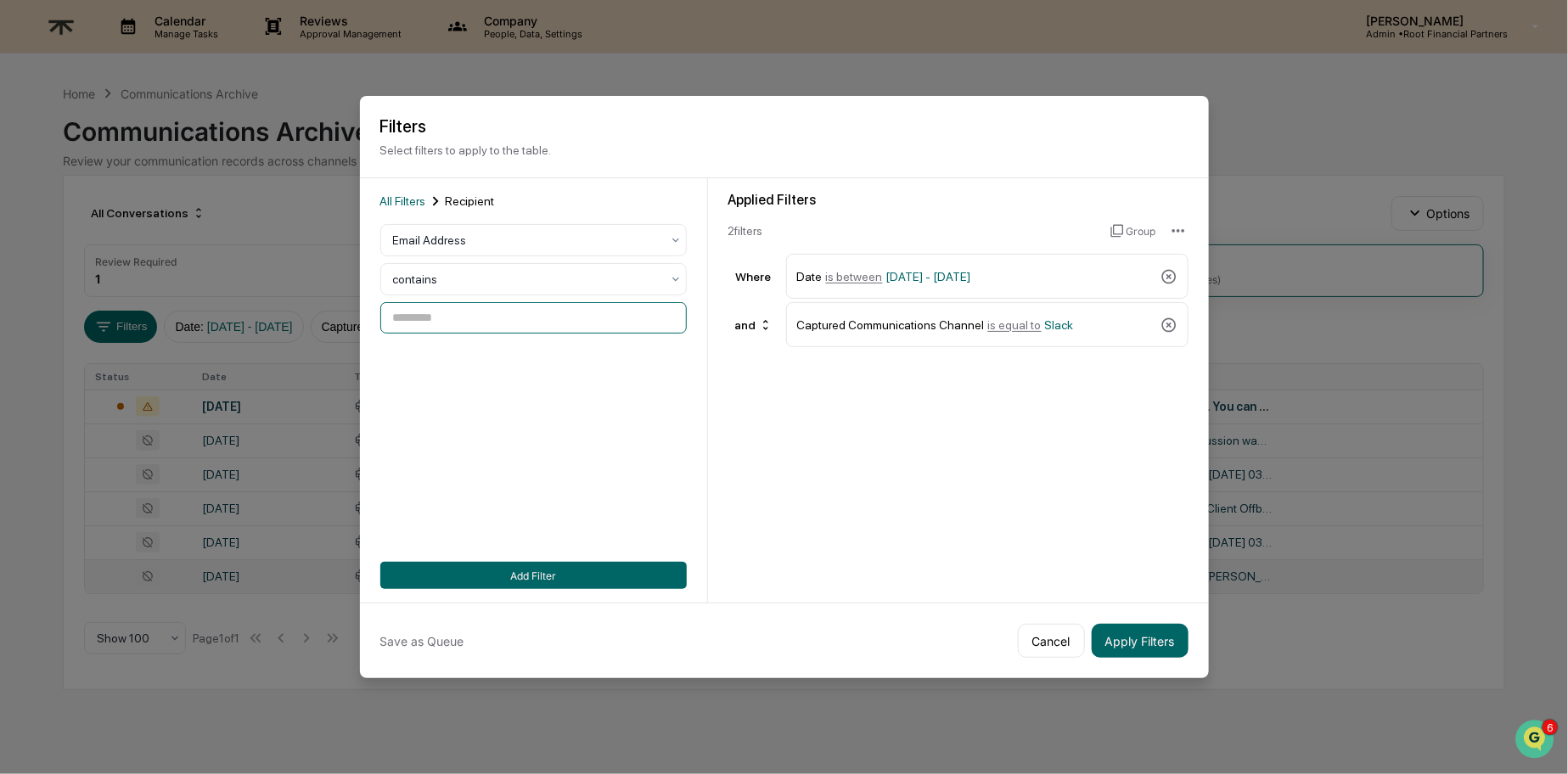
click at [466, 320] on input at bounding box center [533, 318] width 306 height 31
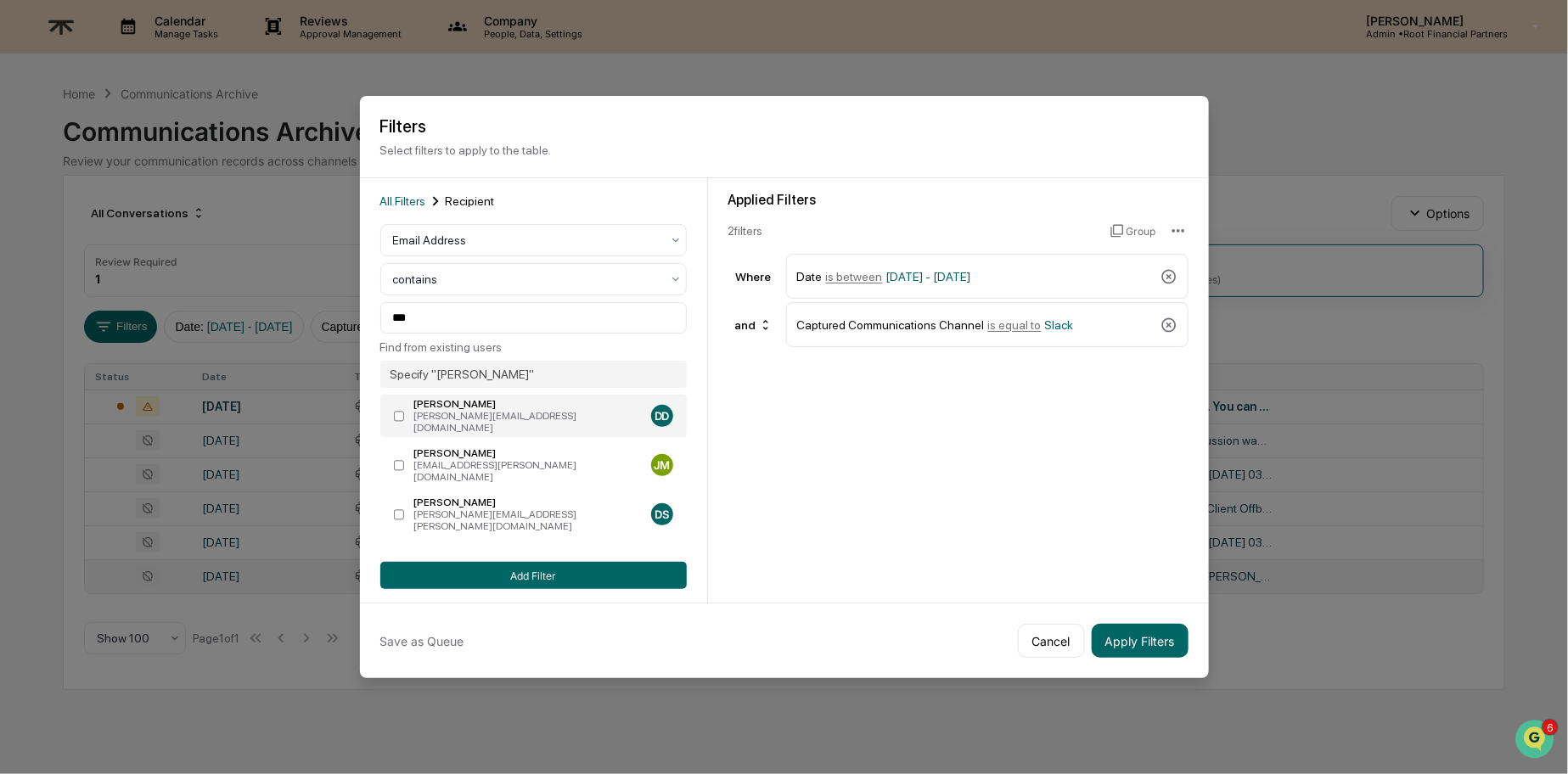
click at [392, 411] on label "[PERSON_NAME] [PERSON_NAME][EMAIL_ADDRESS][DOMAIN_NAME] DD" at bounding box center [533, 416] width 306 height 43
type input "**********"
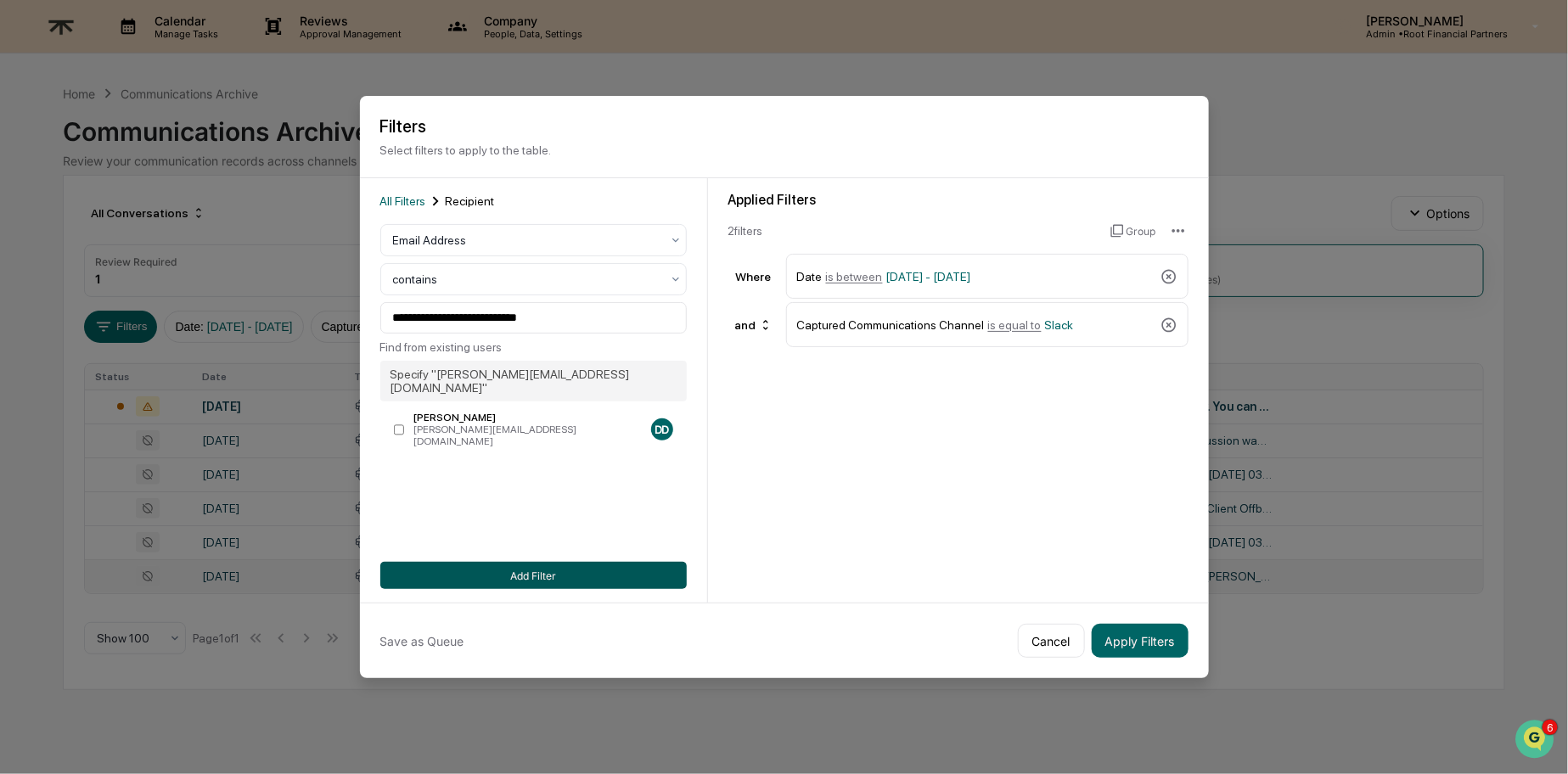
click at [534, 579] on button "Add Filter" at bounding box center [533, 575] width 306 height 27
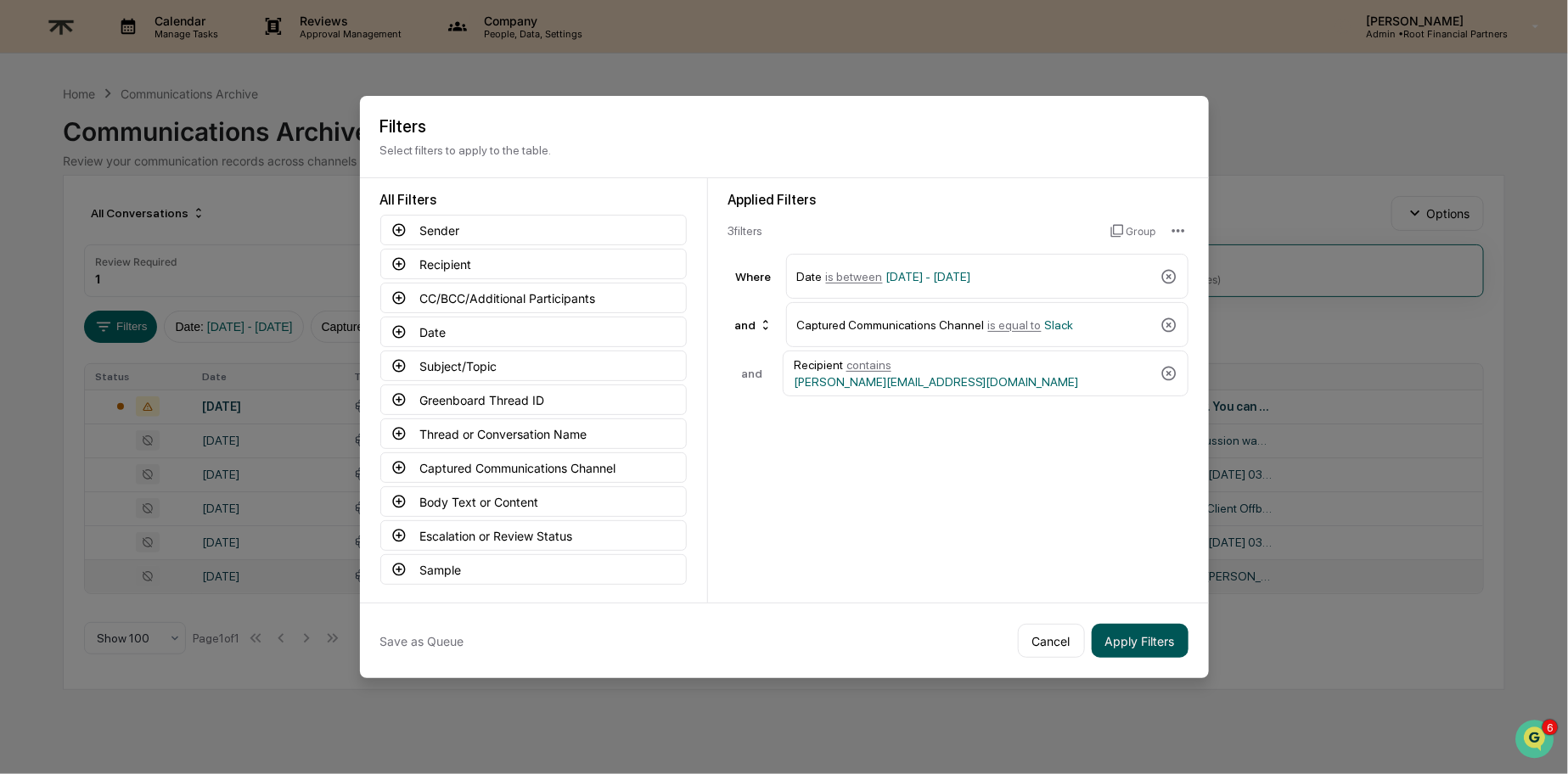
click at [1153, 636] on button "Apply Filters" at bounding box center [1140, 640] width 97 height 34
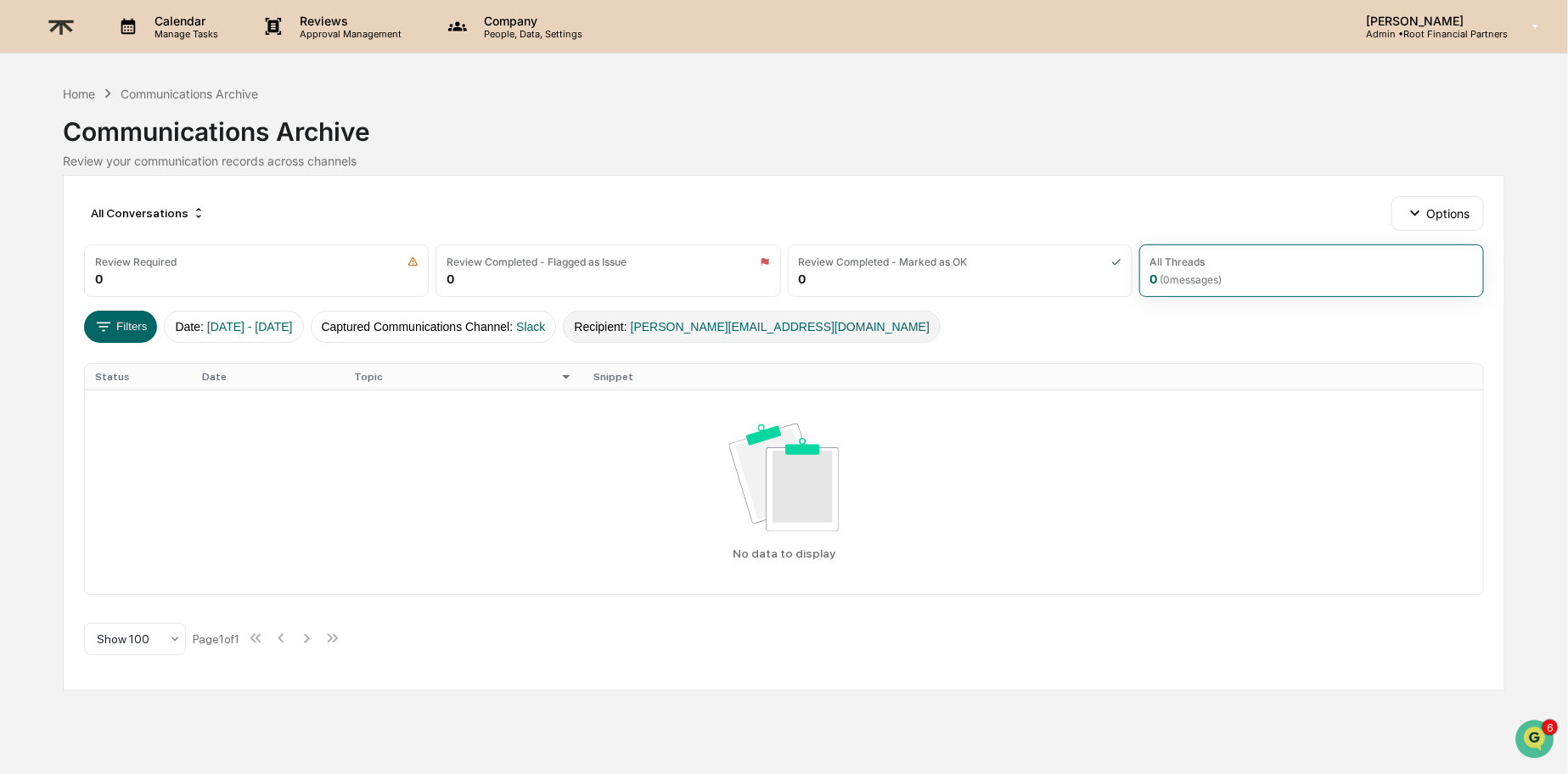
click at [659, 318] on button "Recipient : [PERSON_NAME][EMAIL_ADDRESS][DOMAIN_NAME]" at bounding box center [752, 326] width 378 height 32
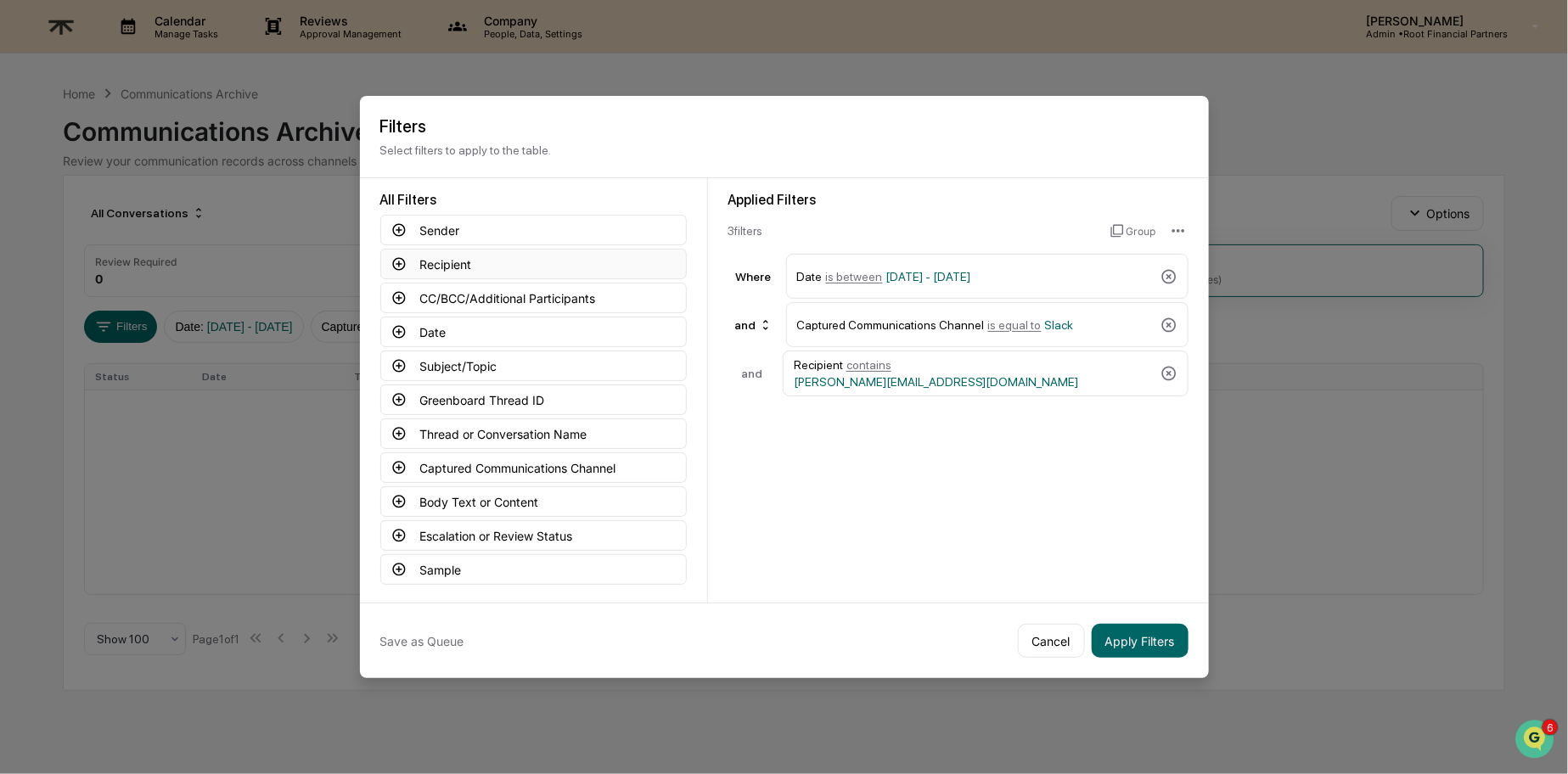
click at [453, 255] on button "Recipient" at bounding box center [533, 264] width 306 height 31
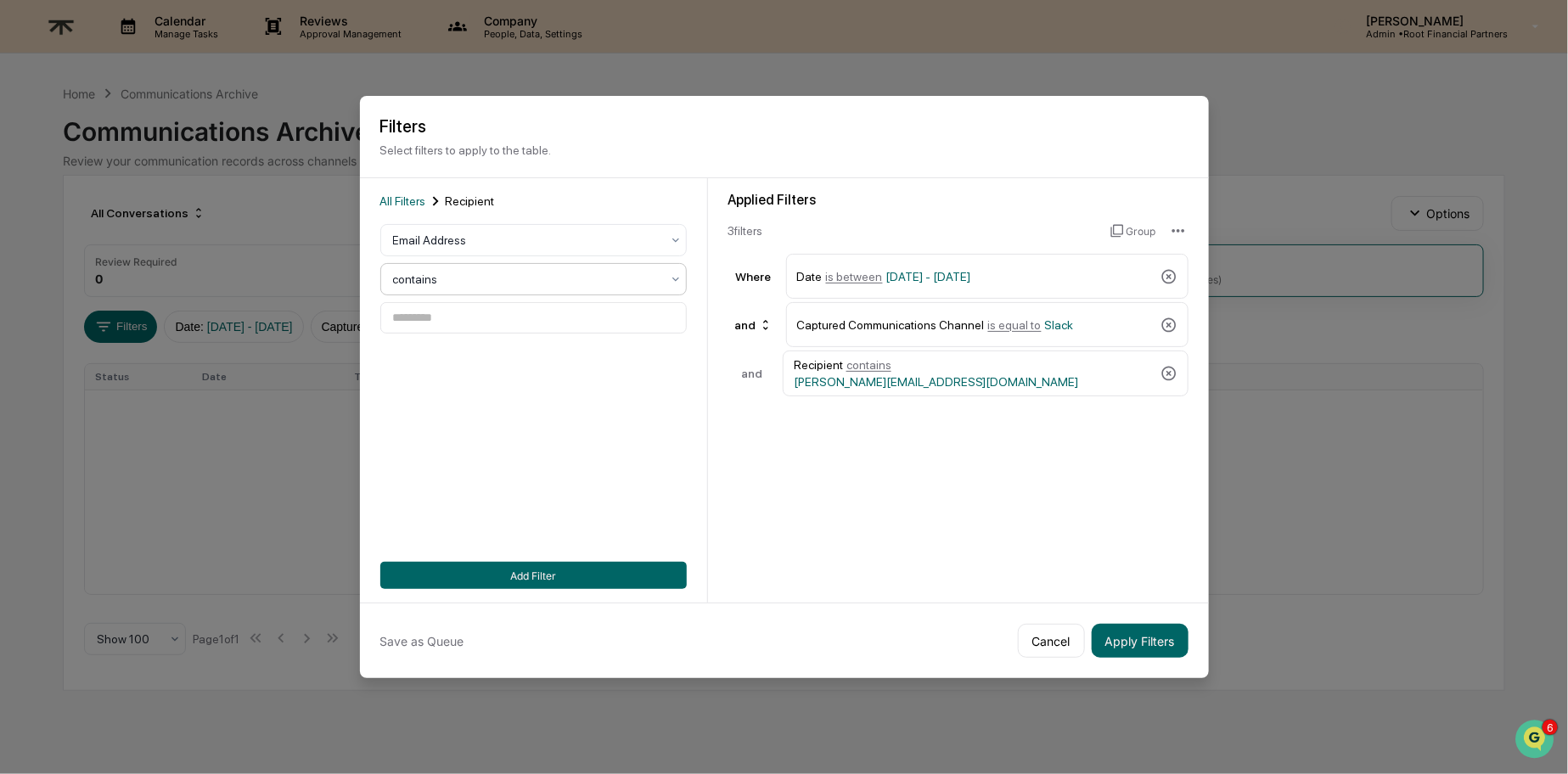
click at [670, 275] on icon at bounding box center [676, 279] width 14 height 14
click at [655, 388] on div "contains" at bounding box center [533, 388] width 304 height 34
click at [1168, 368] on icon at bounding box center [1169, 373] width 17 height 17
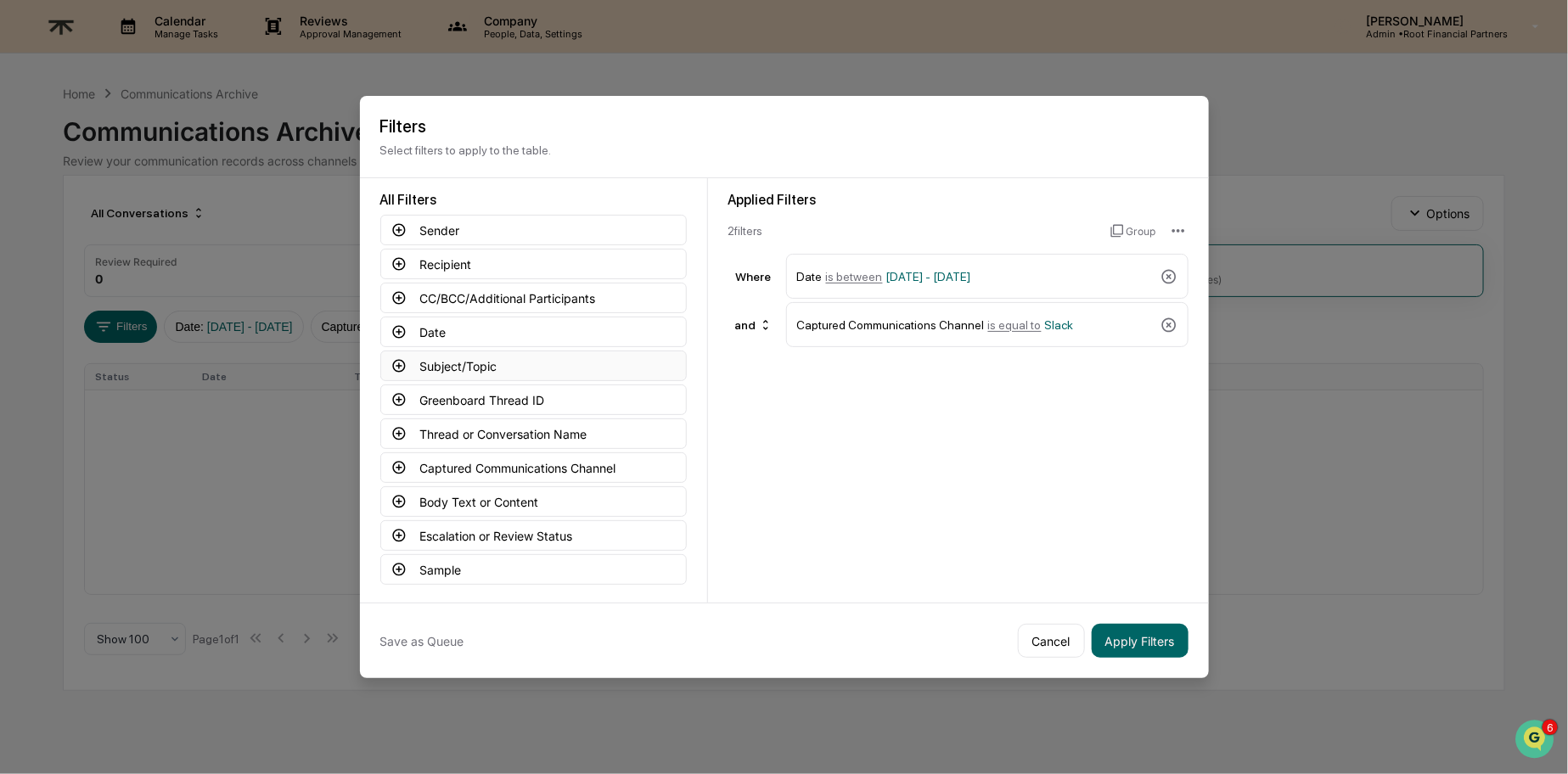
click at [498, 367] on button "Subject/Topic" at bounding box center [533, 367] width 306 height 31
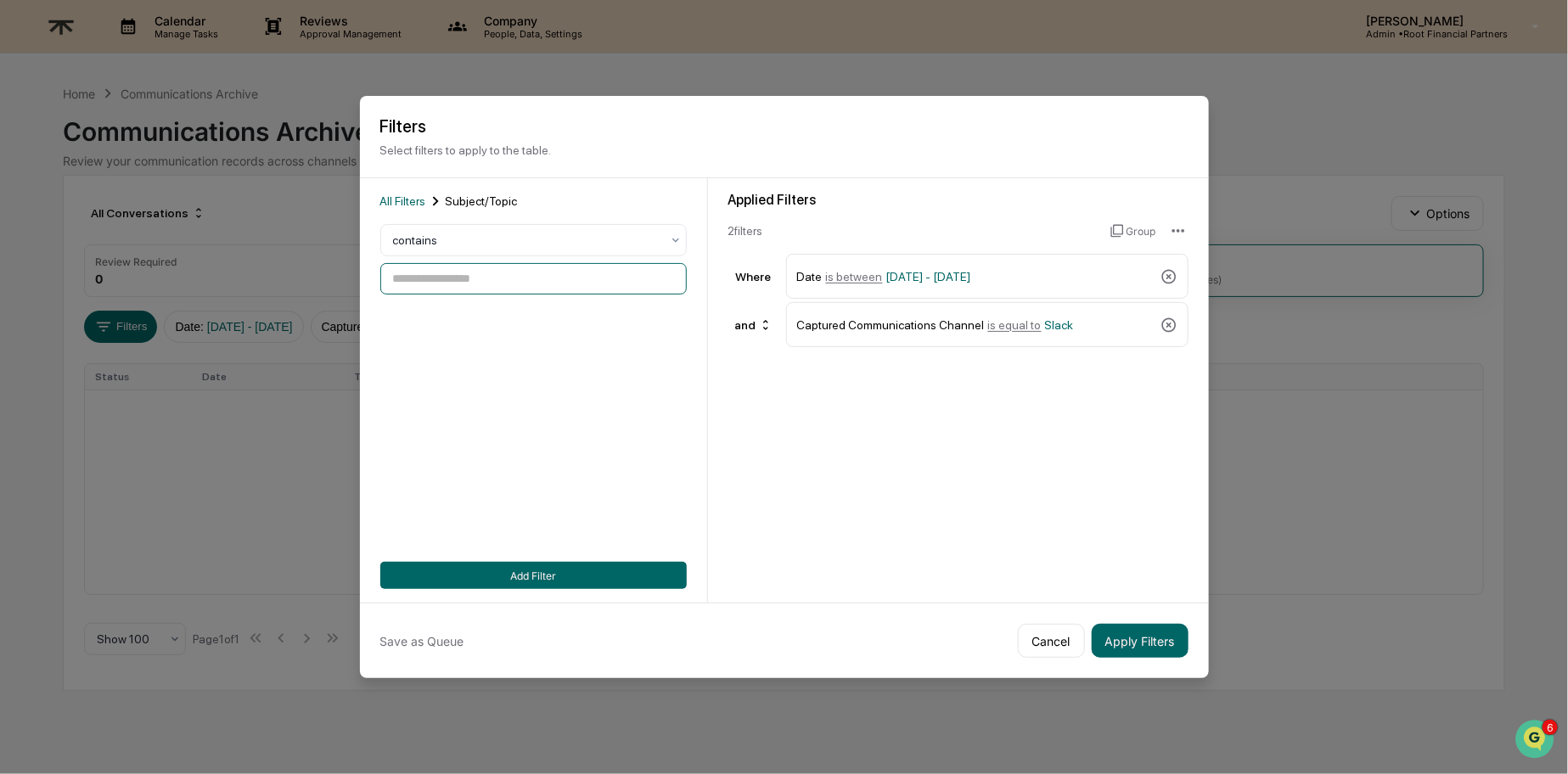
click at [491, 278] on input at bounding box center [533, 278] width 306 height 31
type input "***"
click at [556, 580] on button "Add Filter" at bounding box center [533, 575] width 306 height 27
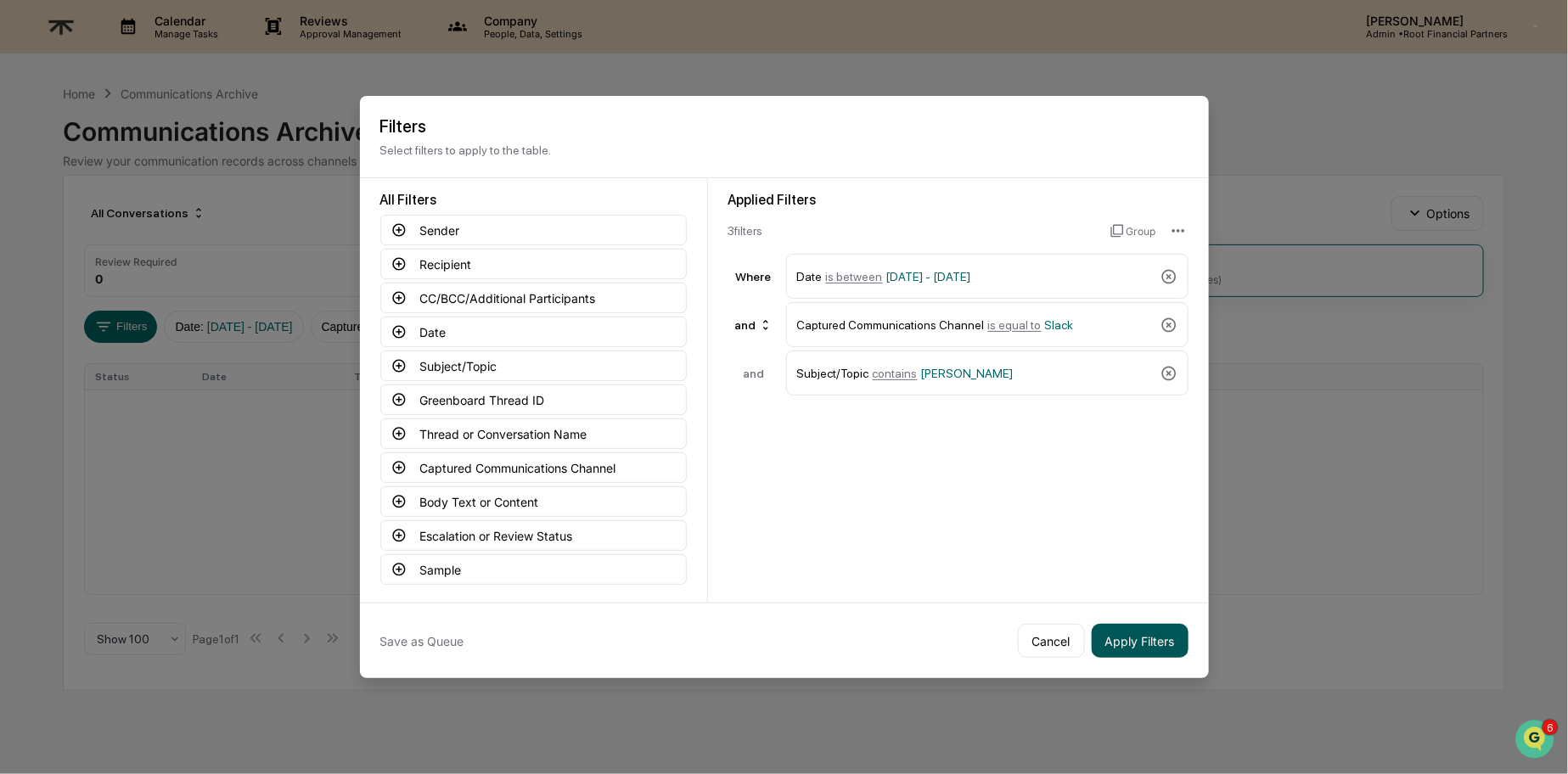
click at [1168, 635] on button "Apply Filters" at bounding box center [1140, 640] width 97 height 34
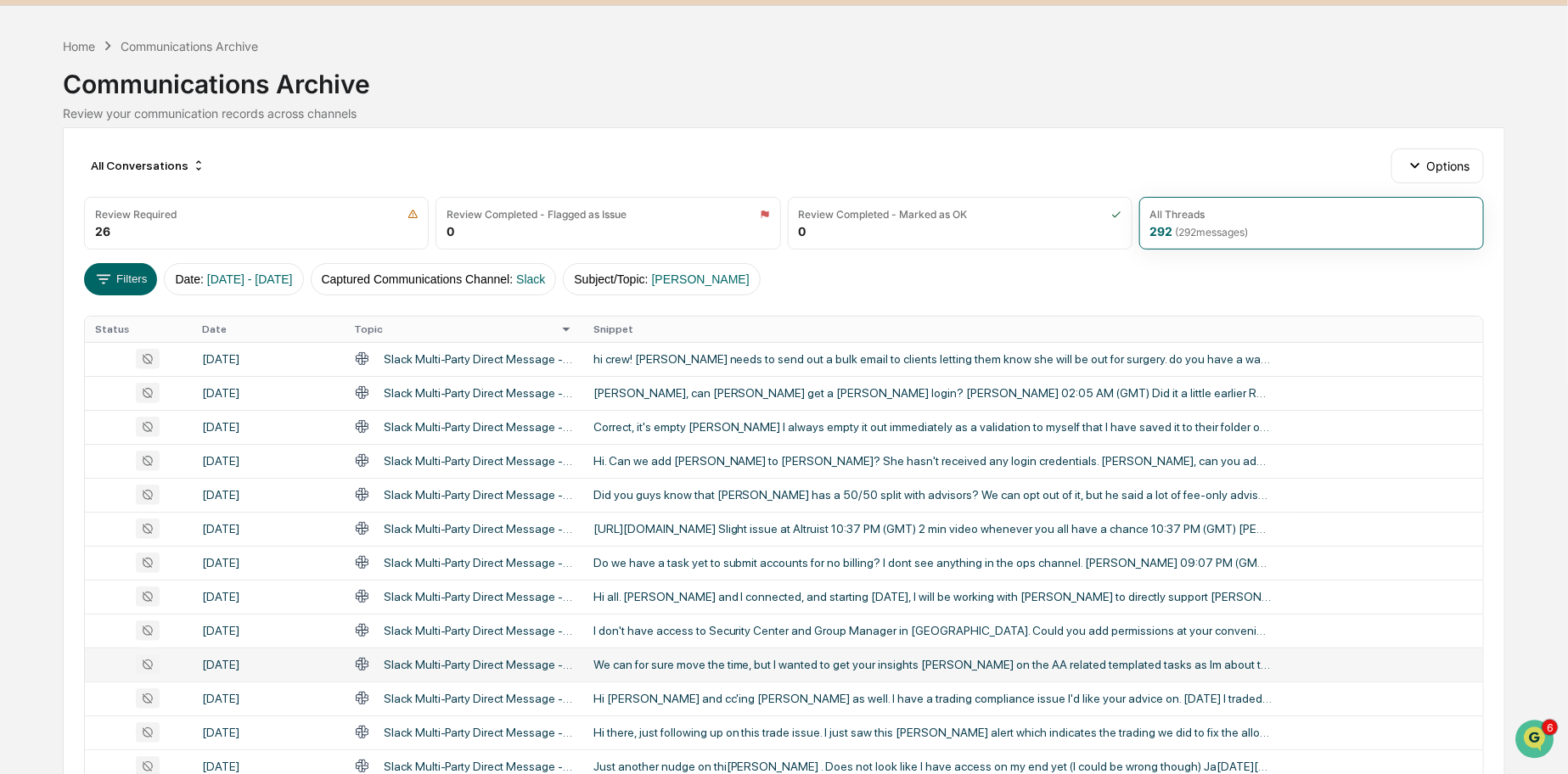
scroll to position [27, 0]
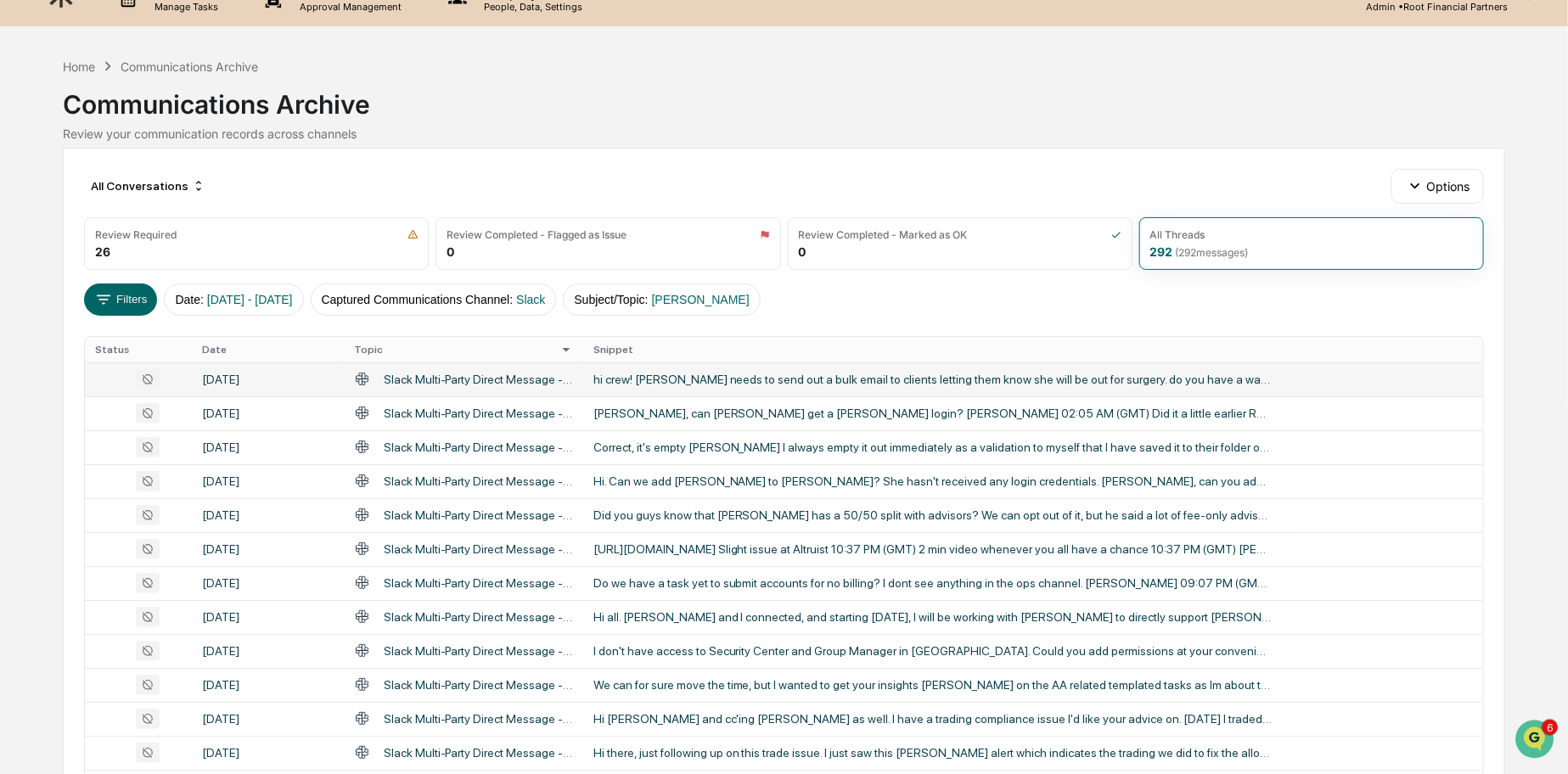
click at [803, 376] on div "hi crew! [PERSON_NAME] needs to send out a bulk email to clients letting them k…" at bounding box center [933, 379] width 679 height 14
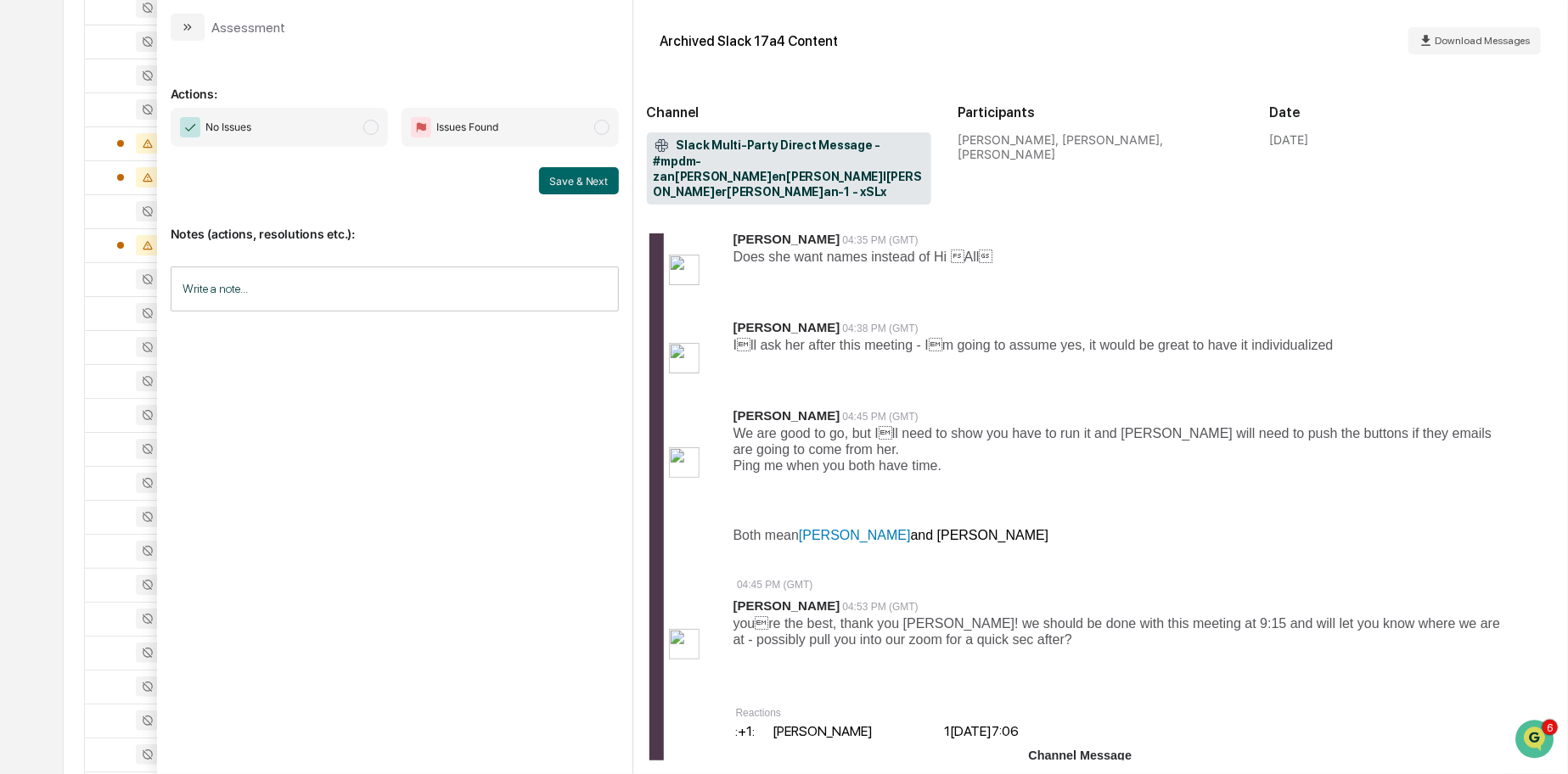
scroll to position [721, 0]
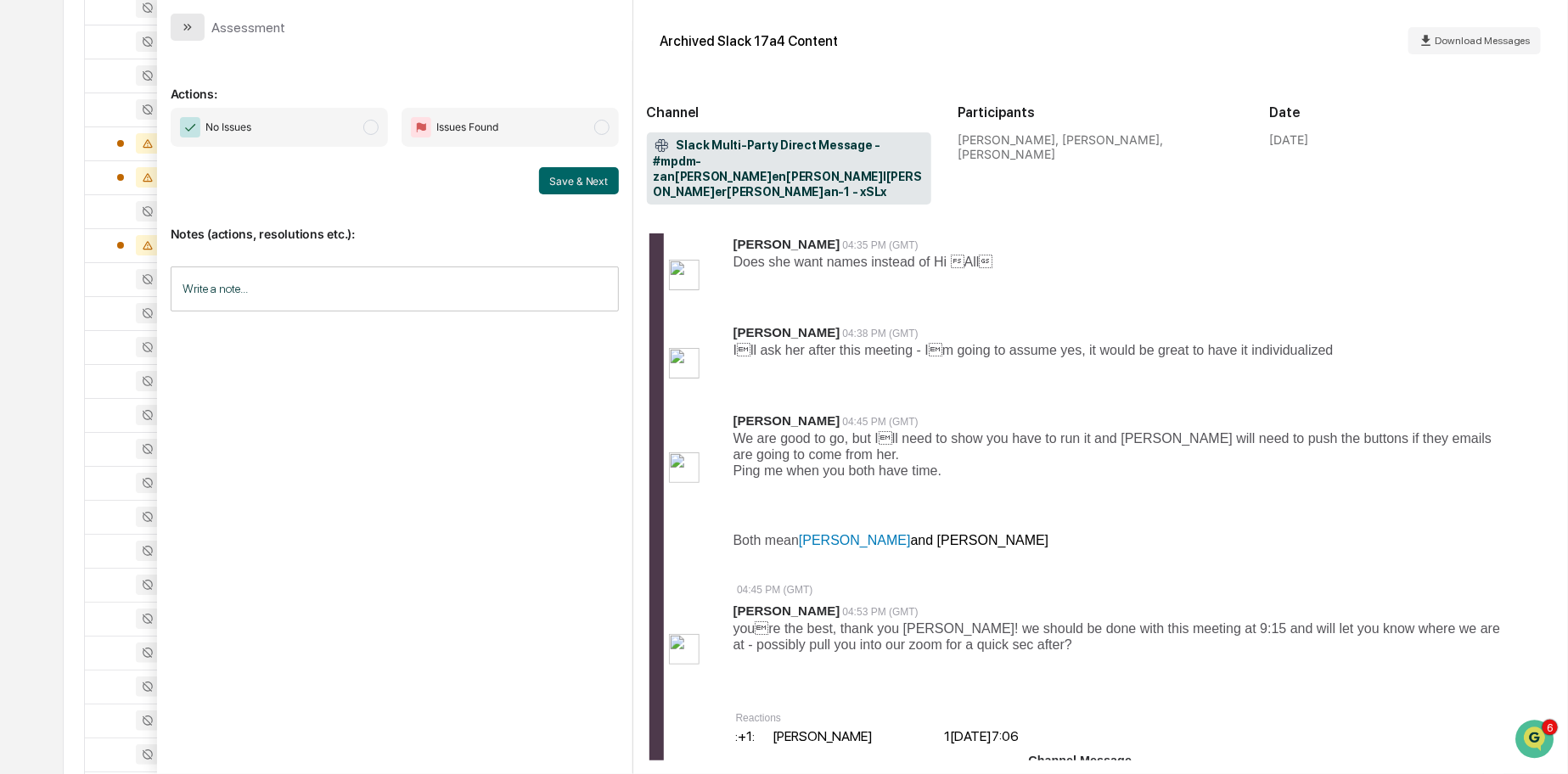
click at [188, 27] on icon "modal" at bounding box center [187, 27] width 14 height 14
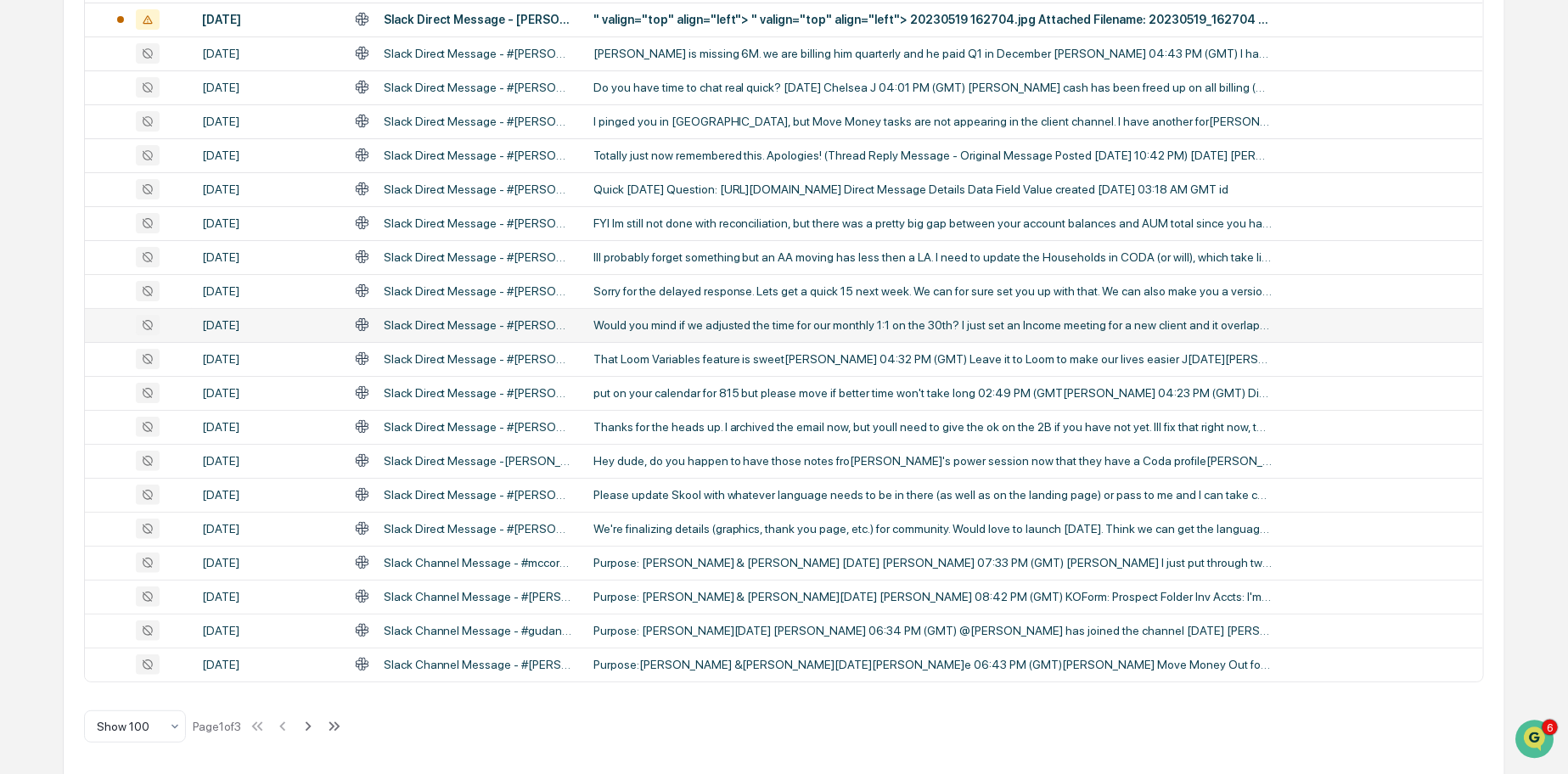
scroll to position [3105, 0]
click at [342, 722] on icon at bounding box center [334, 726] width 18 height 18
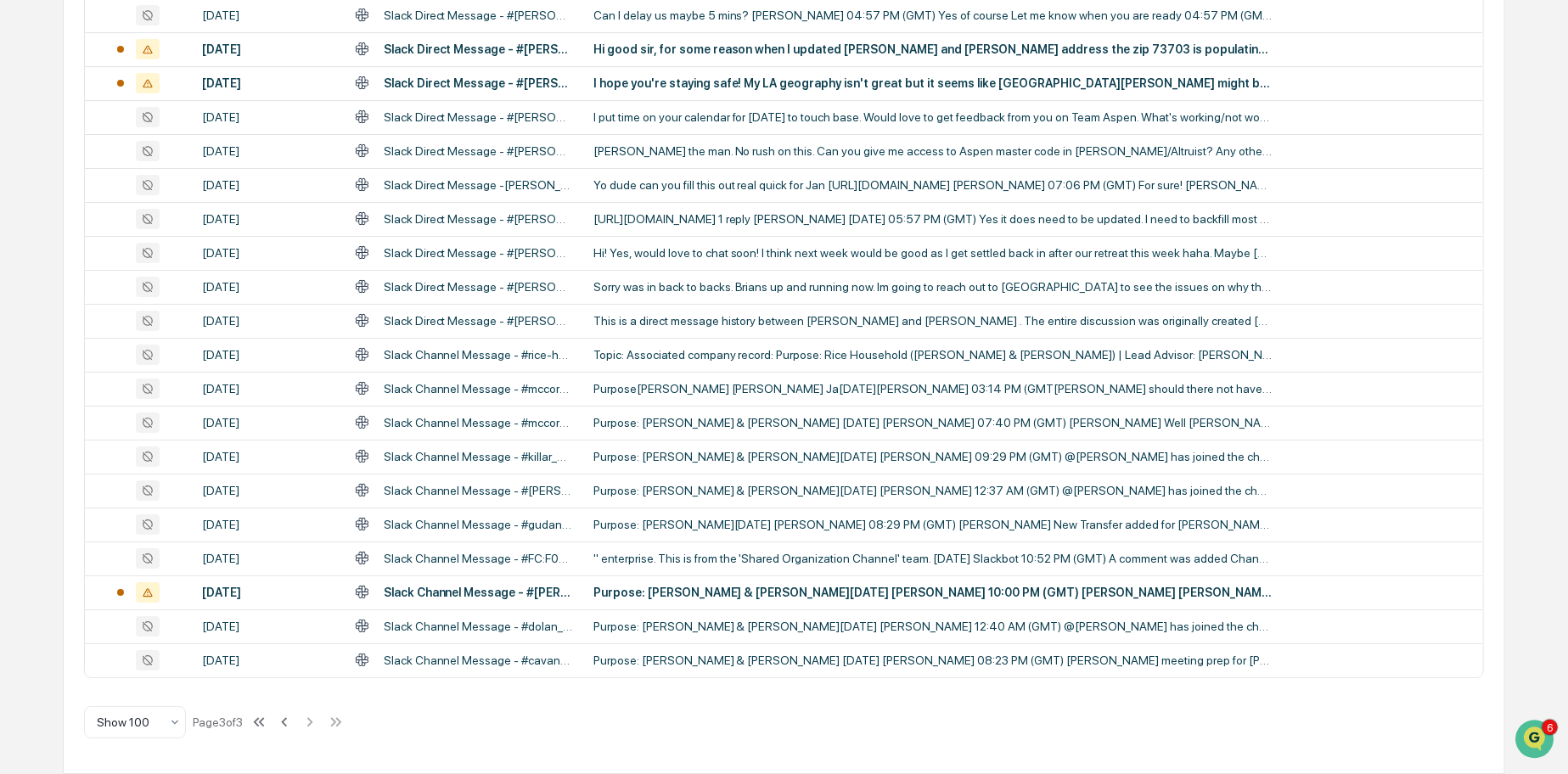
scroll to position [2833, 0]
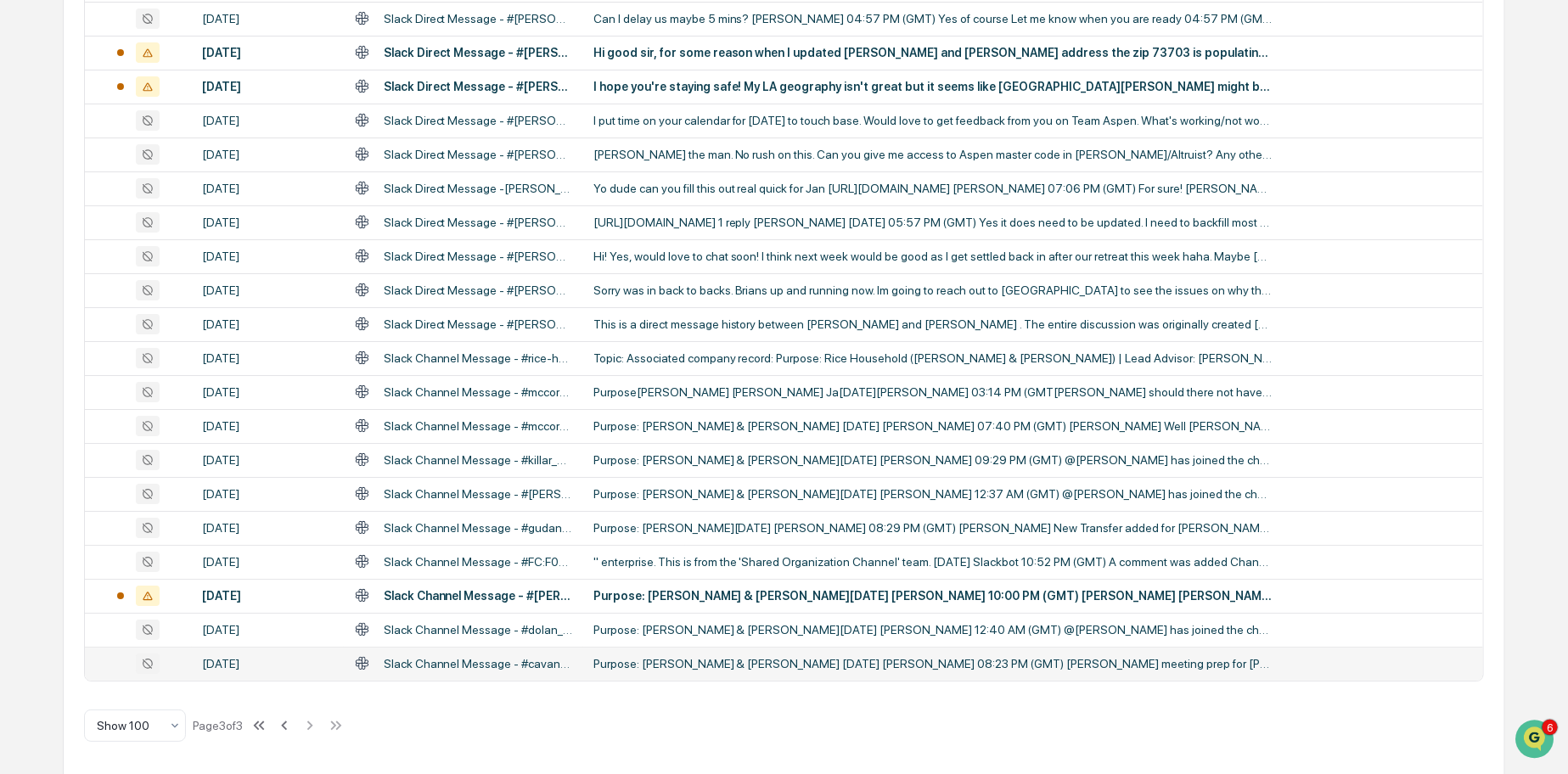
click at [773, 662] on div "Purpose: [PERSON_NAME] & [PERSON_NAME] [DATE] [PERSON_NAME] 08:23 PM (GMT) [PER…" at bounding box center [933, 663] width 679 height 14
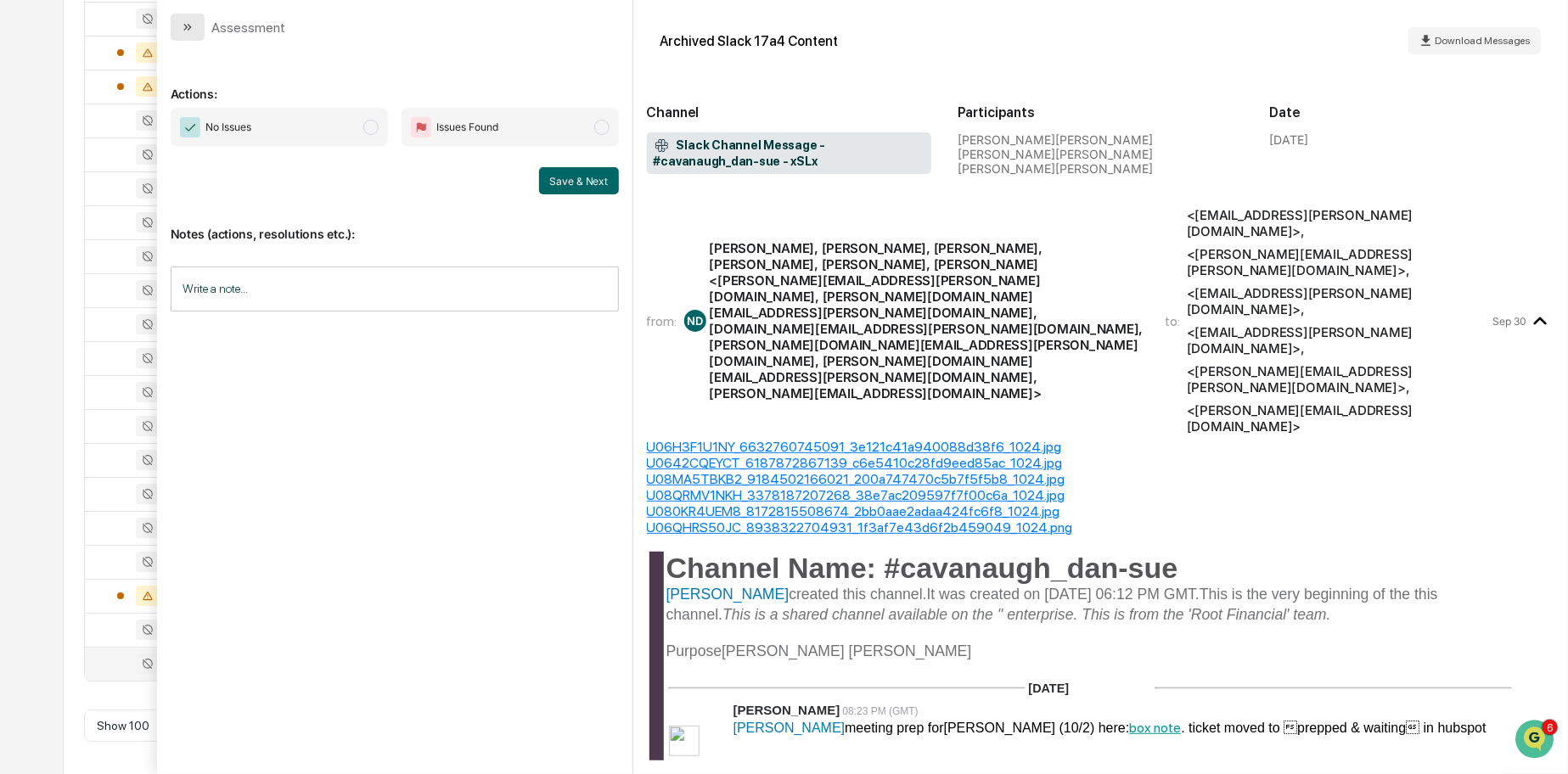
click at [187, 27] on icon "modal" at bounding box center [187, 27] width 14 height 14
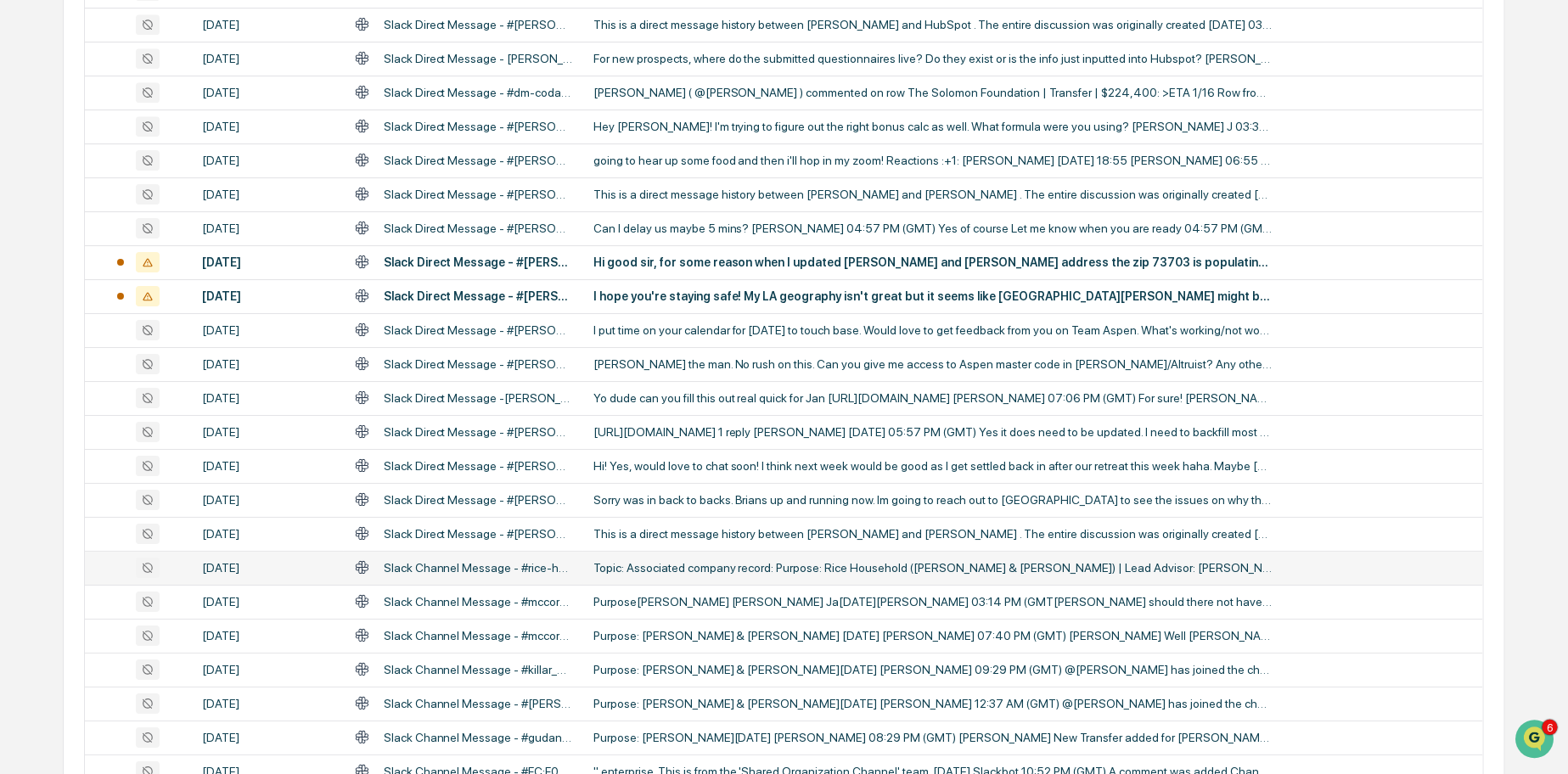
scroll to position [2621, 0]
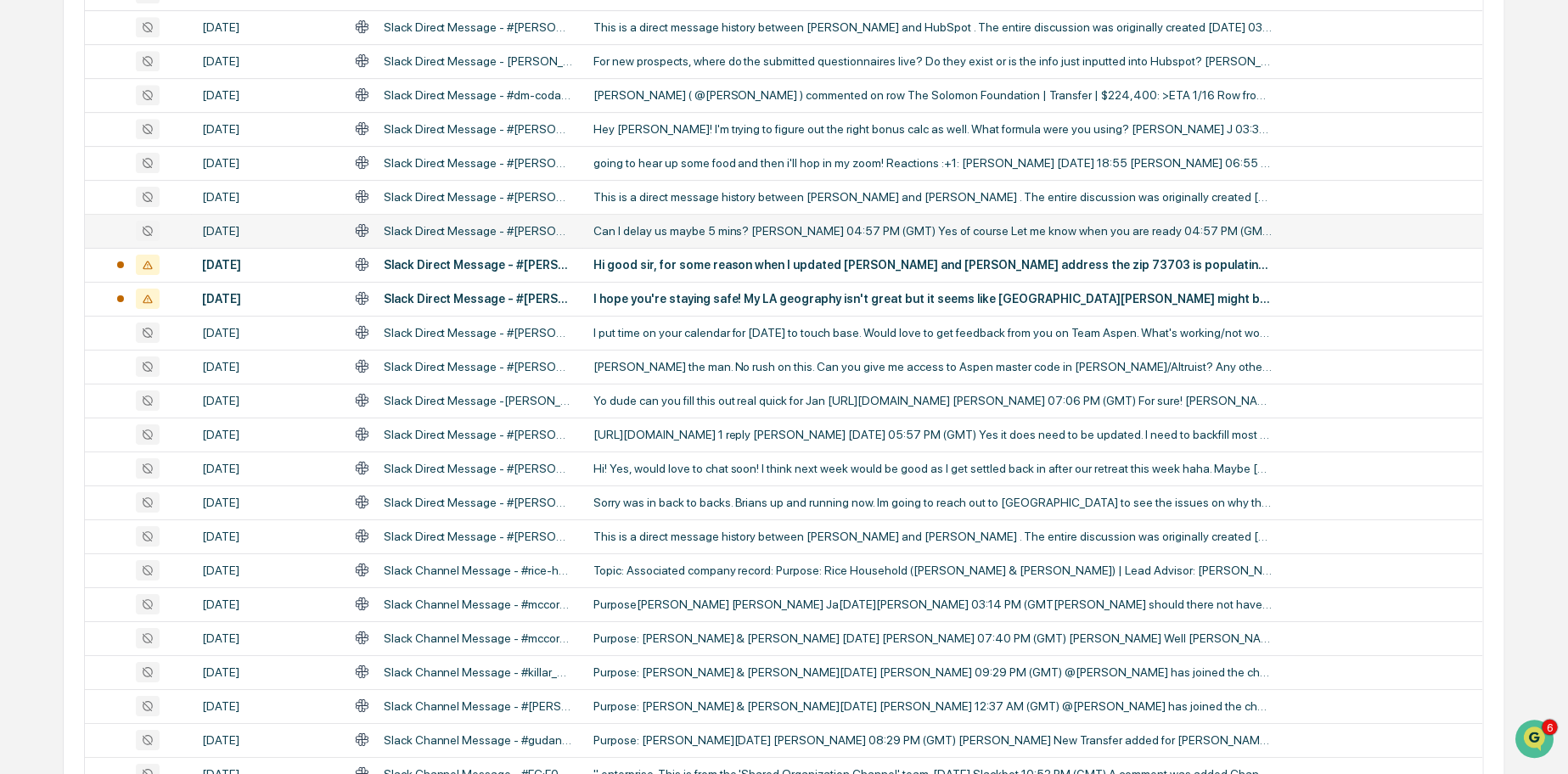
click at [683, 230] on div "Can I delay us maybe 5 mins? [PERSON_NAME] 04:57 PM (GMT) Yes of course Let me …" at bounding box center [933, 231] width 679 height 14
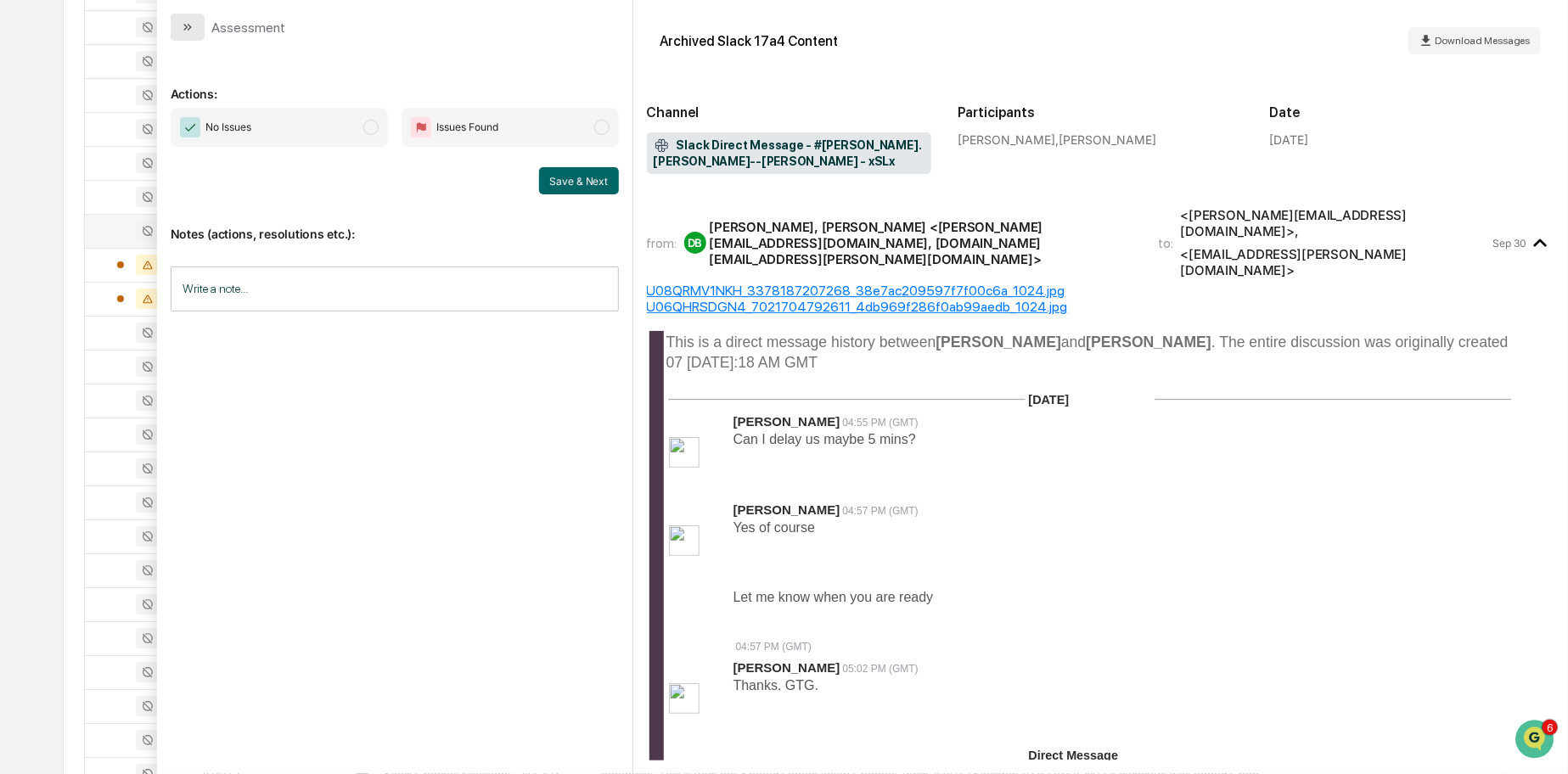
click at [187, 24] on icon "modal" at bounding box center [189, 27] width 4 height 7
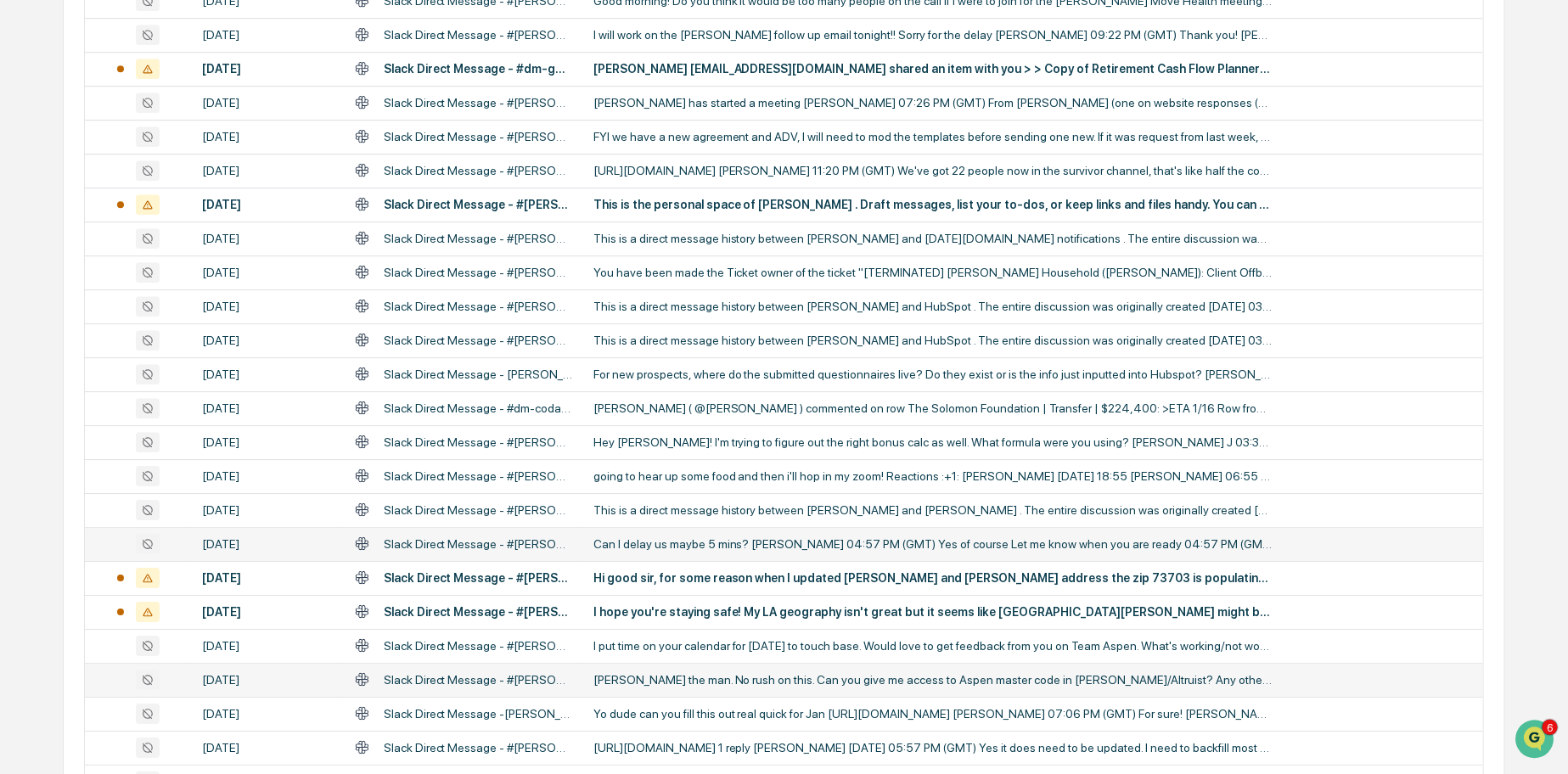
scroll to position [2163, 0]
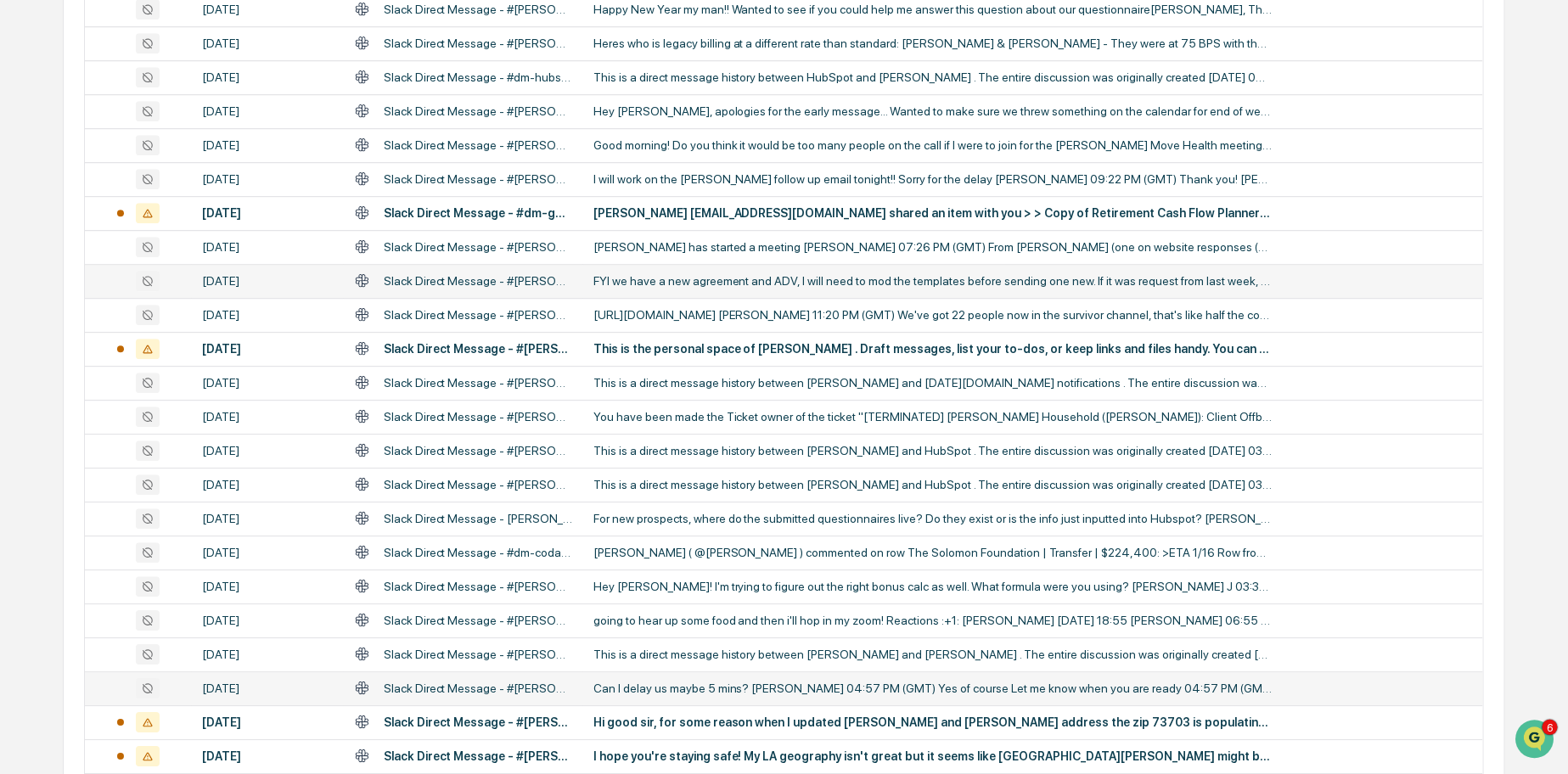
click at [755, 277] on div "FYI we have a new agreement and ADV, I will need to mod the templates before se…" at bounding box center [933, 281] width 679 height 14
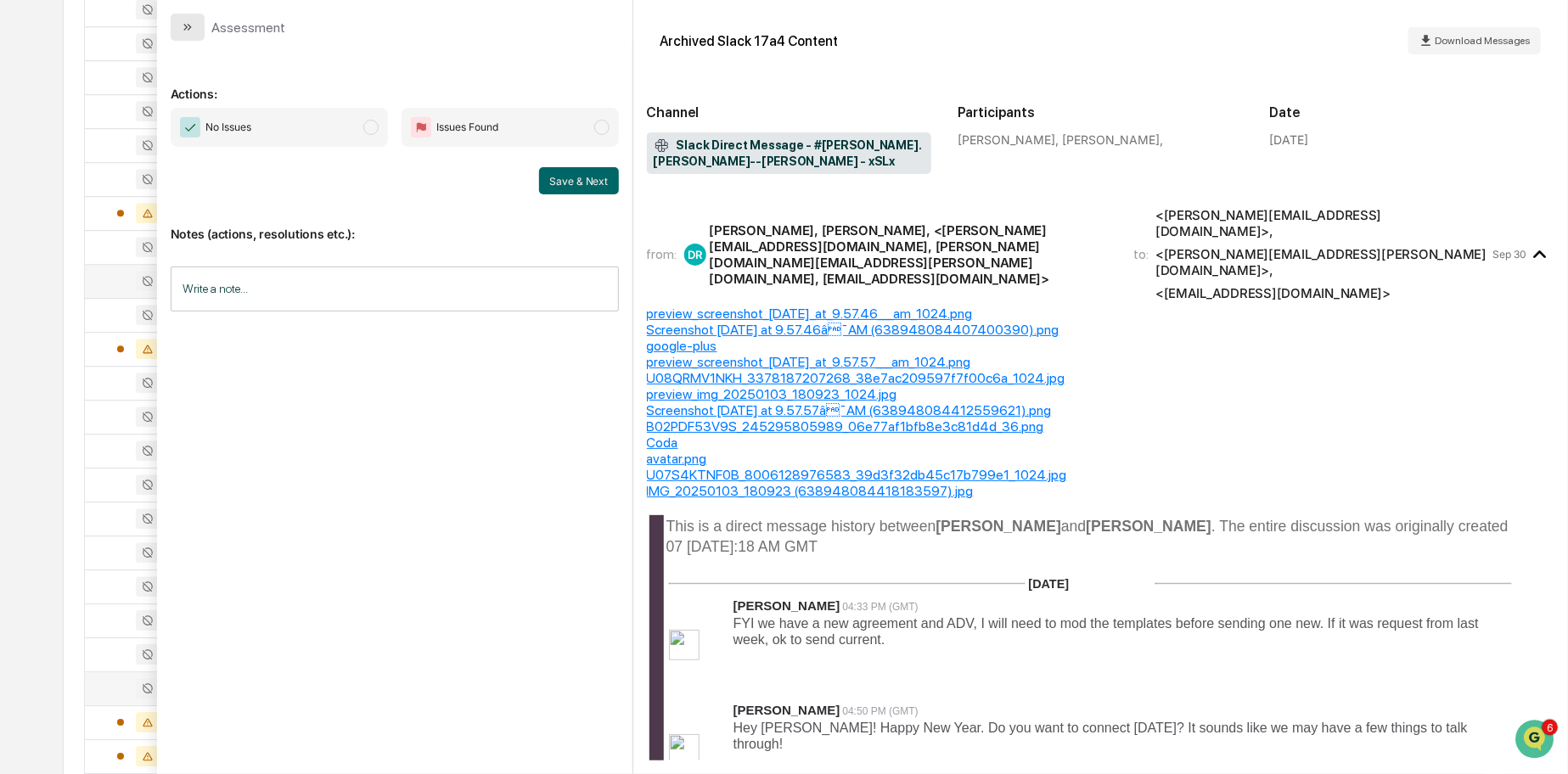
click at [186, 21] on icon "modal" at bounding box center [187, 27] width 14 height 14
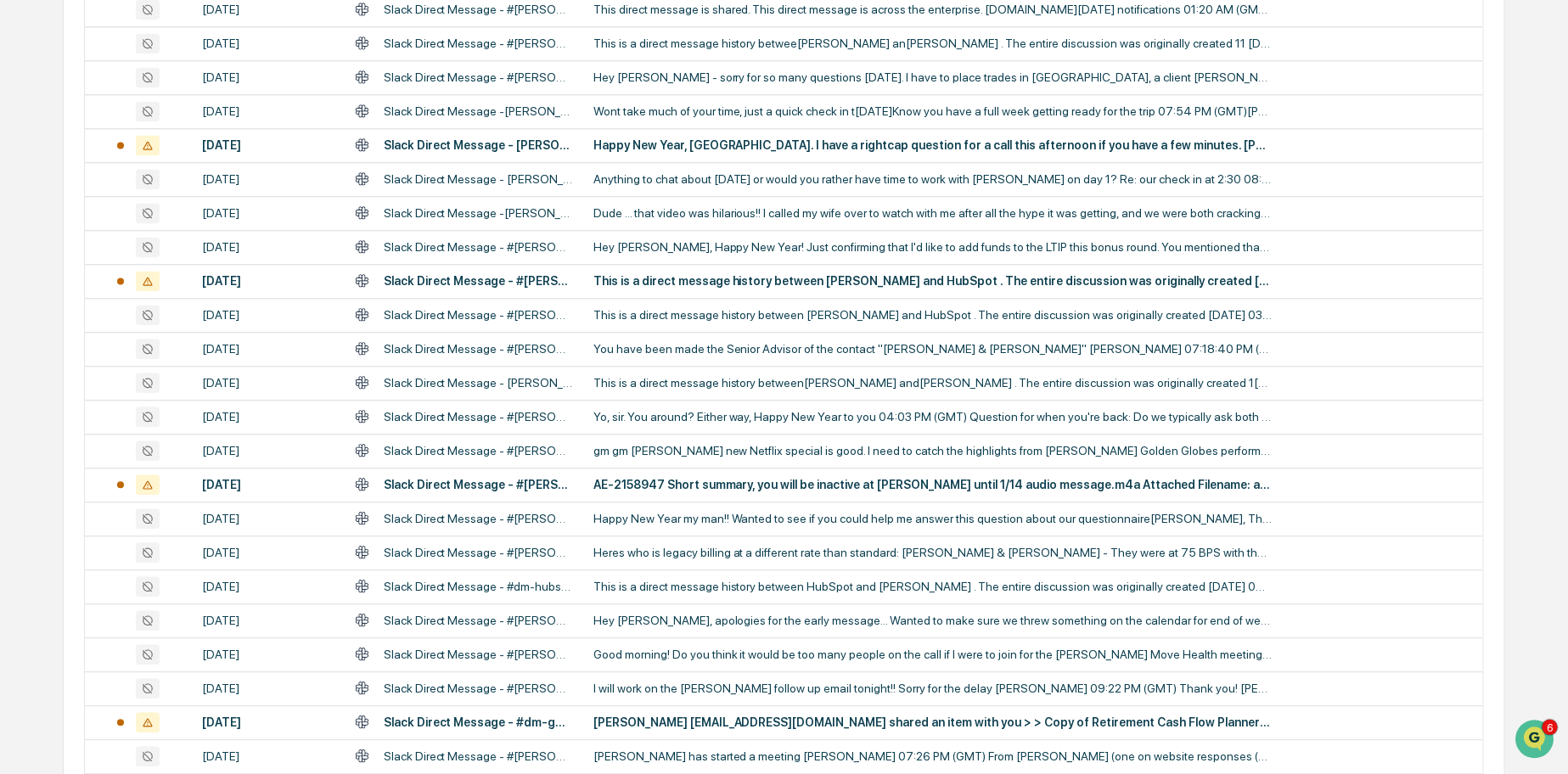
scroll to position [1649, 0]
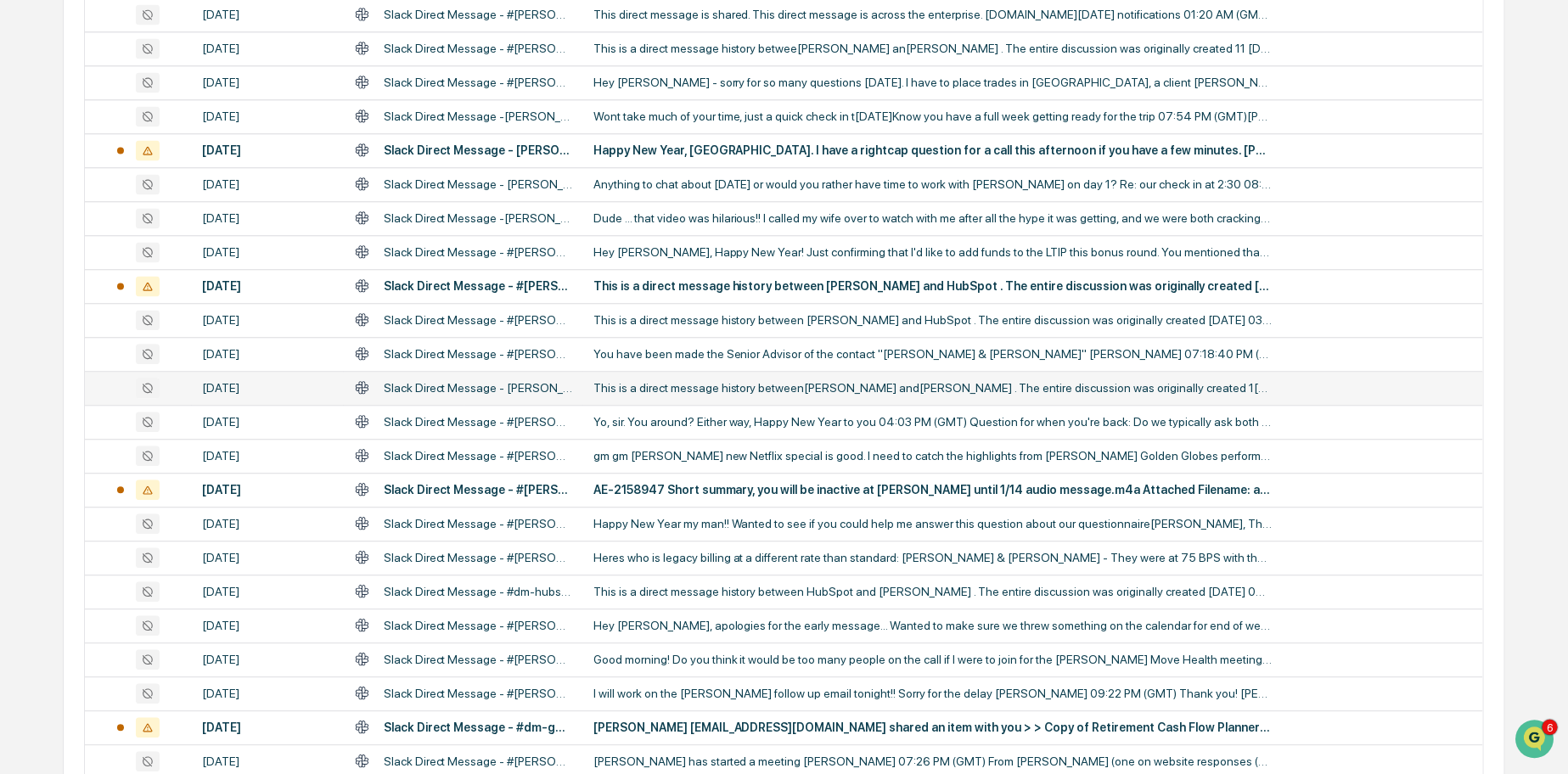
click at [829, 384] on div "This is a direct message history between[PERSON_NAME] and[PERSON_NAME] . The en…" at bounding box center [933, 388] width 679 height 14
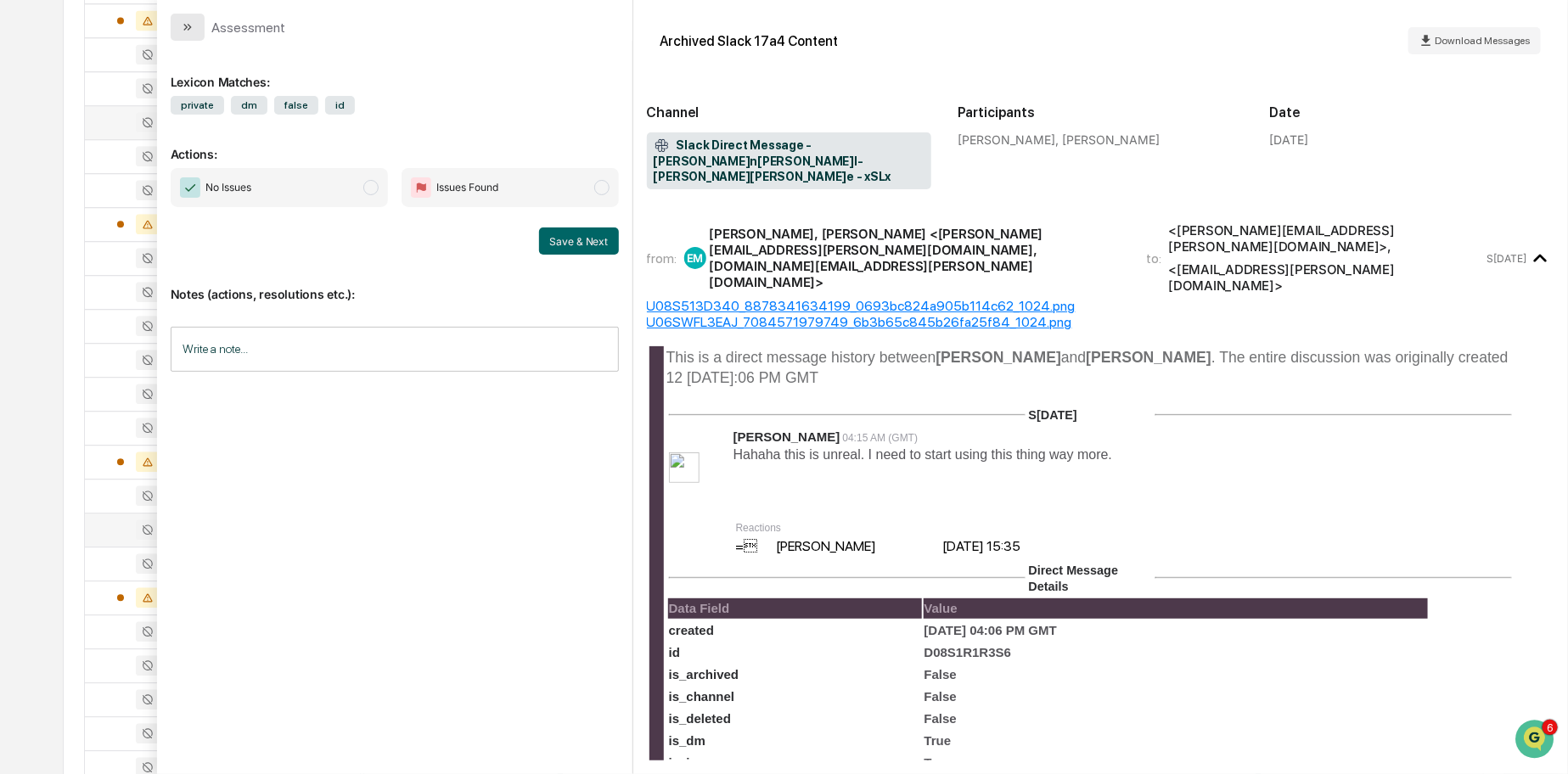
click at [192, 23] on icon "modal" at bounding box center [187, 27] width 14 height 14
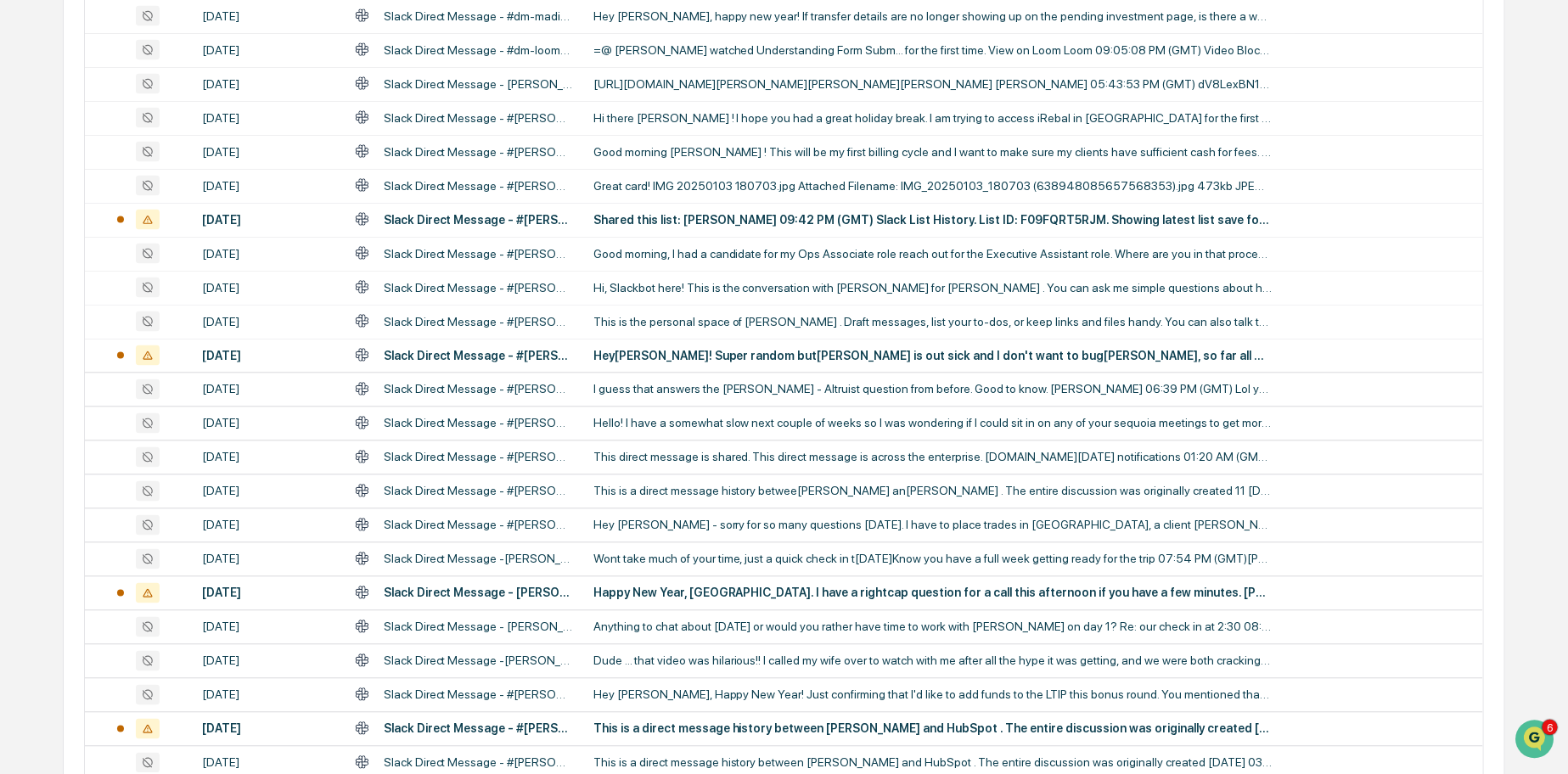
scroll to position [1203, 0]
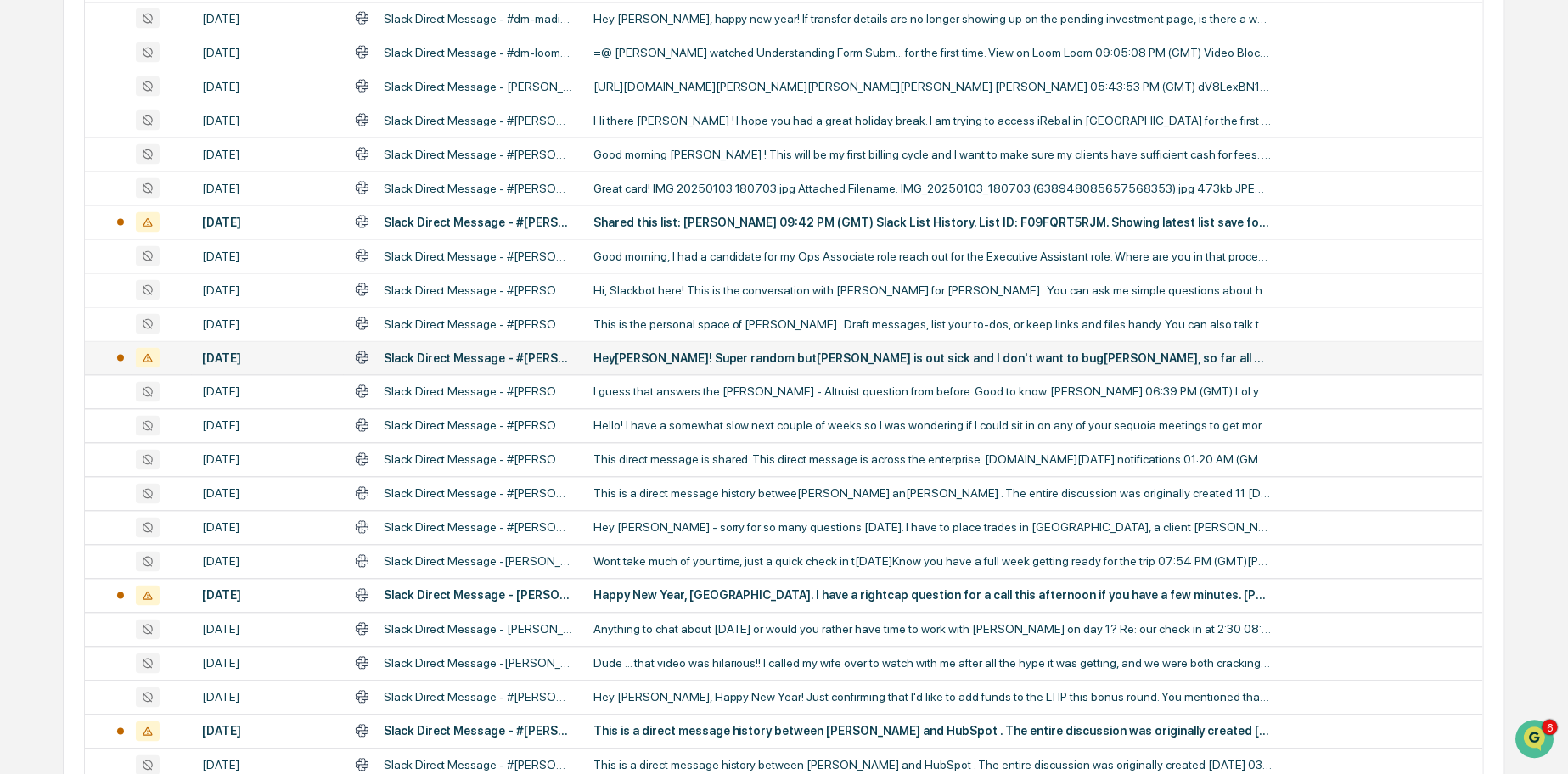
click at [739, 353] on div "Hey[PERSON_NAME]! Super random but[PERSON_NAME] is out sick and I don't want to…" at bounding box center [933, 358] width 679 height 14
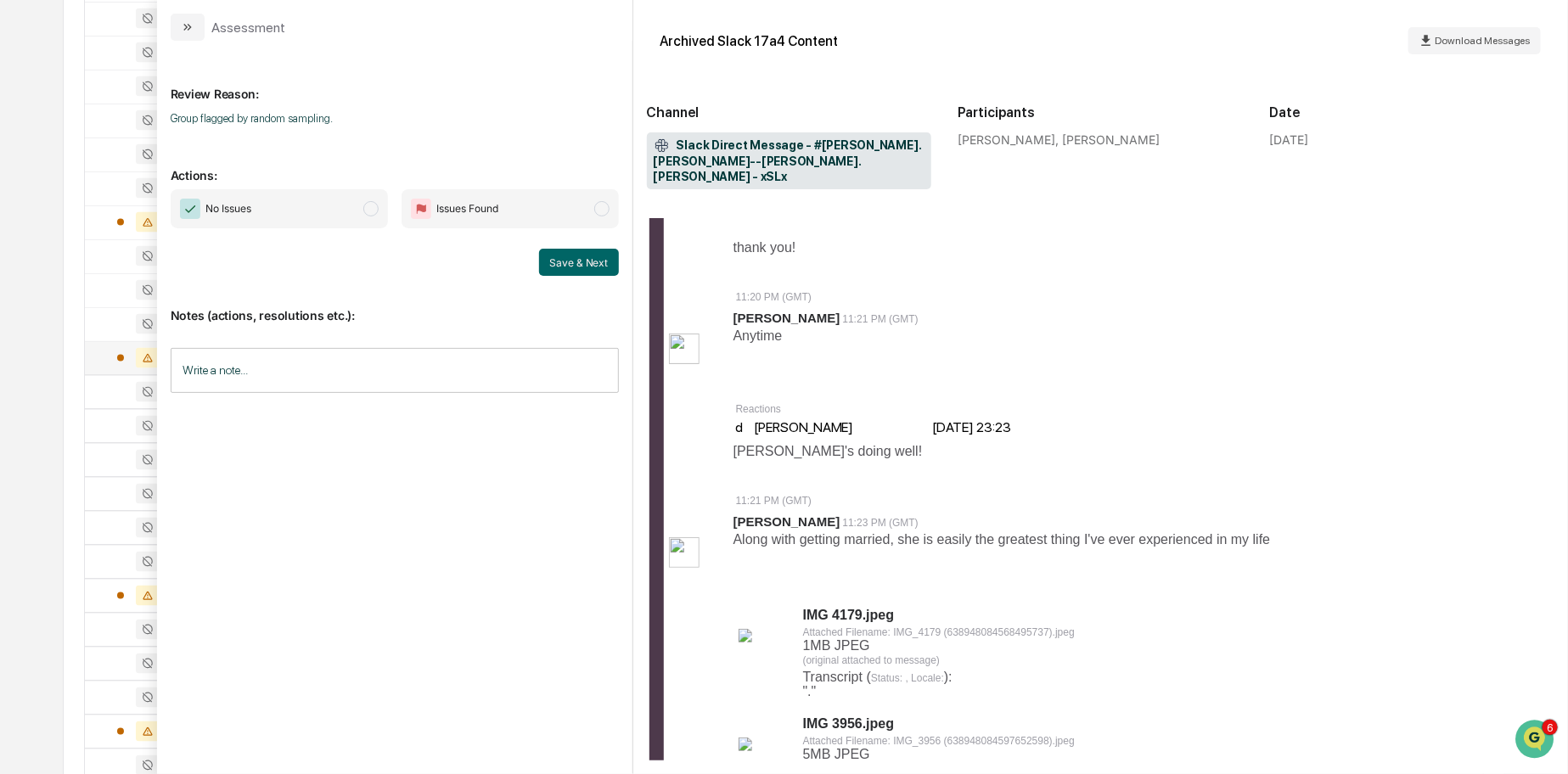
scroll to position [986, 0]
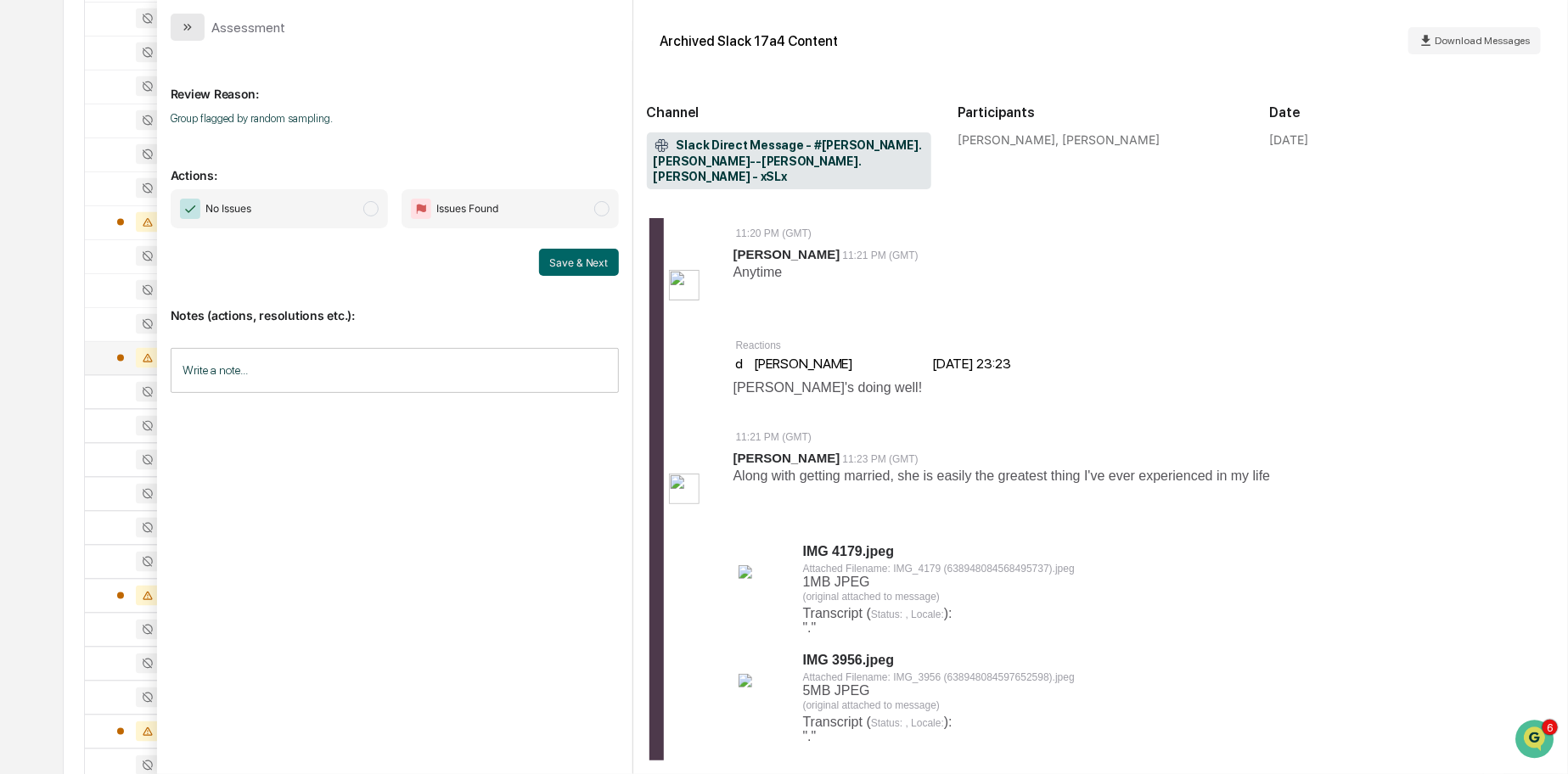
click at [187, 31] on icon "modal" at bounding box center [187, 27] width 14 height 14
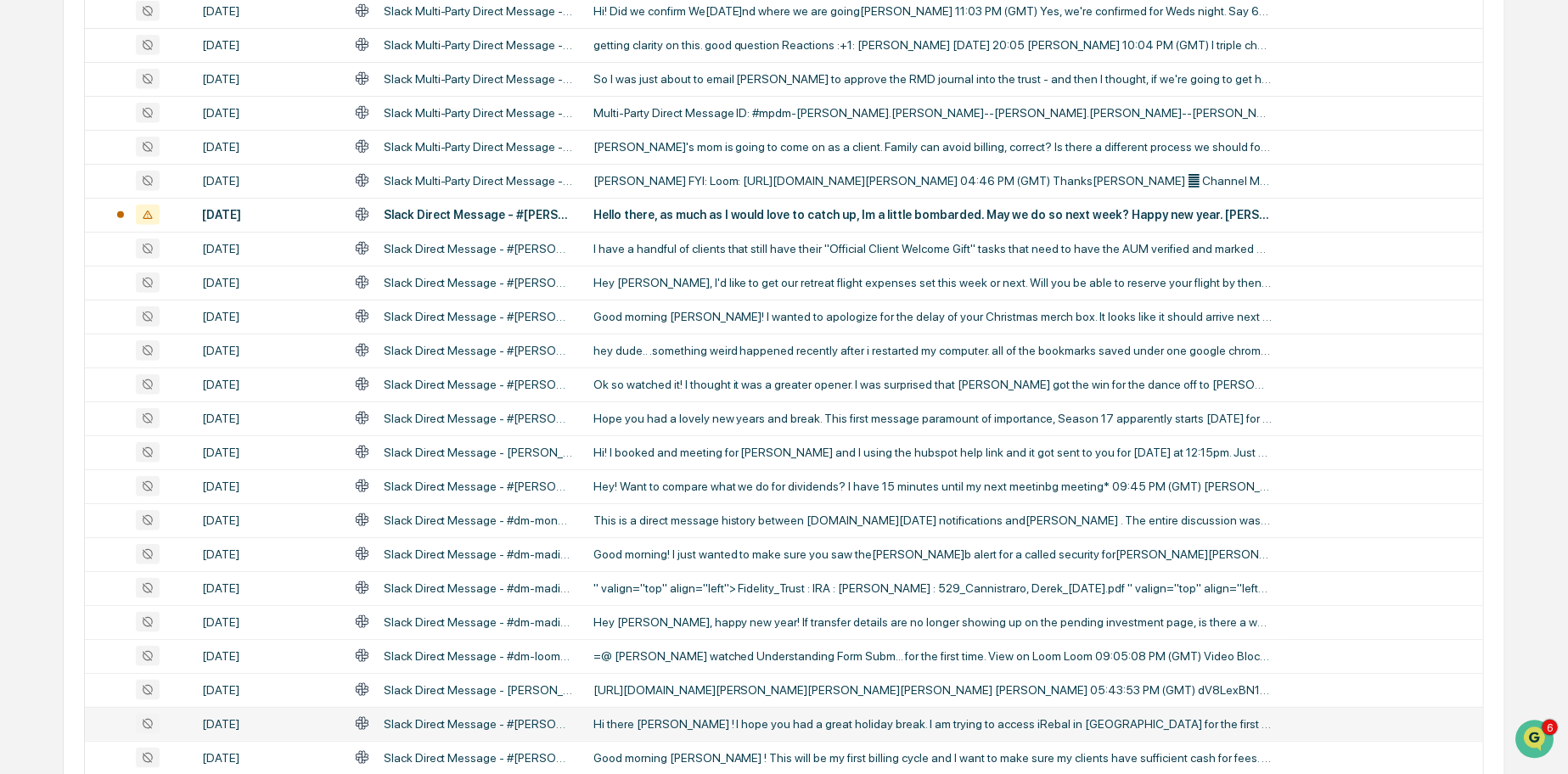
scroll to position [597, 0]
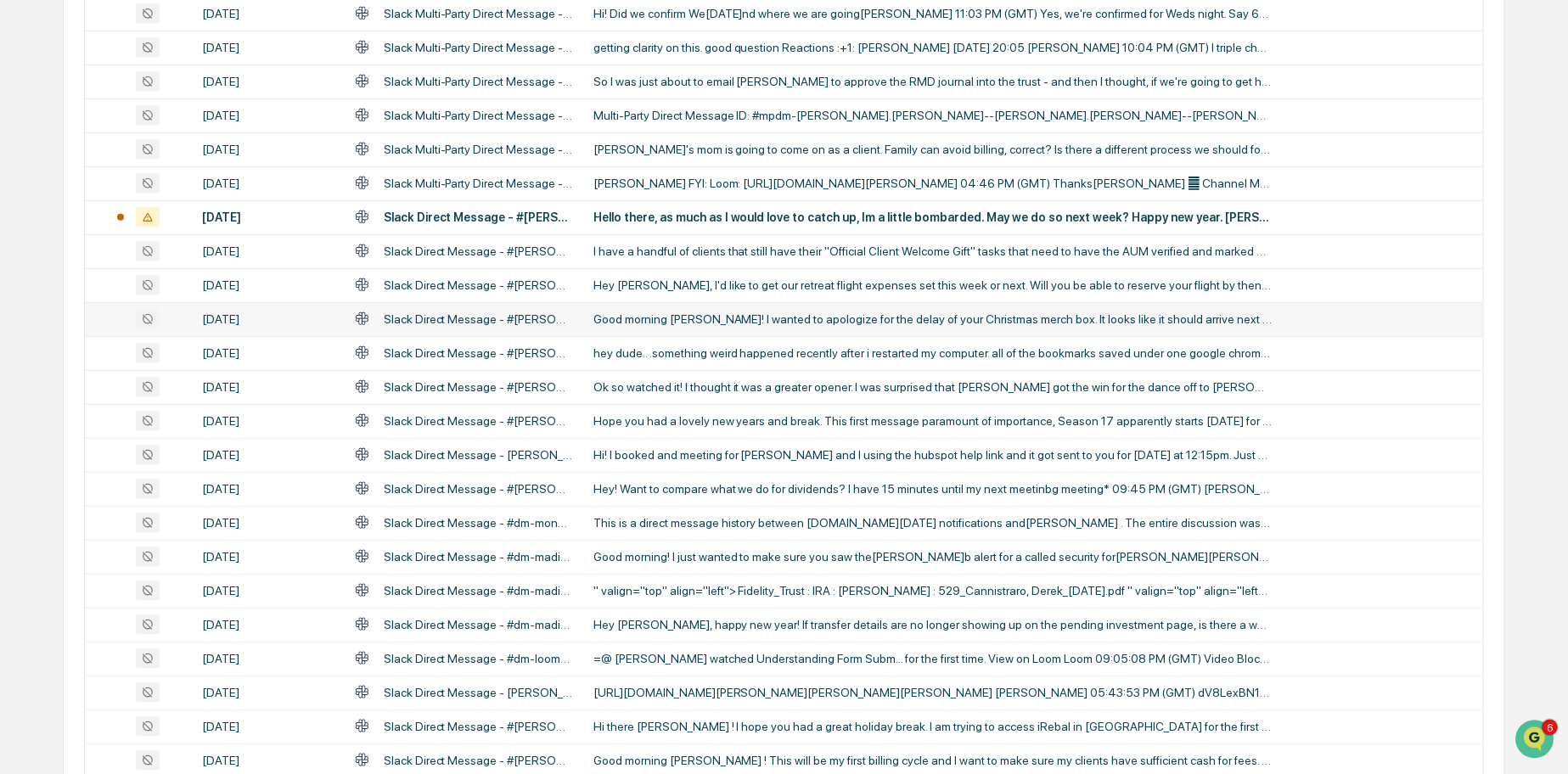
click at [769, 316] on div "Good morning [PERSON_NAME]! I wanted to apologize for the delay of your Christm…" at bounding box center [933, 319] width 679 height 14
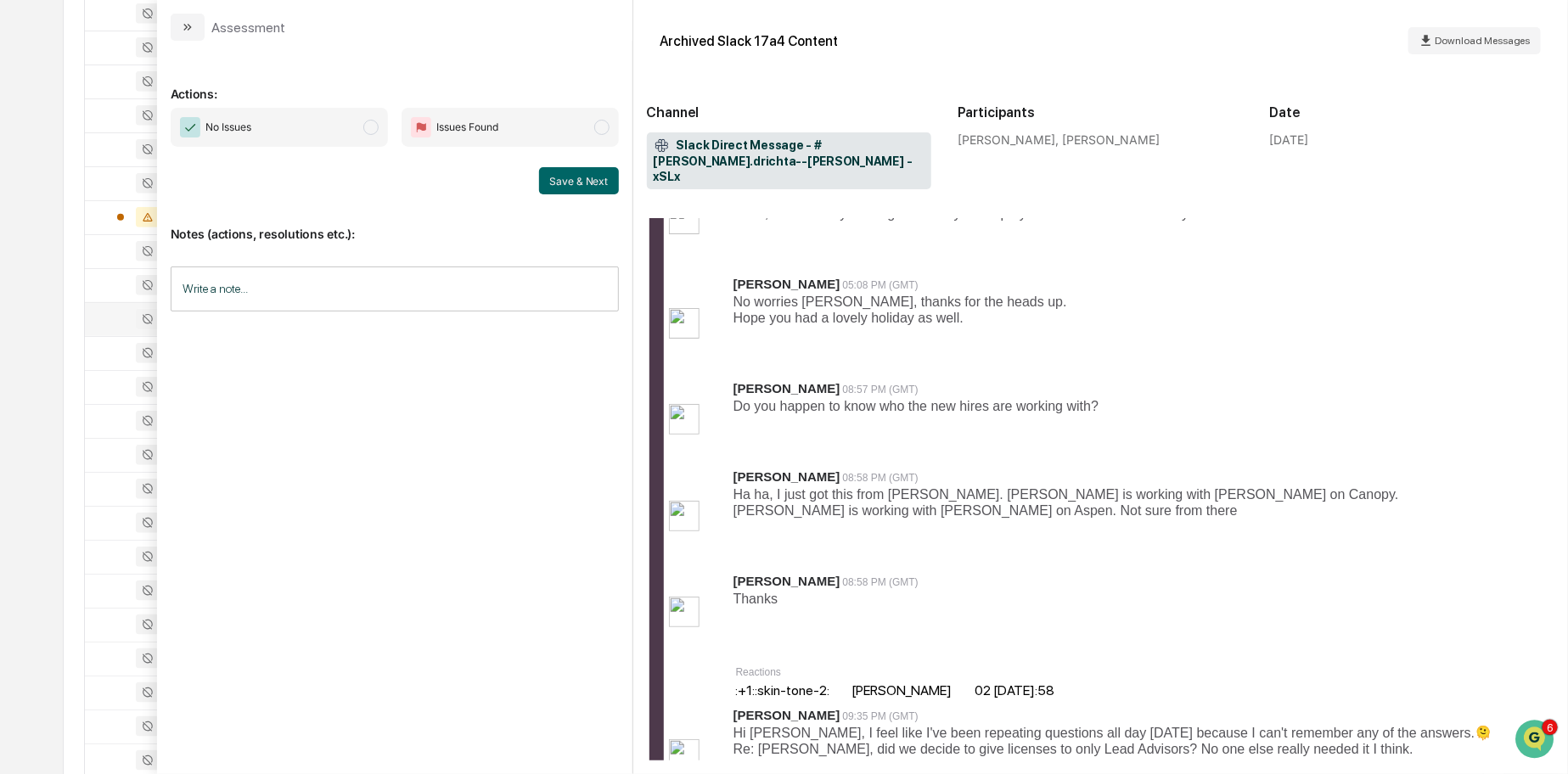
scroll to position [236, 0]
click at [186, 18] on button "modal" at bounding box center [187, 27] width 34 height 27
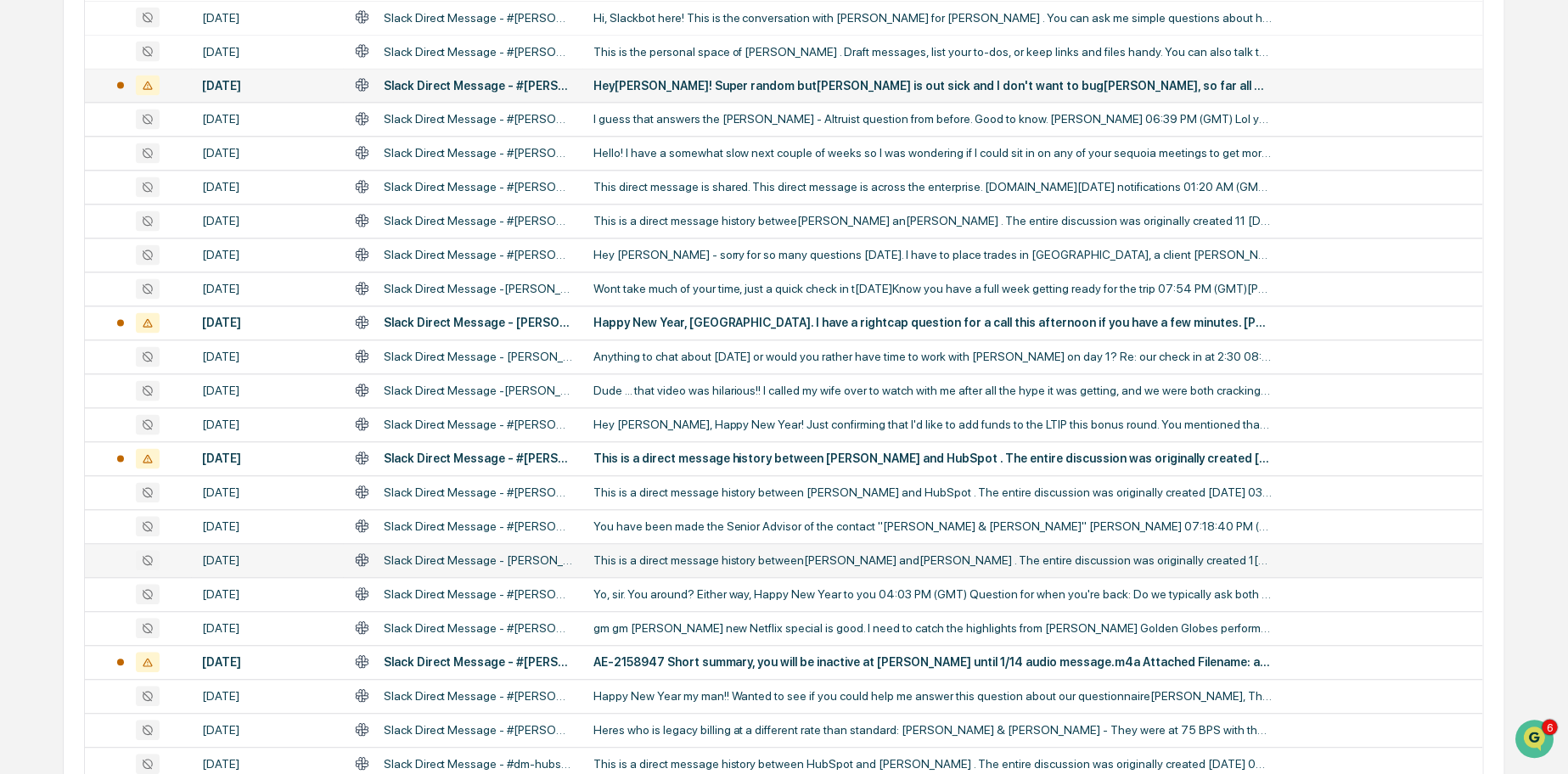
scroll to position [2833, 0]
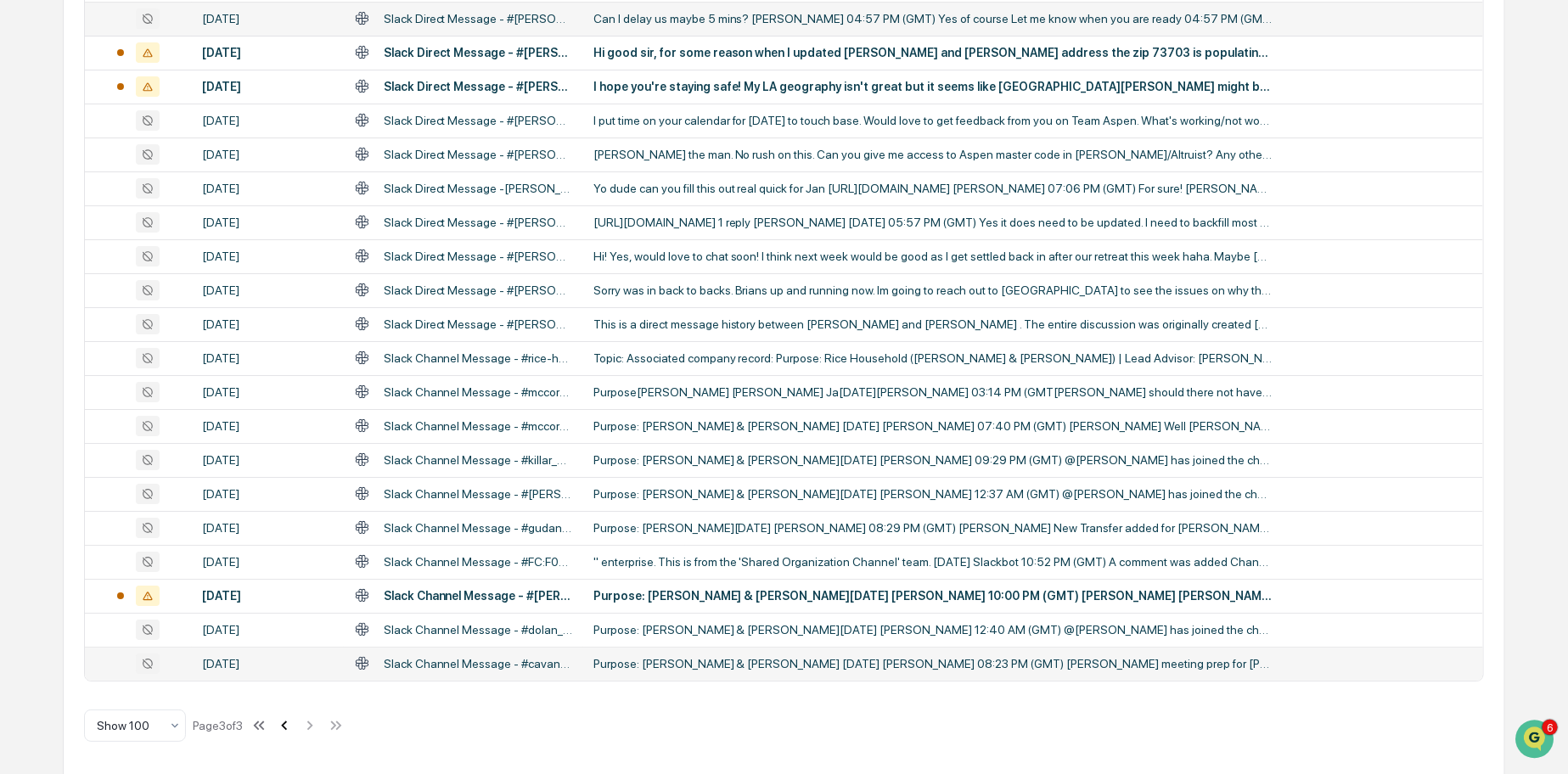
click at [292, 725] on icon at bounding box center [284, 726] width 18 height 18
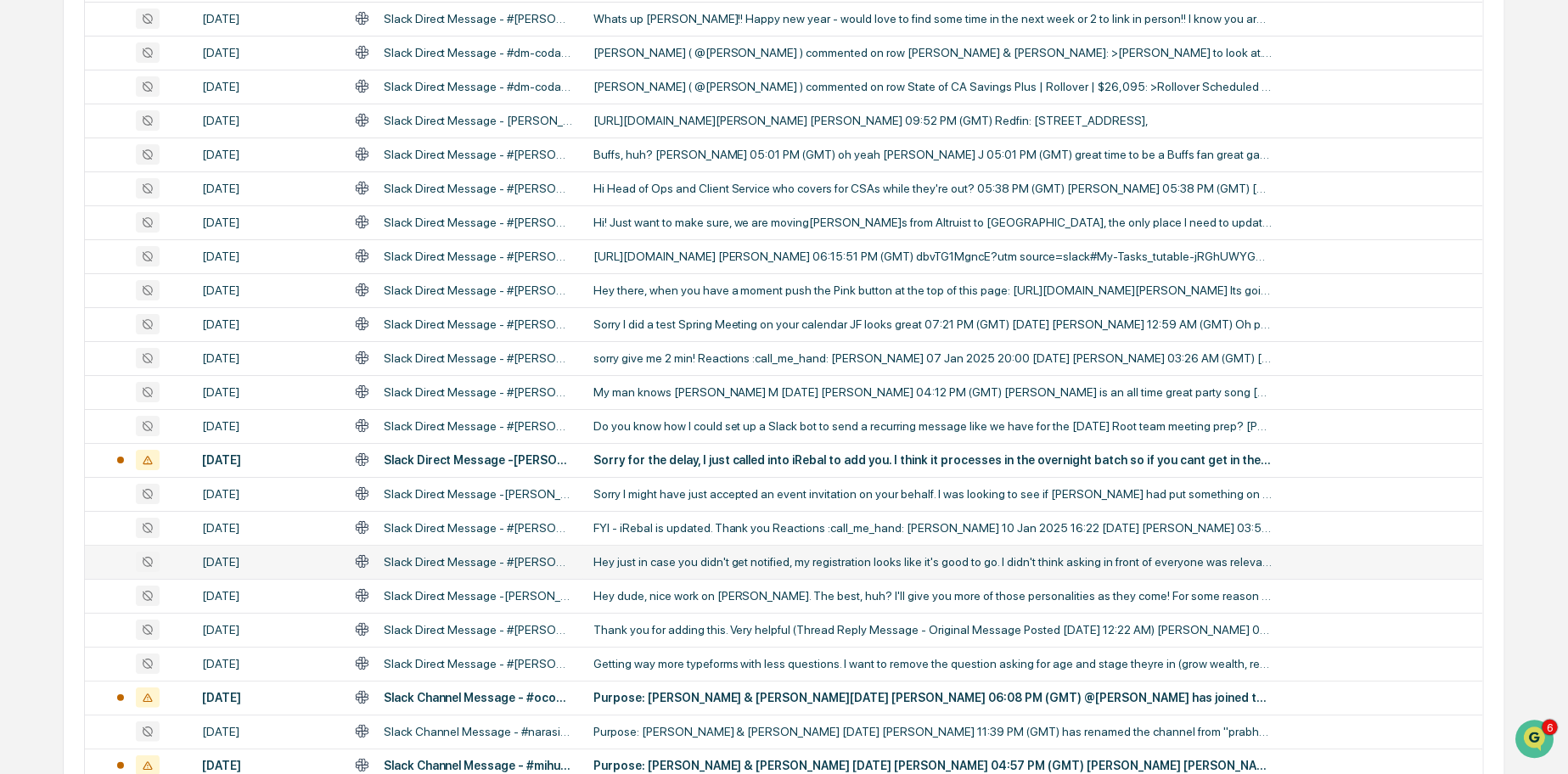
click at [664, 563] on div "Hey just in case you didn't get notified, my registration looks like it's good …" at bounding box center [933, 562] width 679 height 14
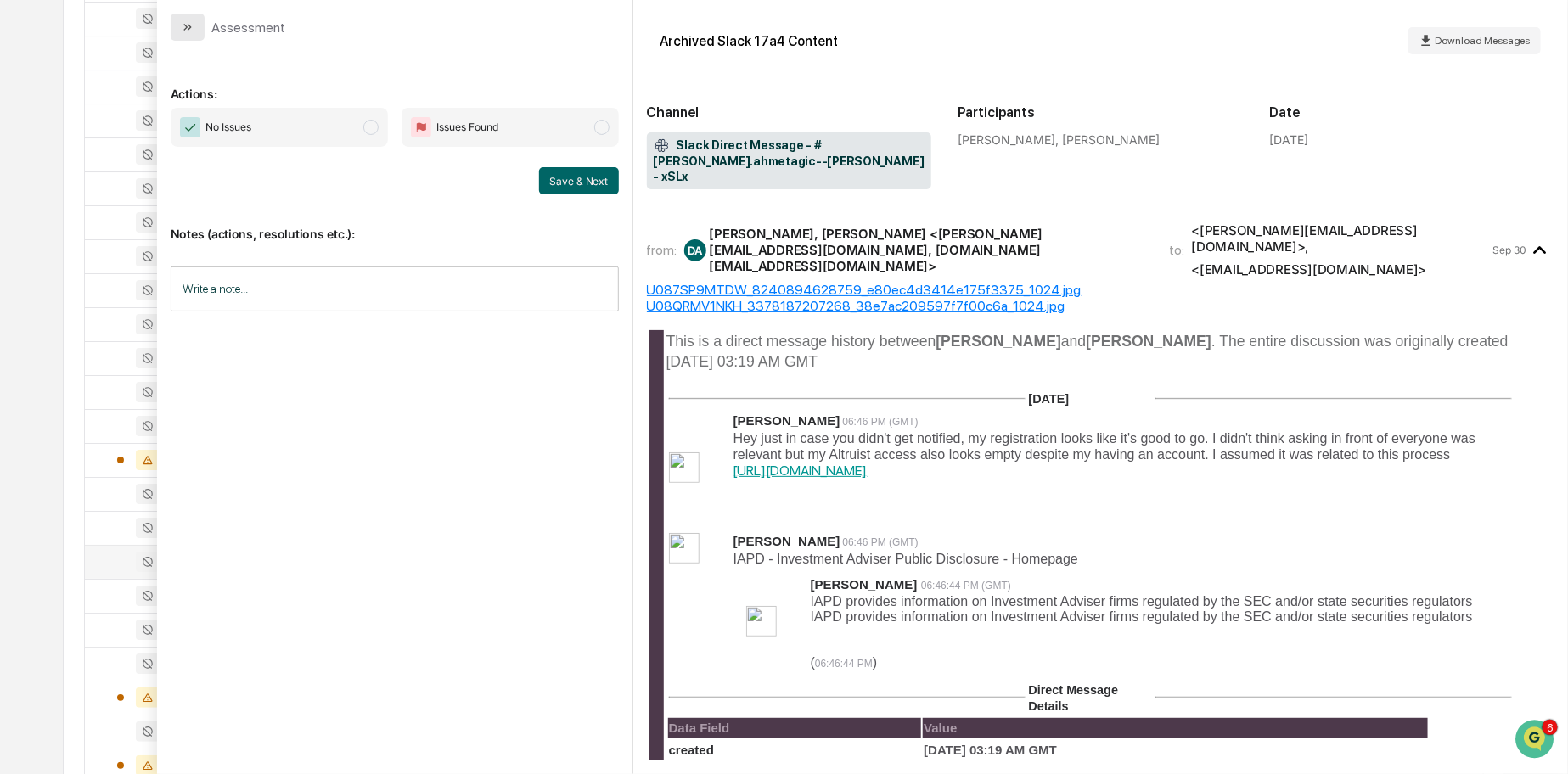
click at [182, 24] on icon "modal" at bounding box center [187, 27] width 14 height 14
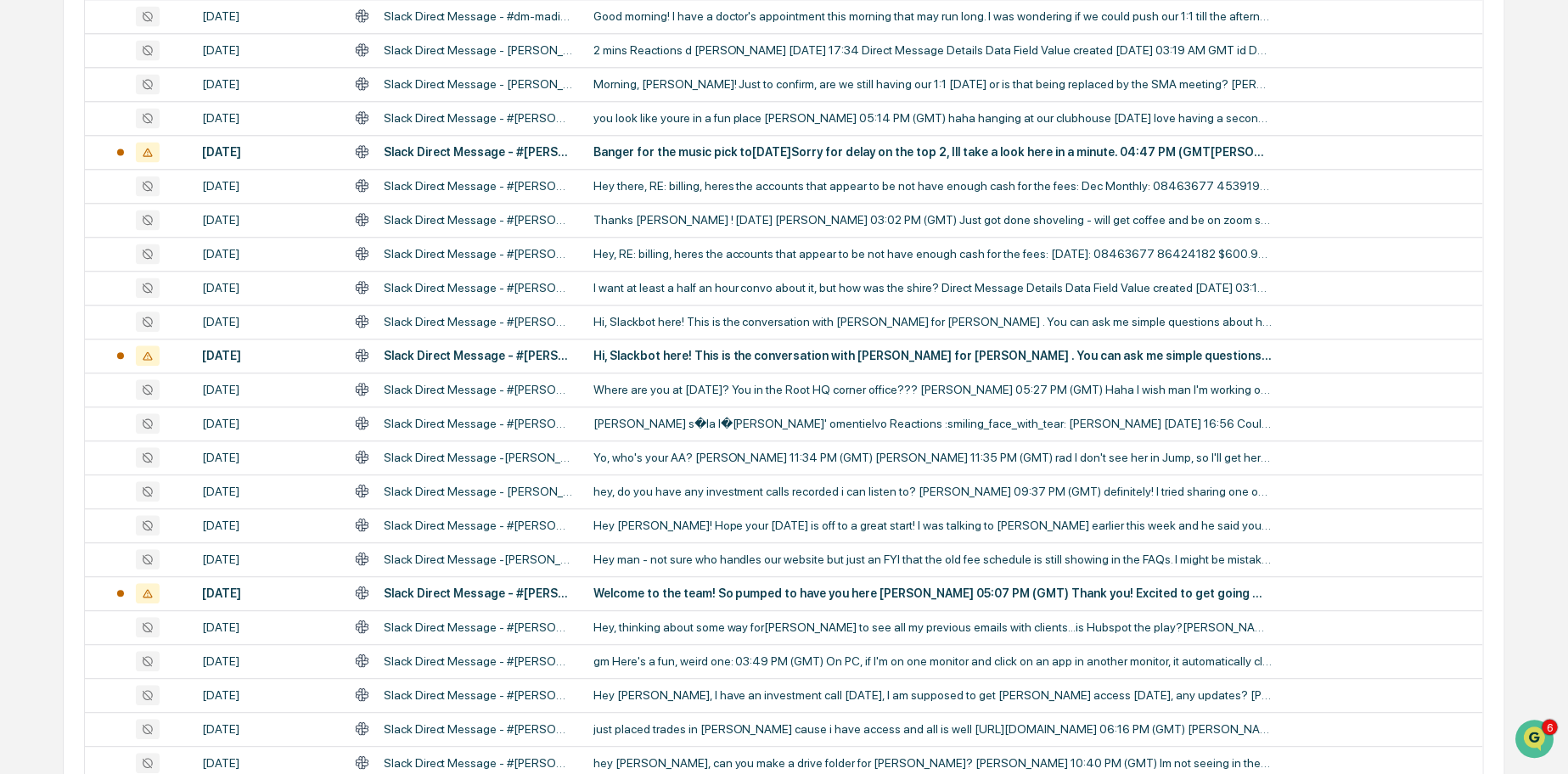
scroll to position [3105, 0]
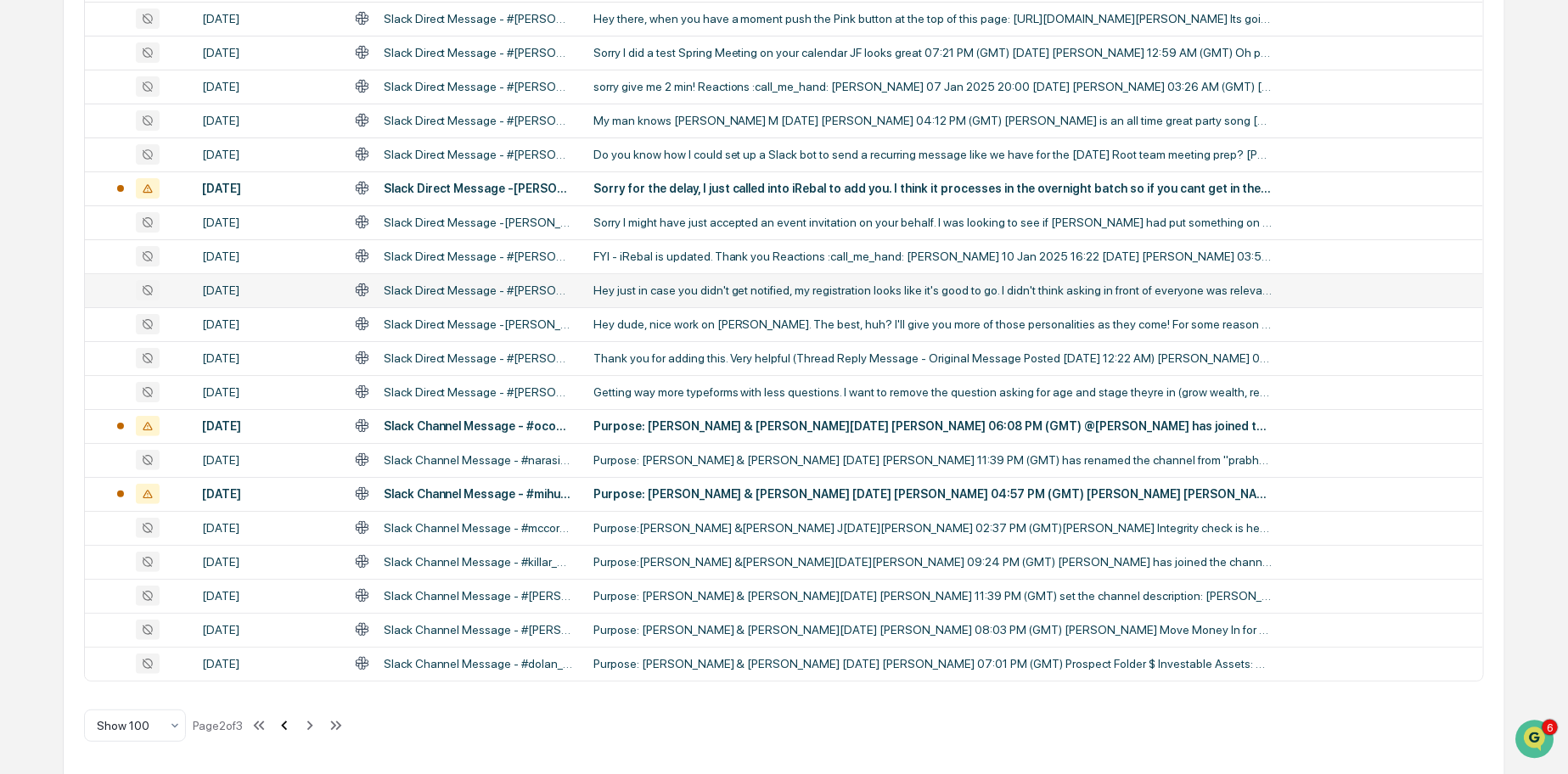
click at [288, 725] on icon at bounding box center [285, 726] width 6 height 10
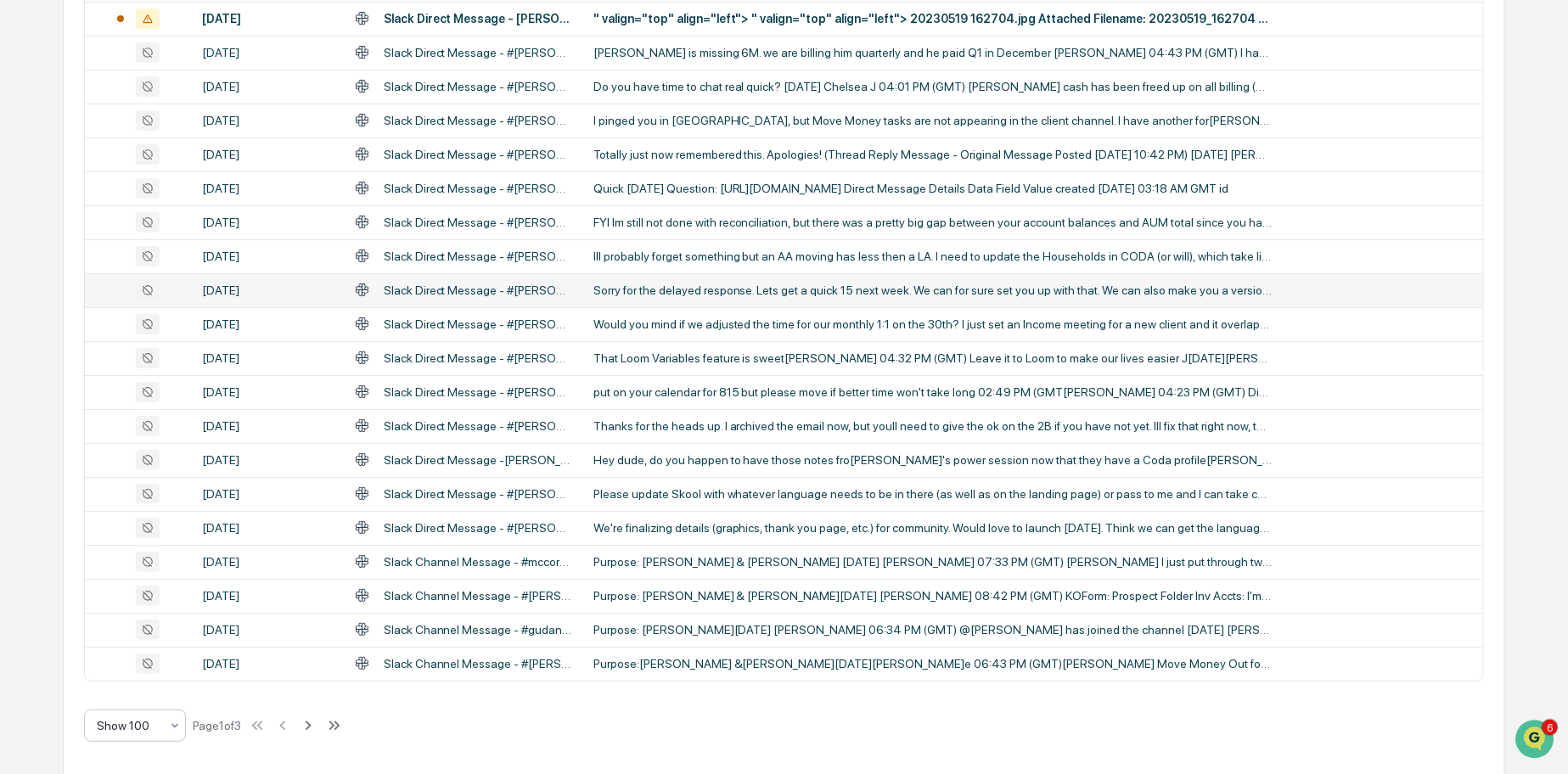
click at [161, 726] on div "Show 100" at bounding box center [128, 726] width 80 height 24
click at [687, 525] on div "We're finalizing details (graphics, thank you page, etc.) for community. Would …" at bounding box center [933, 528] width 679 height 14
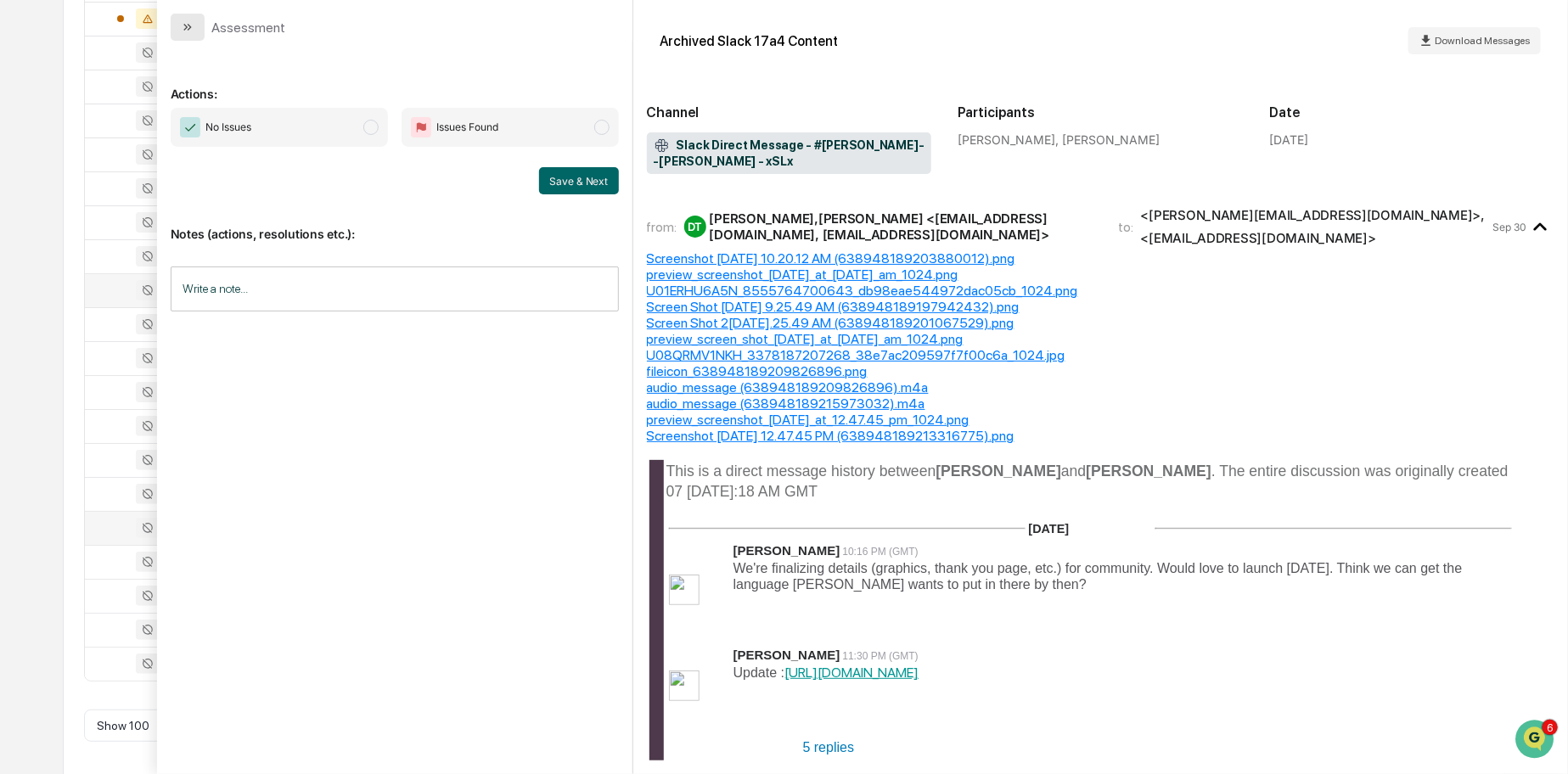
click at [189, 20] on icon "modal" at bounding box center [187, 27] width 14 height 14
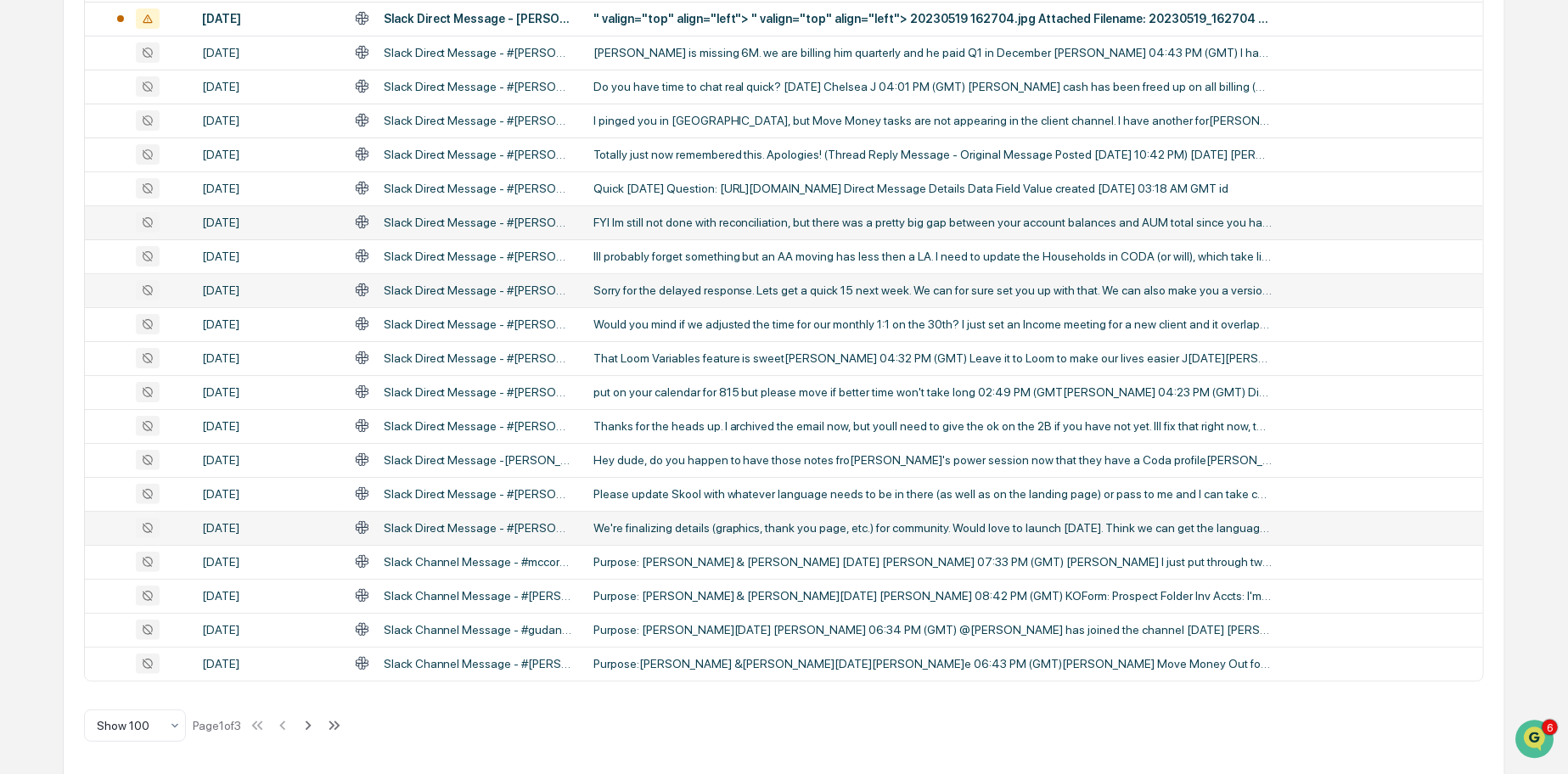
click at [707, 221] on div "FYI Im still not done with reconciliation, but there was a pretty big gap betwe…" at bounding box center [933, 222] width 679 height 14
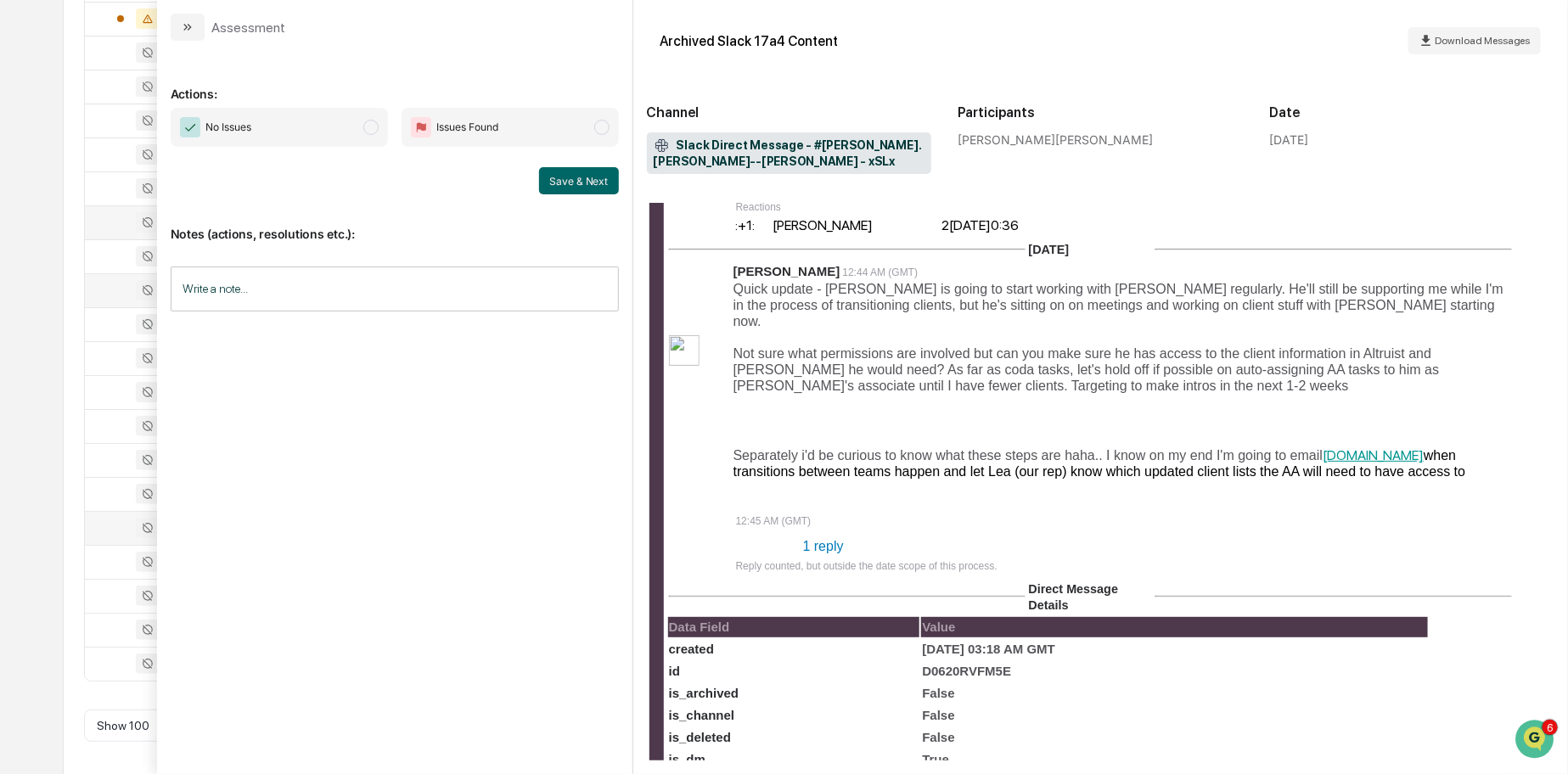
scroll to position [4347, 0]
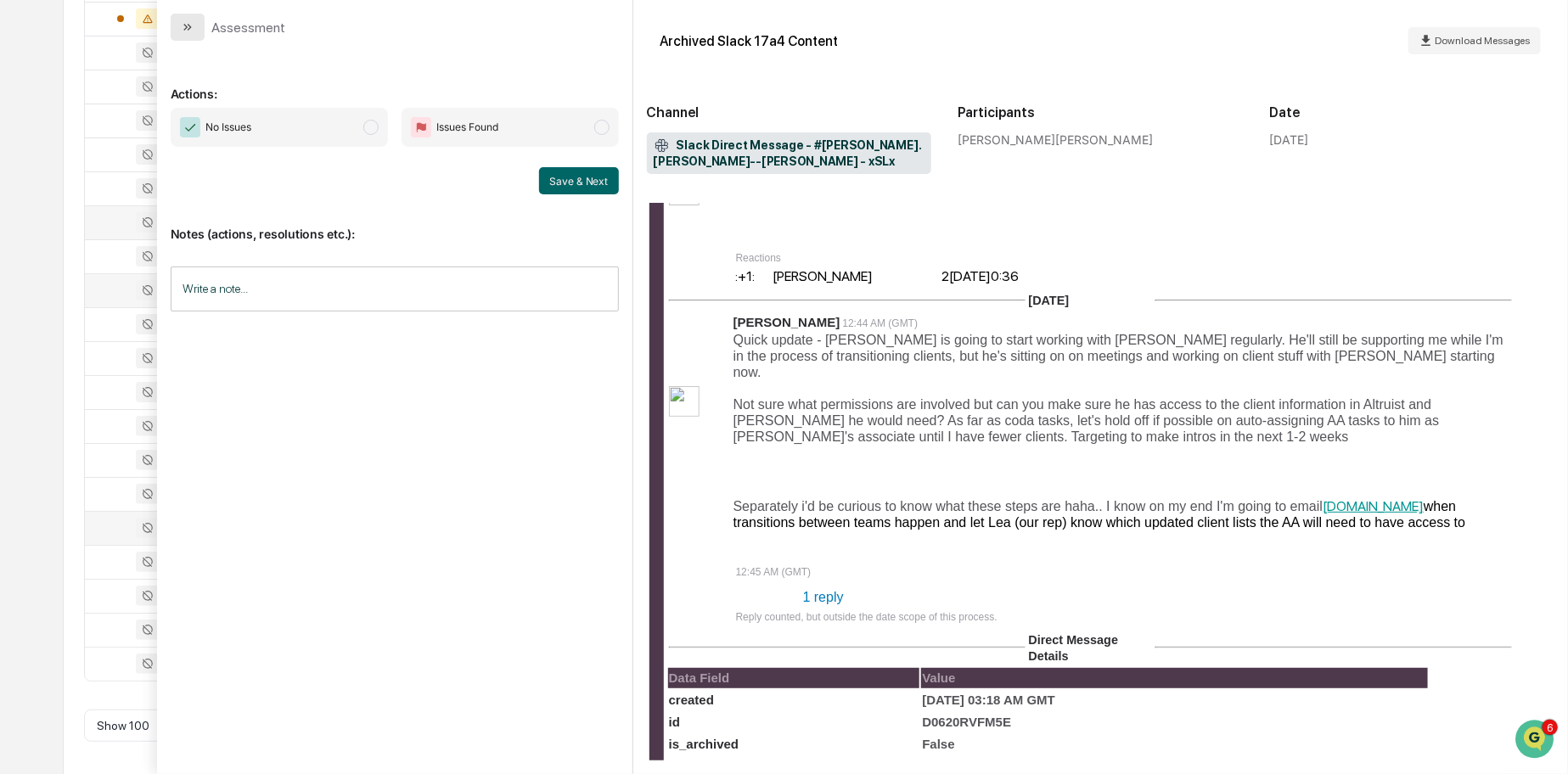
click at [187, 20] on icon "modal" at bounding box center [187, 27] width 14 height 14
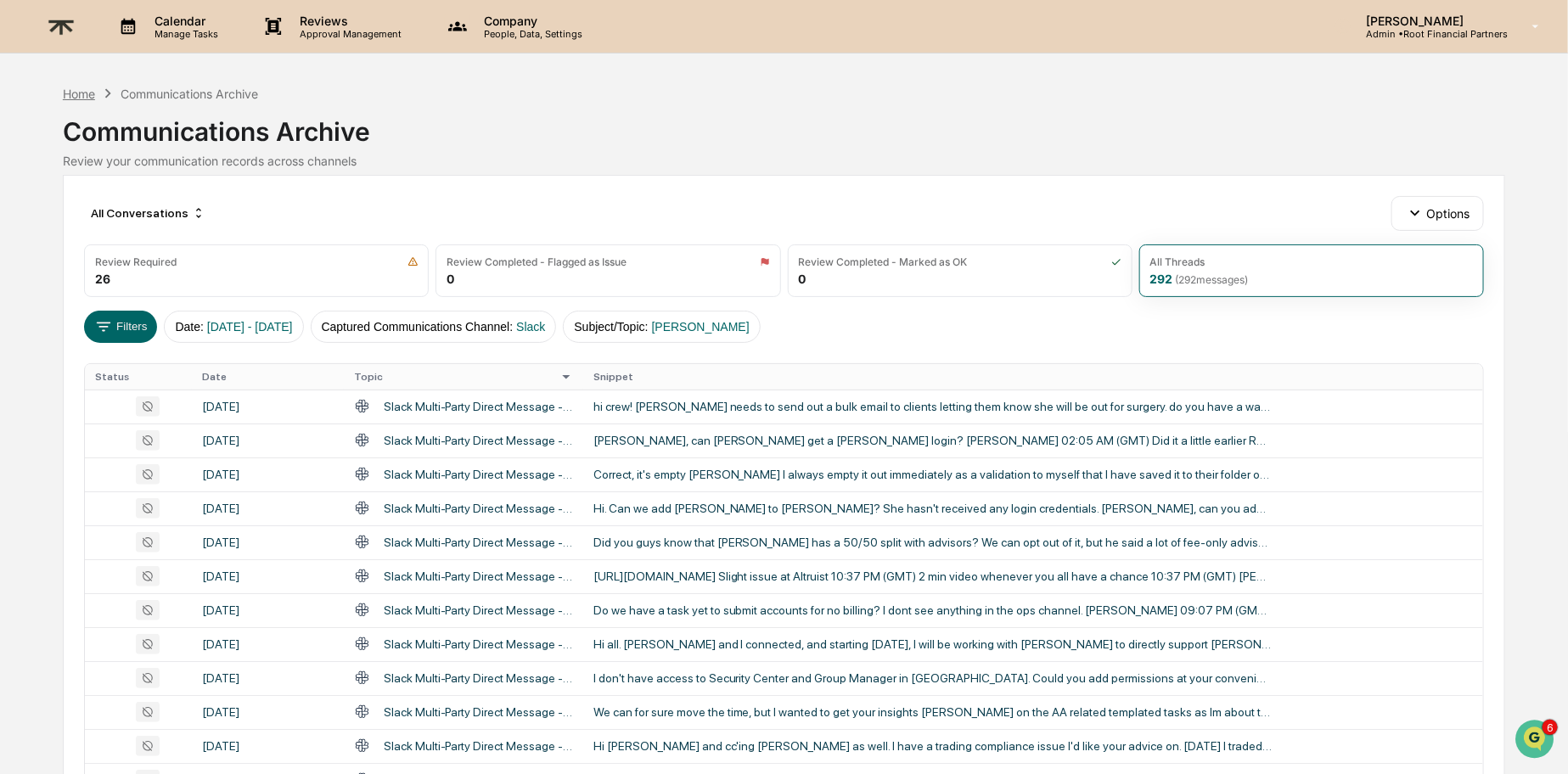
click at [77, 93] on div "Home" at bounding box center [79, 93] width 32 height 15
